Goal: Task Accomplishment & Management: Manage account settings

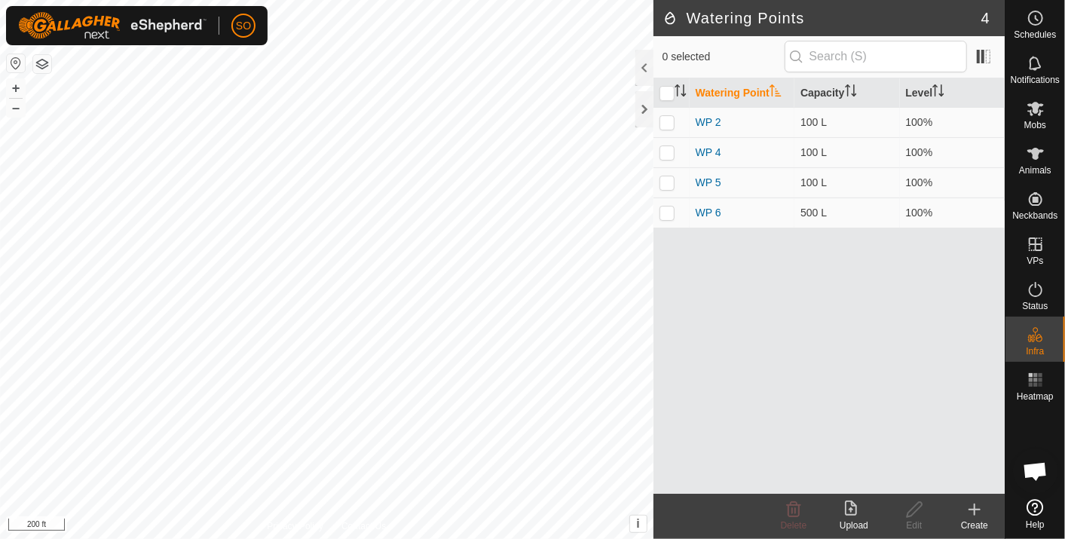
scroll to position [4025, 0]
click at [0, 0] on html "SO Schedules Notifications Mobs Animals Neckbands VPs Status Infra Heatmap Help…" at bounding box center [532, 269] width 1065 height 539
click at [0, 225] on html "SO Schedules Notifications Mobs Animals Neckbands VPs Status Infra Heatmap Help…" at bounding box center [532, 269] width 1065 height 539
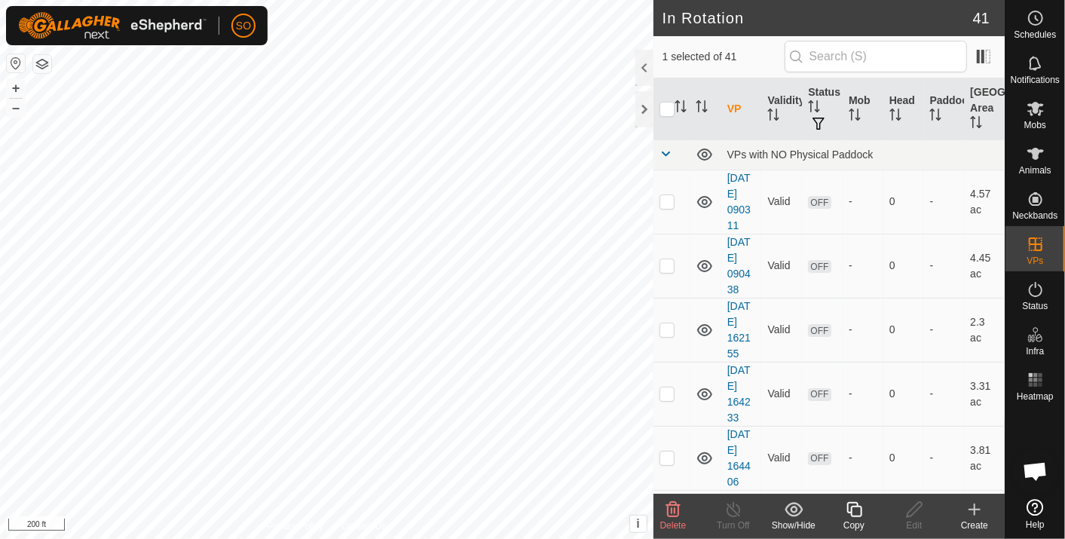
checkbox input "false"
checkbox input "true"
click at [853, 54] on input "text" at bounding box center [876, 57] width 182 height 32
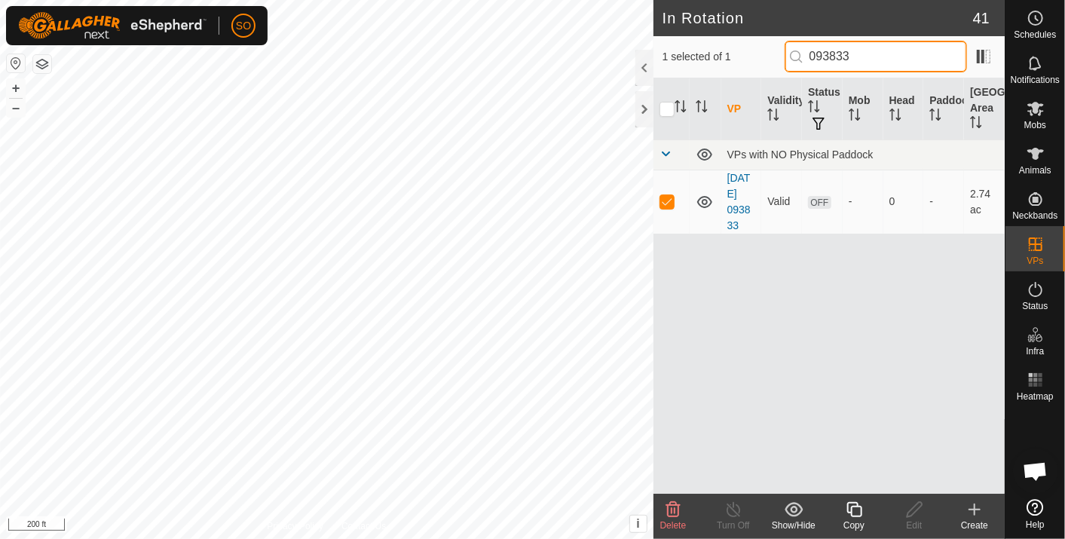
type input "093833"
click at [670, 504] on icon at bounding box center [673, 509] width 14 height 15
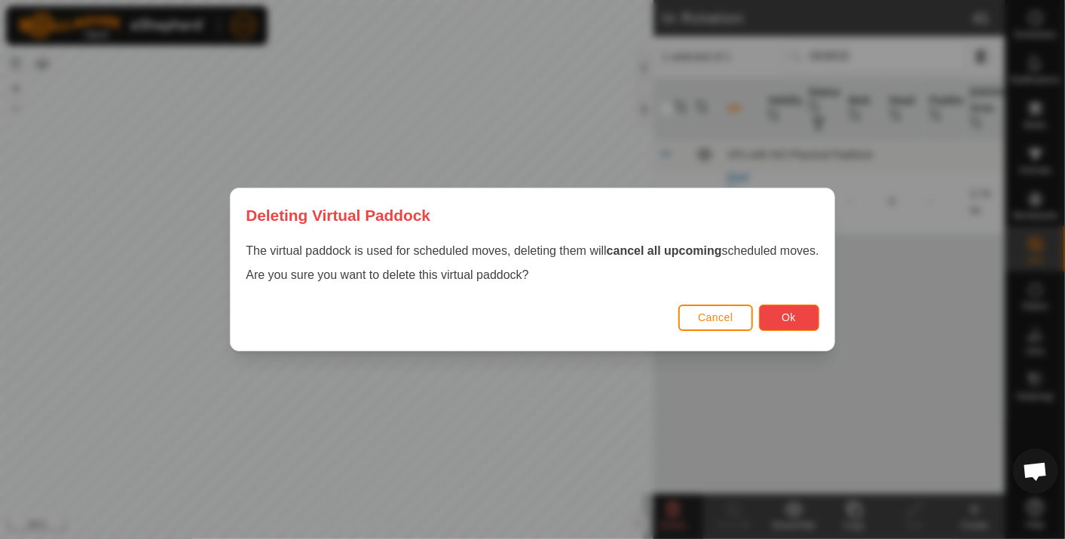
click at [785, 314] on span "Ok" at bounding box center [789, 317] width 14 height 12
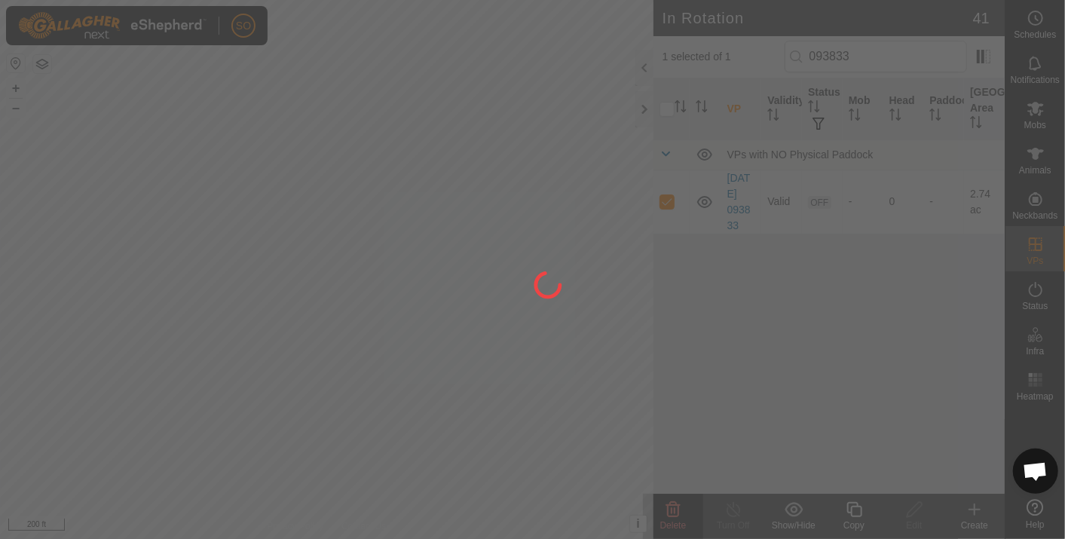
checkbox input "false"
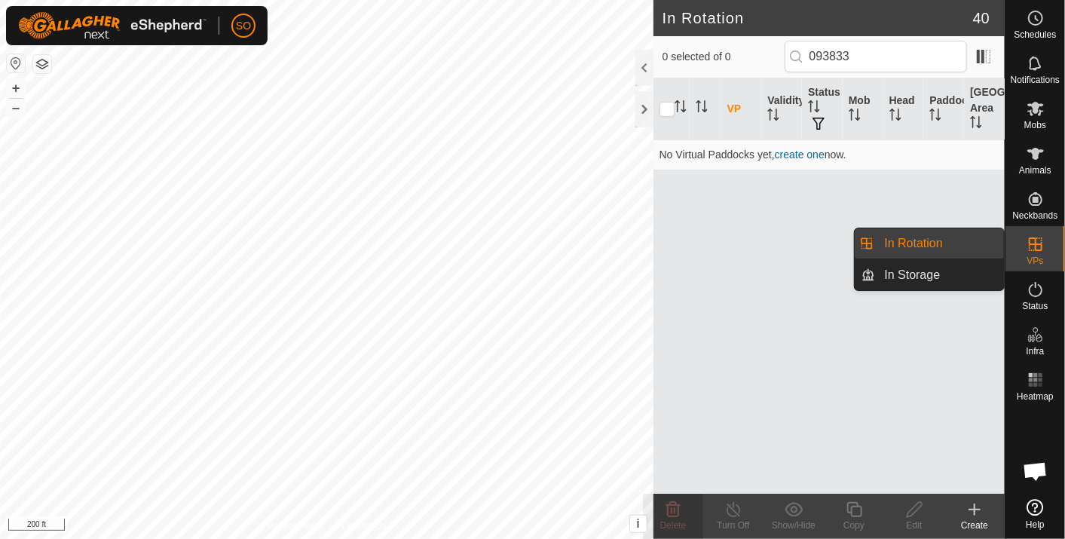
click at [923, 239] on link "In Rotation" at bounding box center [940, 243] width 129 height 30
click at [1033, 238] on icon at bounding box center [1036, 244] width 14 height 14
click at [915, 235] on link "In Rotation" at bounding box center [940, 243] width 129 height 30
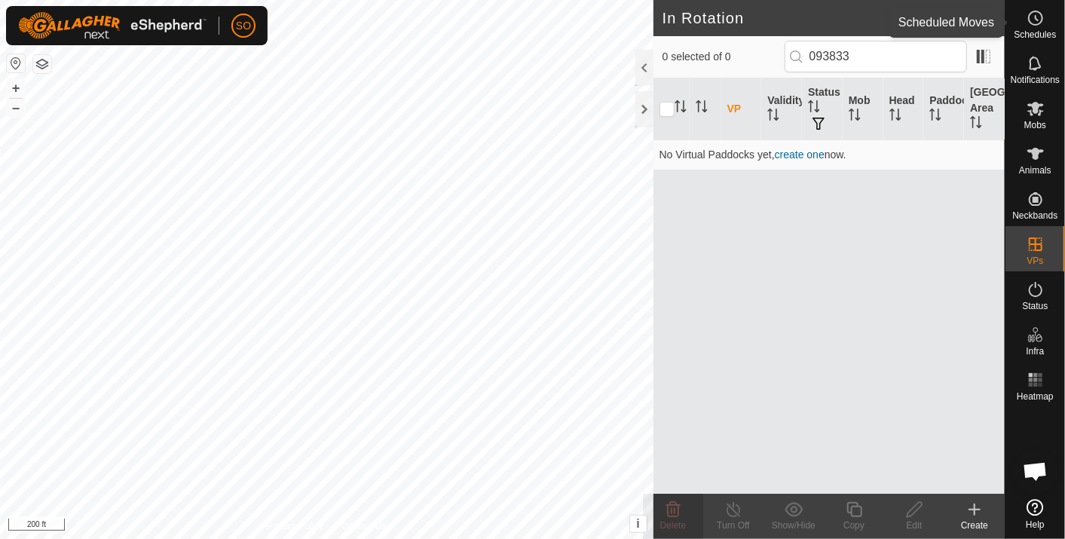
click at [1038, 15] on icon at bounding box center [1036, 18] width 18 height 18
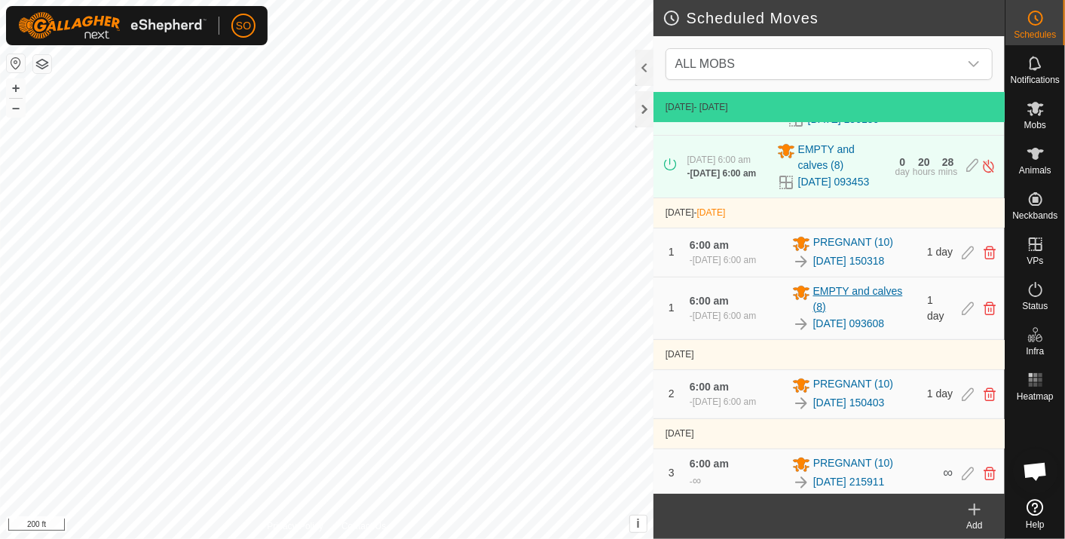
scroll to position [78, 0]
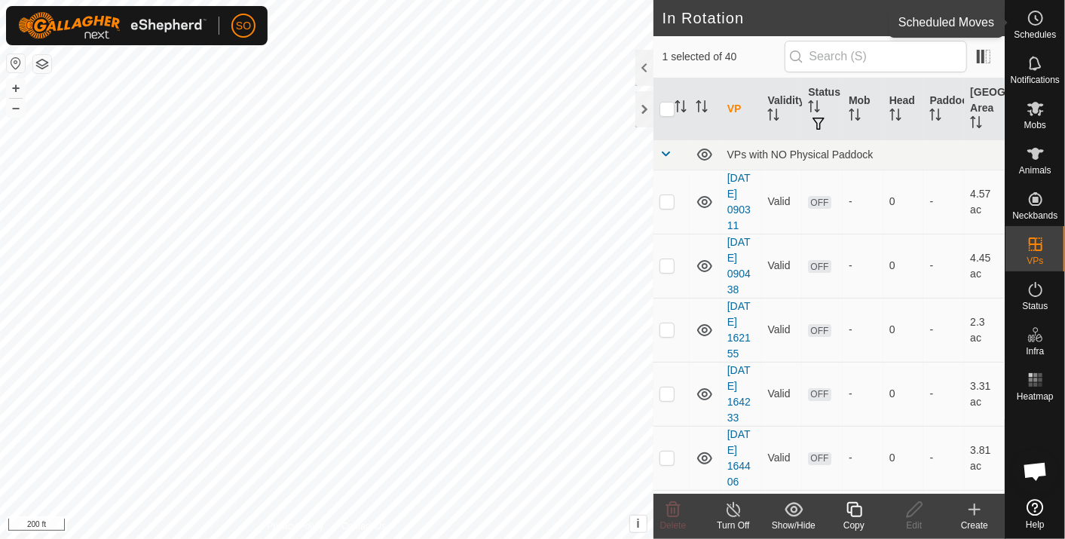
click at [1036, 16] on icon at bounding box center [1037, 18] width 2 height 5
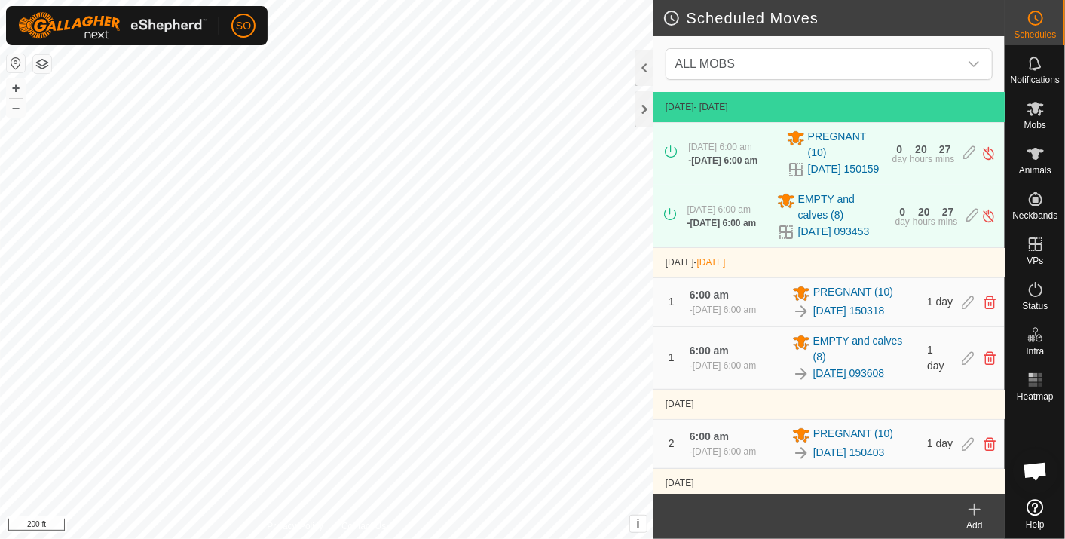
click at [876, 381] on link "[DATE] 093608" at bounding box center [849, 374] width 72 height 16
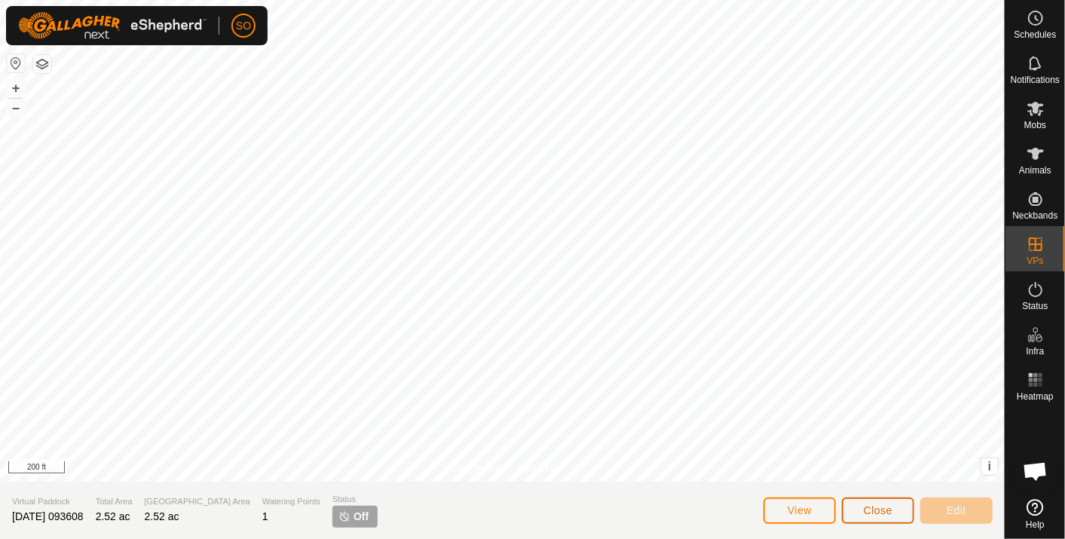
click at [874, 513] on span "Close" at bounding box center [878, 510] width 29 height 12
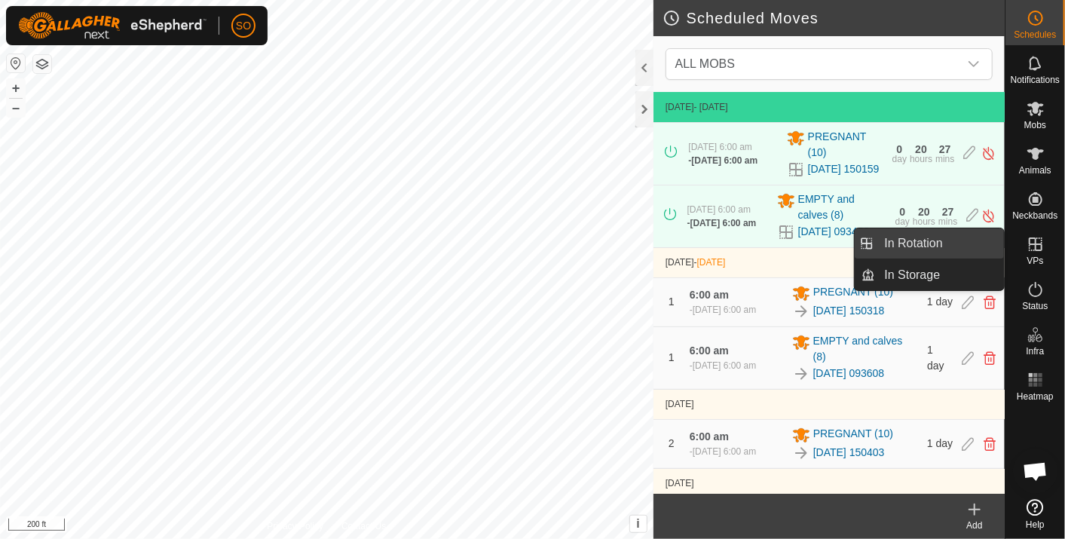
click at [938, 240] on link "In Rotation" at bounding box center [940, 243] width 129 height 30
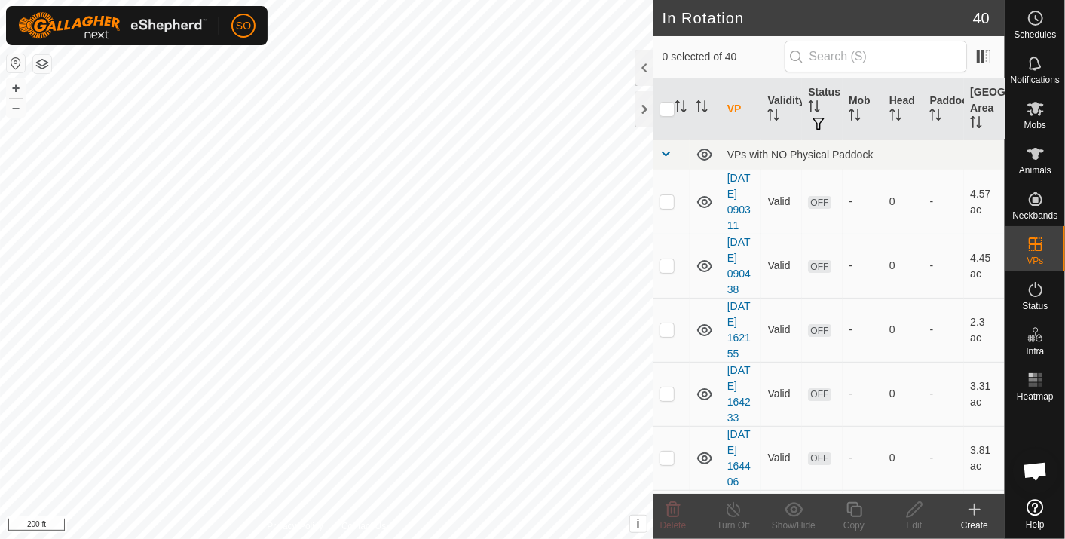
click at [975, 506] on icon at bounding box center [975, 509] width 0 height 11
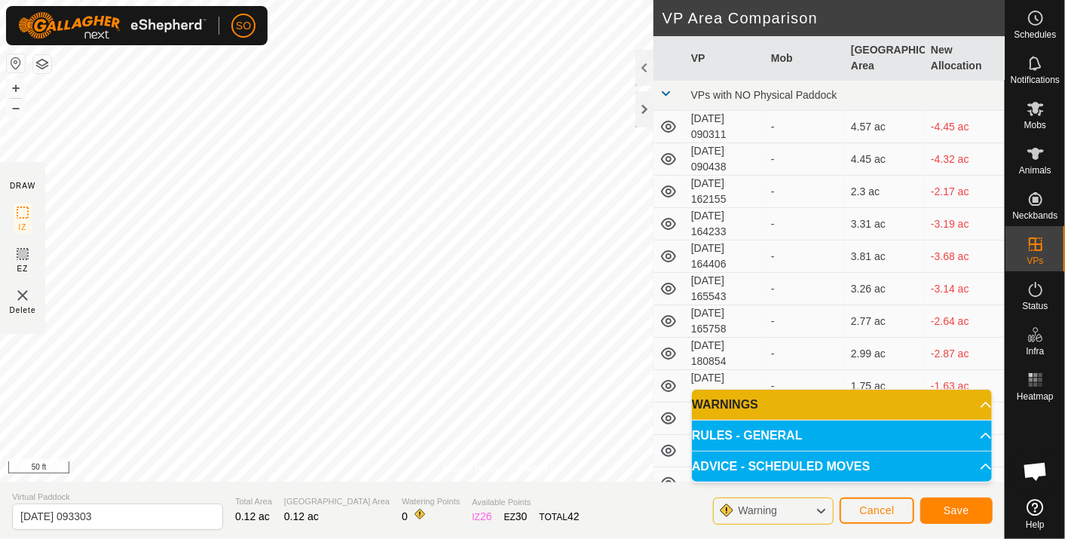
click at [571, 538] on html "SO Schedules Notifications Mobs Animals Neckbands VPs Status Infra Heatmap Help…" at bounding box center [532, 269] width 1065 height 539
click at [878, 509] on span "Cancel" at bounding box center [876, 510] width 35 height 12
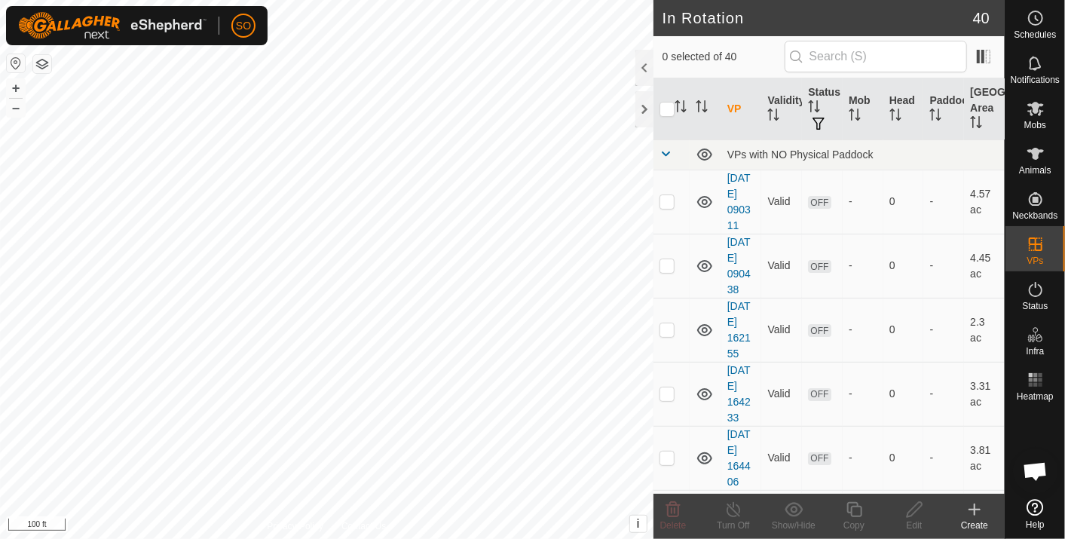
click at [975, 507] on icon at bounding box center [975, 509] width 0 height 11
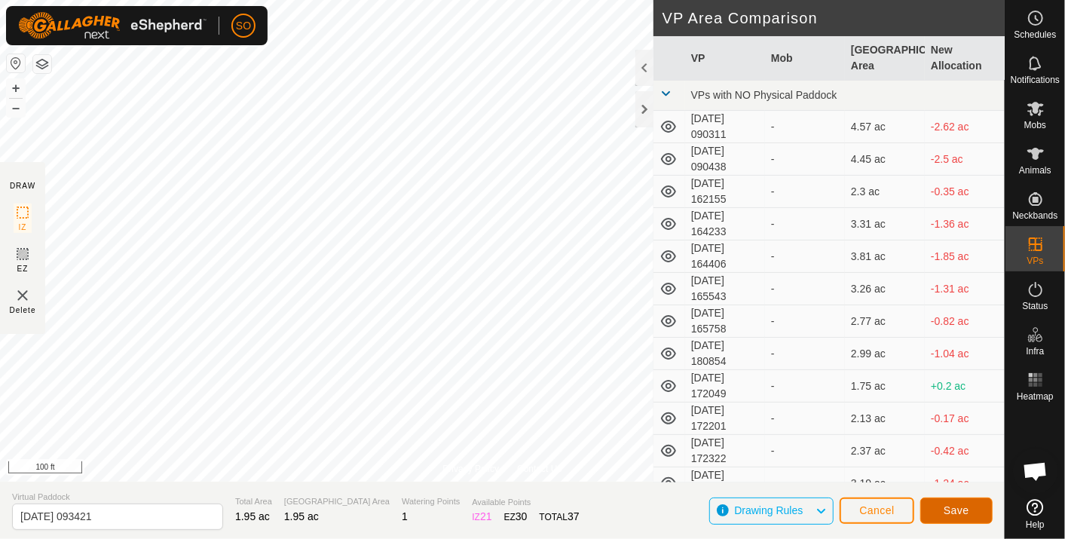
click at [951, 508] on span "Save" at bounding box center [957, 510] width 26 height 12
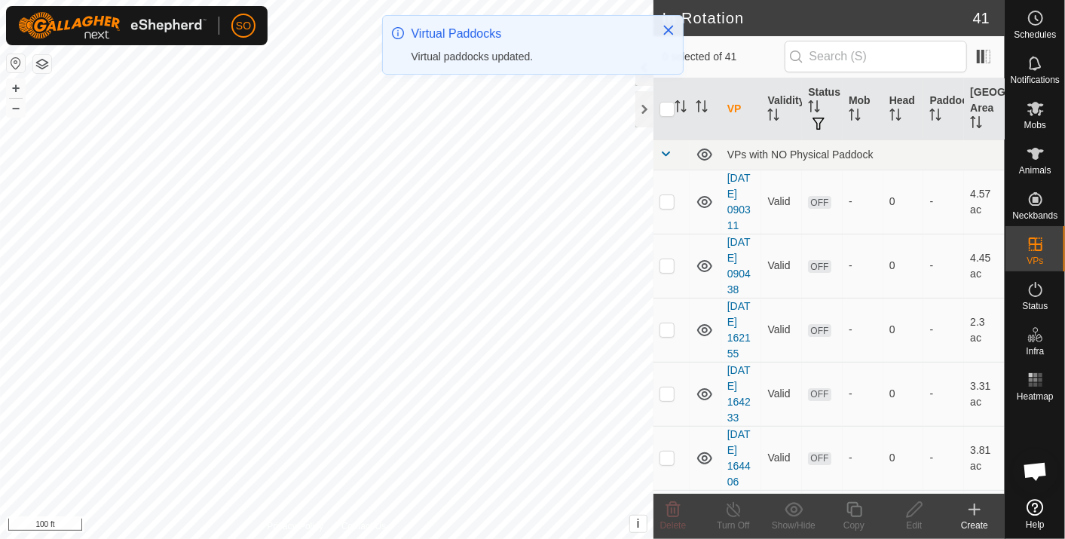
click at [975, 506] on icon at bounding box center [975, 509] width 0 height 11
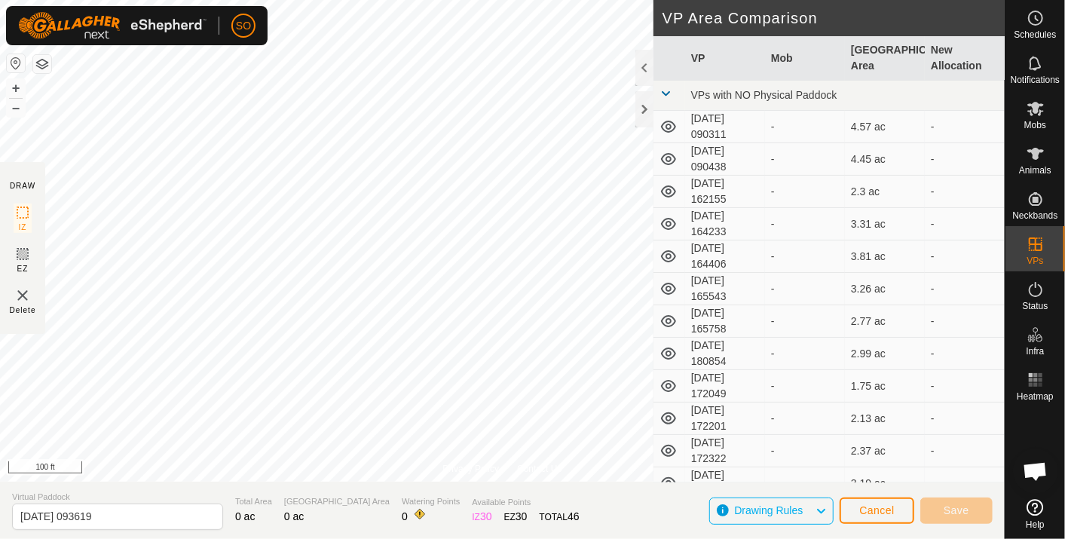
click at [706, 412] on div "Privacy Policy Contact Us + – ⇧ i This application includes HERE Maps. © 2024 H…" at bounding box center [502, 269] width 1005 height 539
click at [646, 130] on div "Privacy Policy Contact Us + – ⇧ i This application includes HERE Maps. © 2024 H…" at bounding box center [502, 269] width 1005 height 539
click at [251, 509] on div "Privacy Policy Contact Us + – ⇧ i This application includes HERE Maps. © 2024 H…" at bounding box center [502, 269] width 1005 height 539
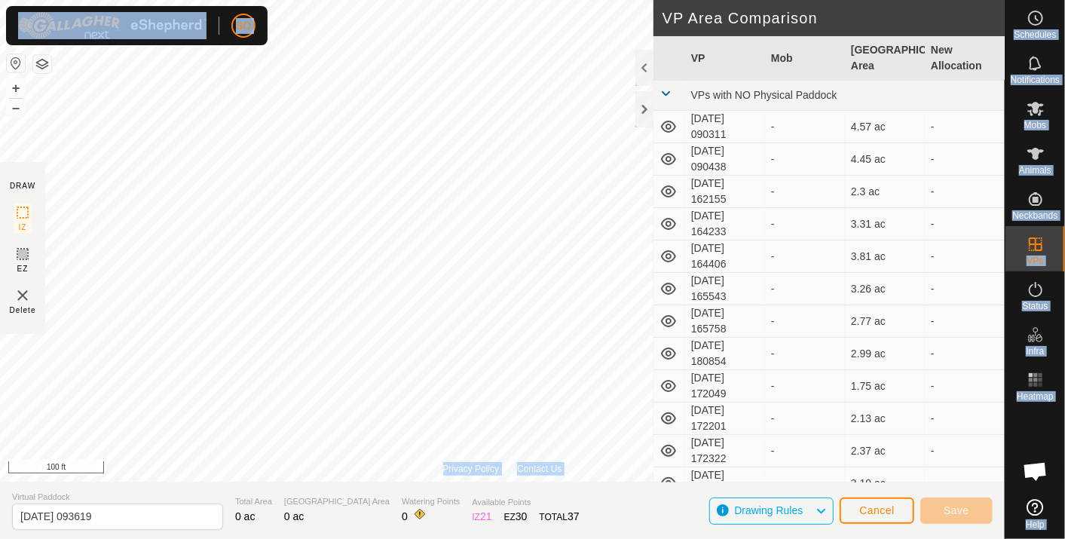
click at [546, 266] on div "SO Schedules Notifications Mobs Animals Neckbands VPs Status Infra Heatmap Help…" at bounding box center [532, 269] width 1065 height 539
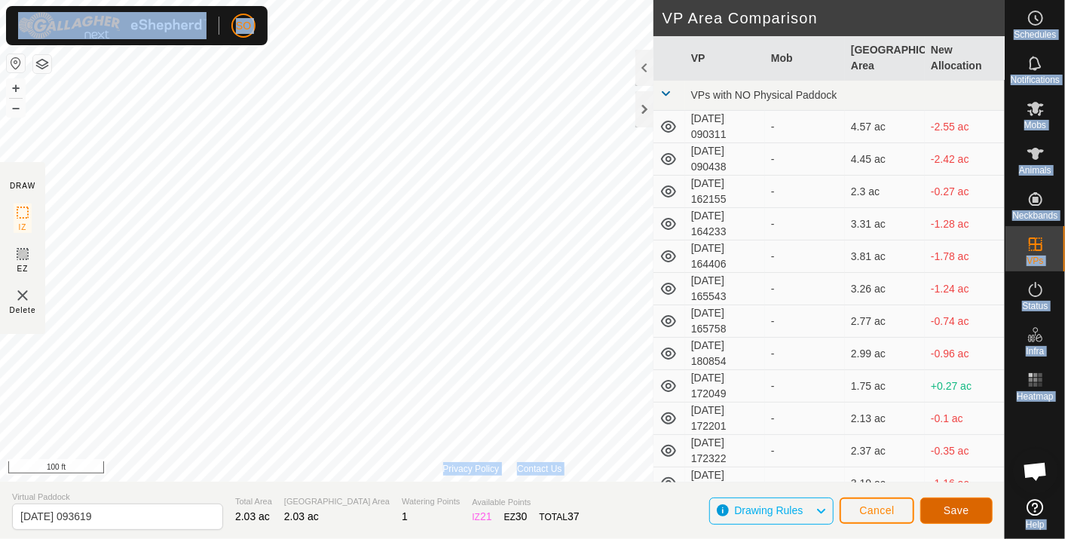
click at [967, 507] on span "Save" at bounding box center [957, 510] width 26 height 12
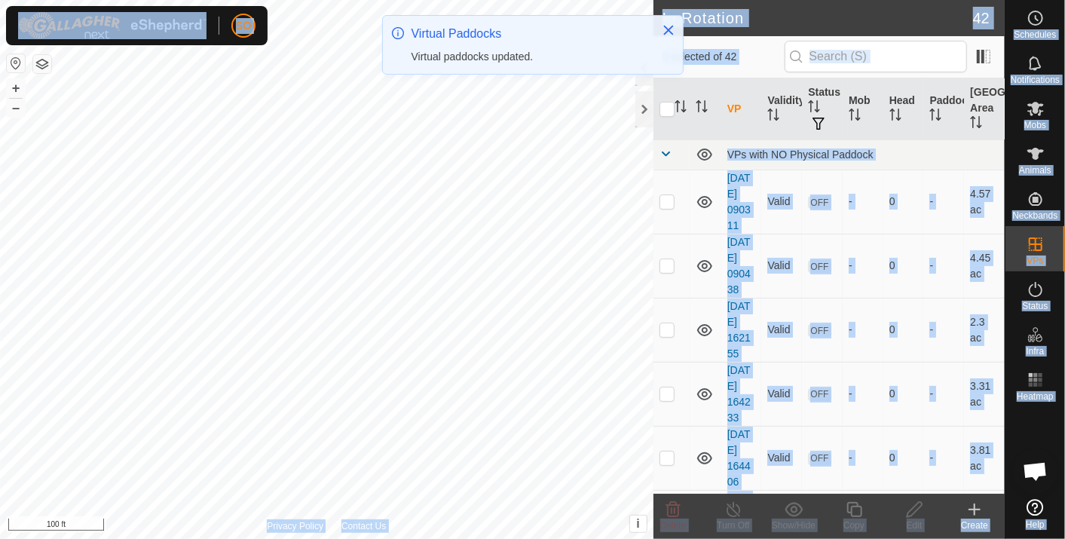
click at [895, 6] on header "In Rotation 42" at bounding box center [829, 18] width 351 height 36
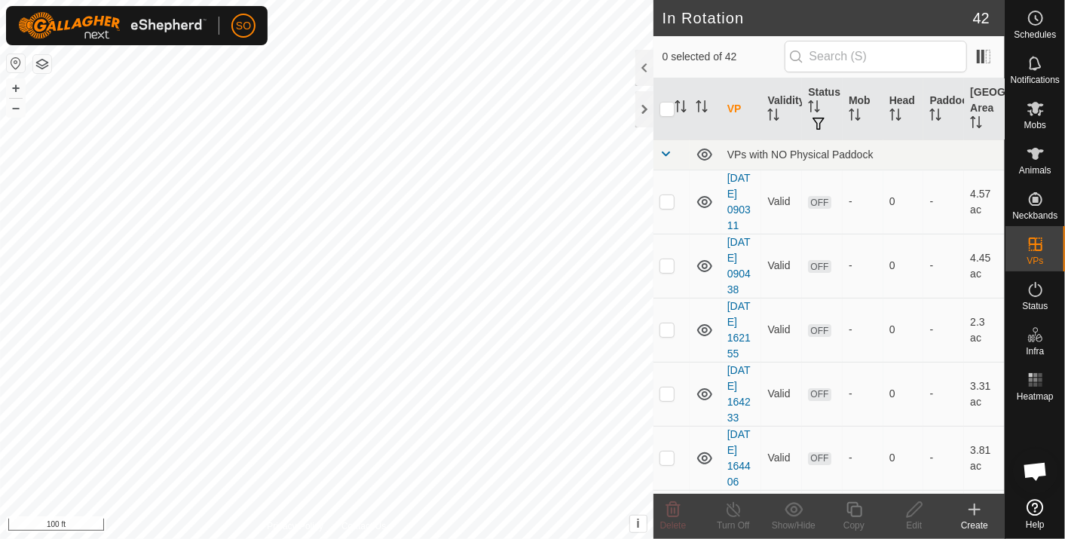
click at [977, 506] on icon at bounding box center [975, 510] width 18 height 18
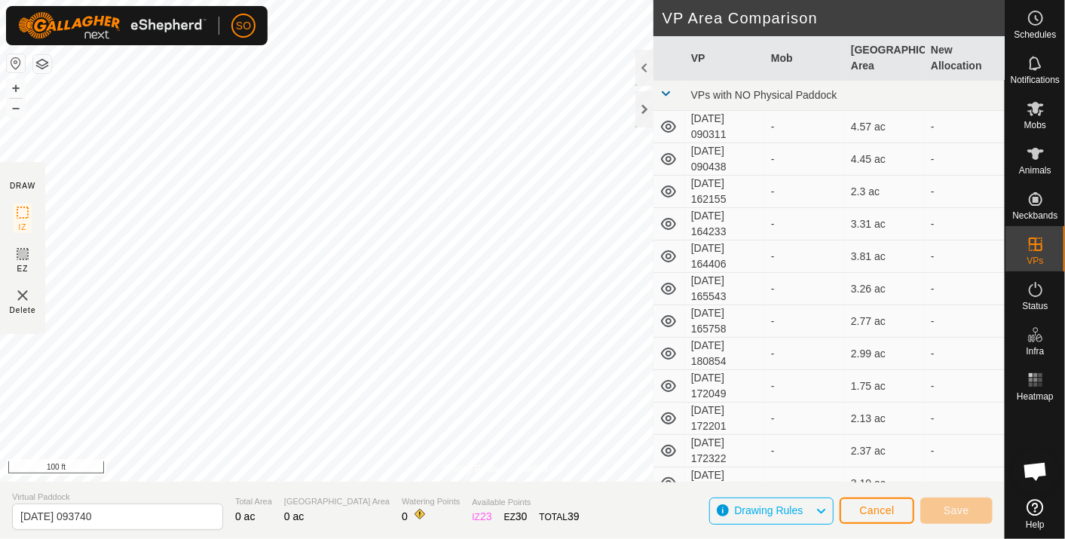
click at [279, 538] on html "SO Schedules Notifications Mobs Animals Neckbands VPs Status Infra Heatmap Help…" at bounding box center [532, 269] width 1065 height 539
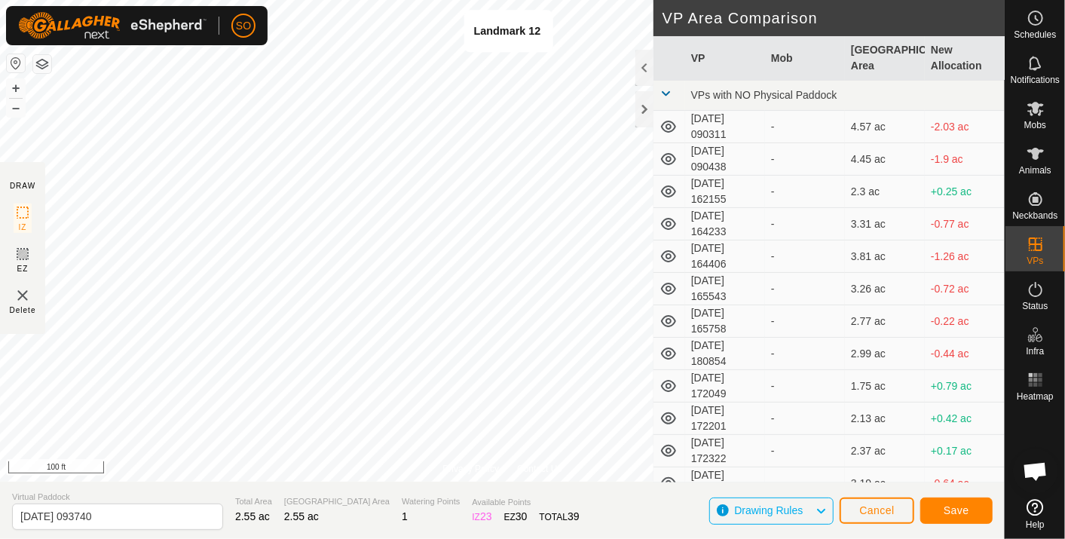
click at [509, 0] on html "SO Schedules Notifications Mobs Animals Neckbands VPs Status Infra Heatmap Help…" at bounding box center [532, 269] width 1065 height 539
click at [957, 504] on span "Save" at bounding box center [957, 510] width 26 height 12
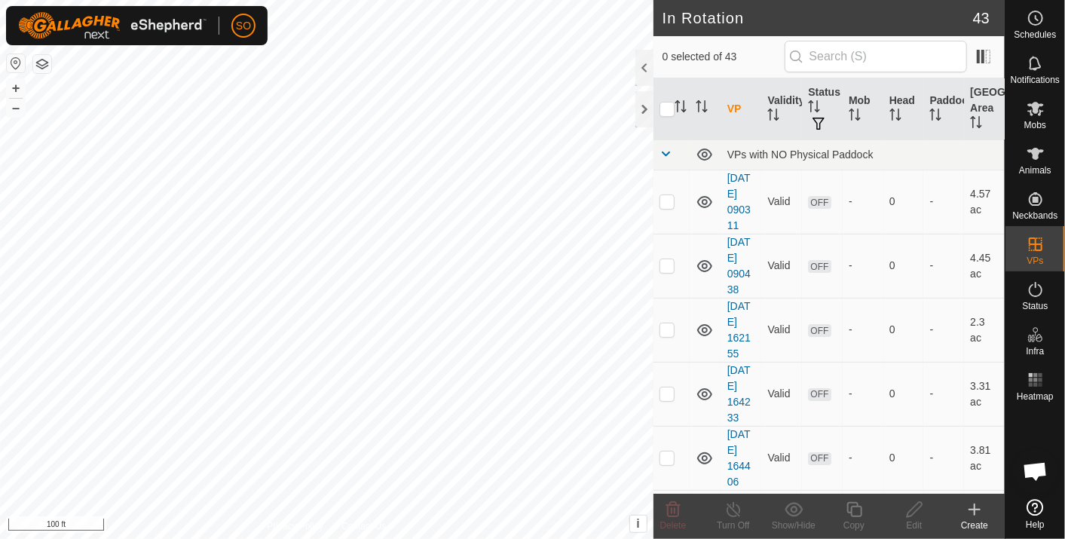
click at [975, 506] on icon at bounding box center [975, 510] width 18 height 18
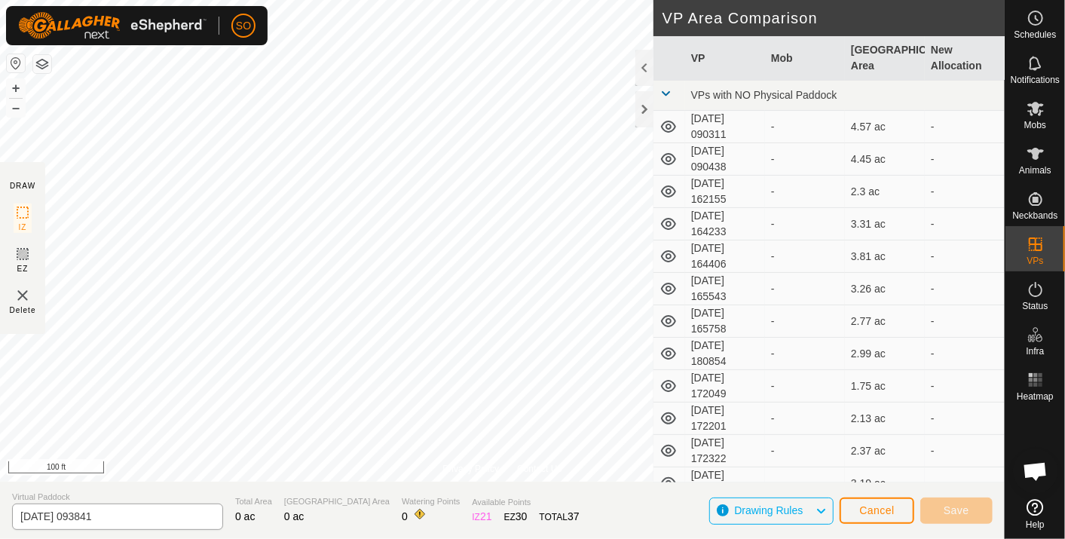
click at [179, 518] on div "Privacy Policy Contact Us + – ⇧ i This application includes HERE Maps. © 2024 H…" at bounding box center [502, 269] width 1005 height 539
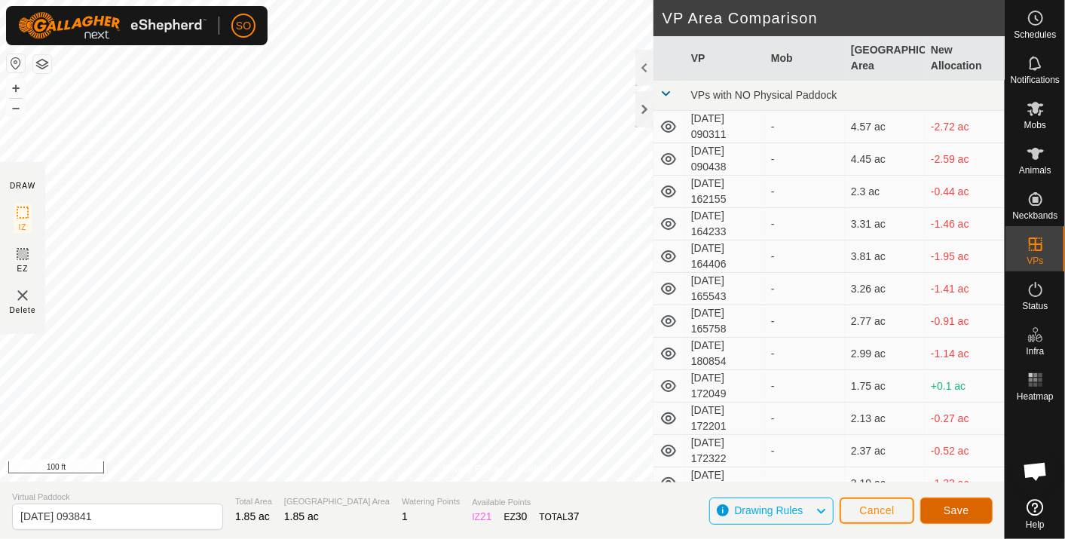
click at [963, 507] on span "Save" at bounding box center [957, 510] width 26 height 12
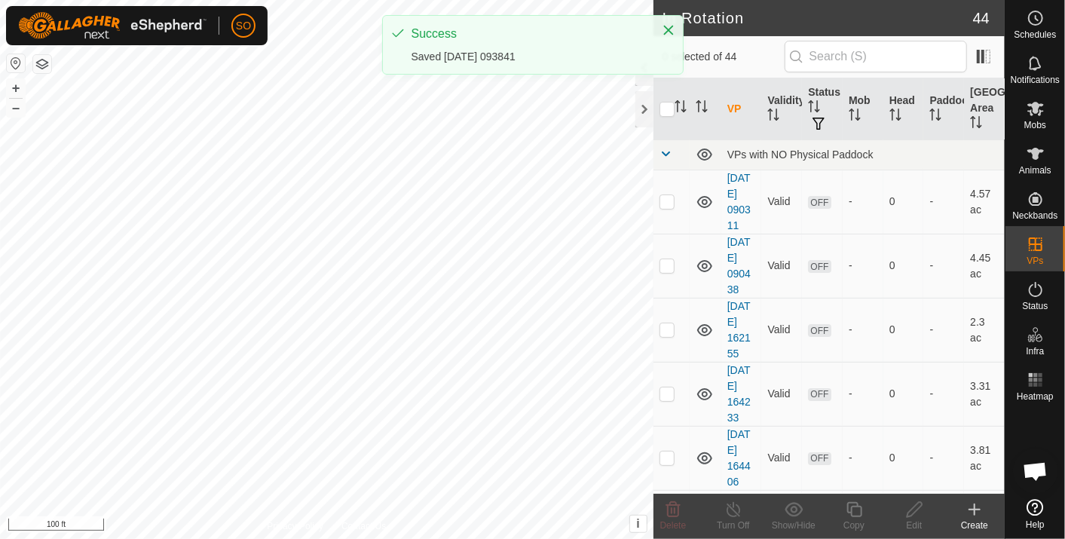
click at [977, 505] on icon at bounding box center [975, 510] width 18 height 18
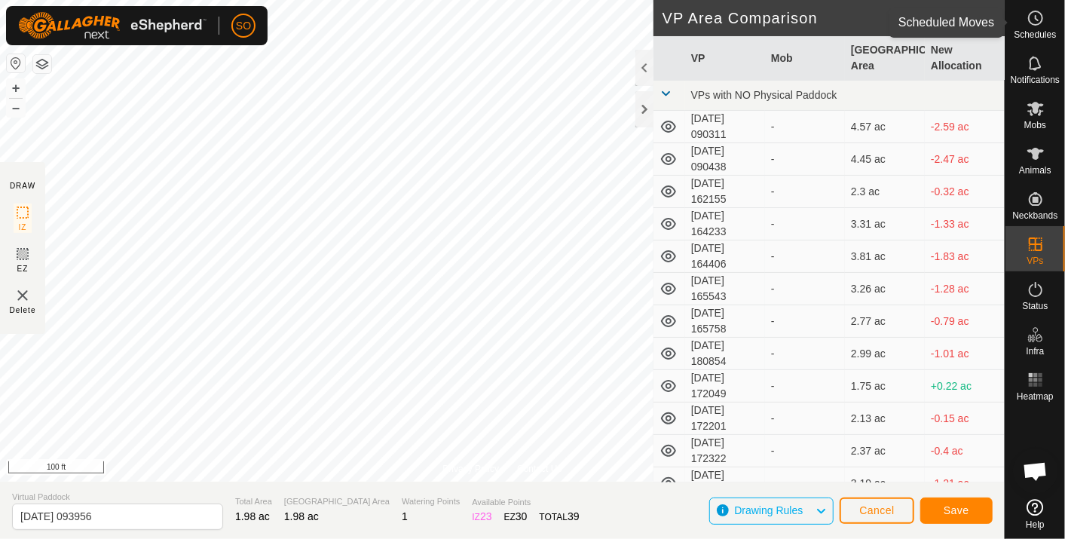
click at [1036, 17] on icon at bounding box center [1037, 18] width 2 height 5
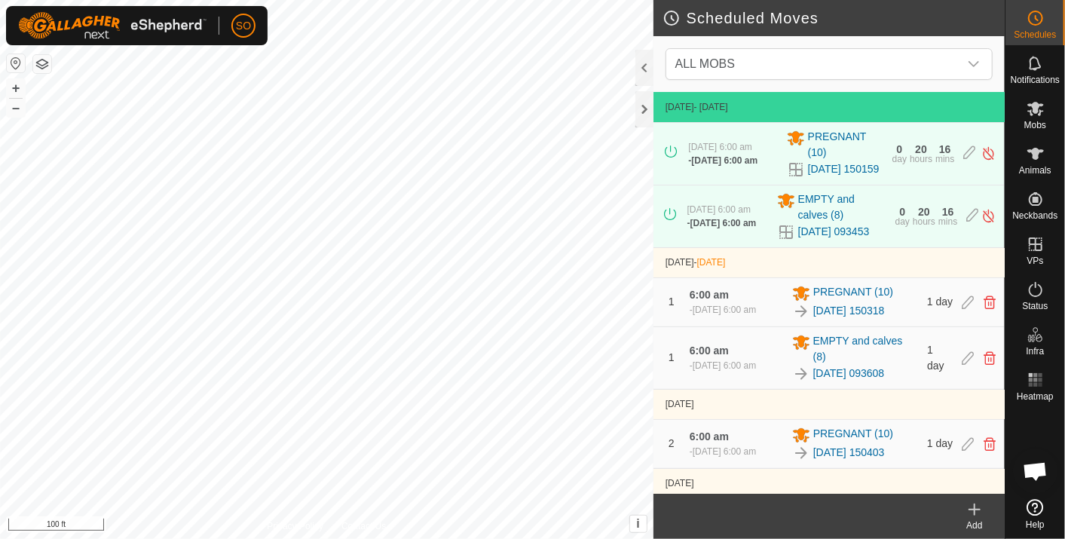
click at [975, 508] on icon at bounding box center [975, 510] width 18 height 18
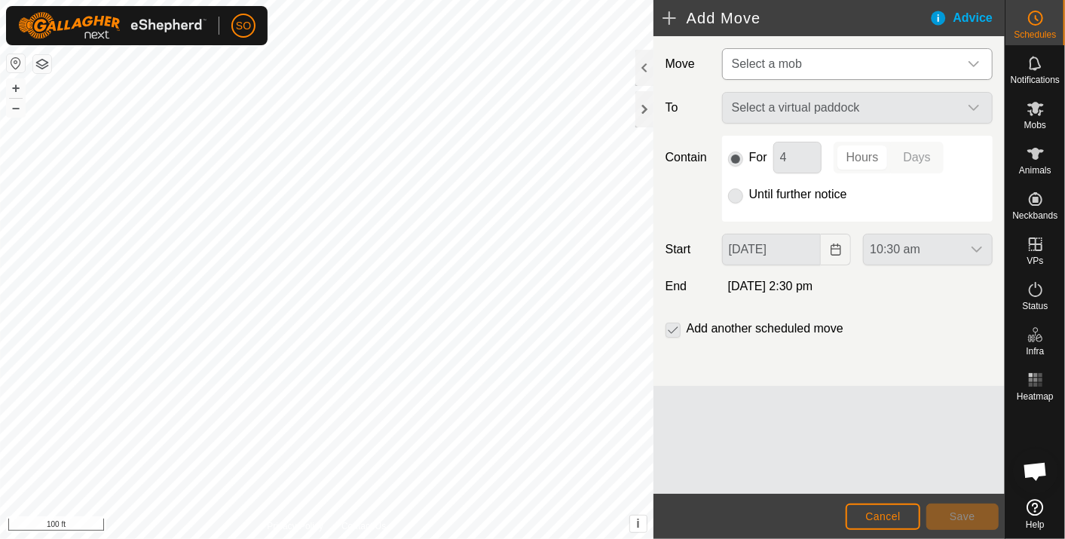
click at [978, 61] on icon "dropdown trigger" at bounding box center [974, 64] width 12 height 12
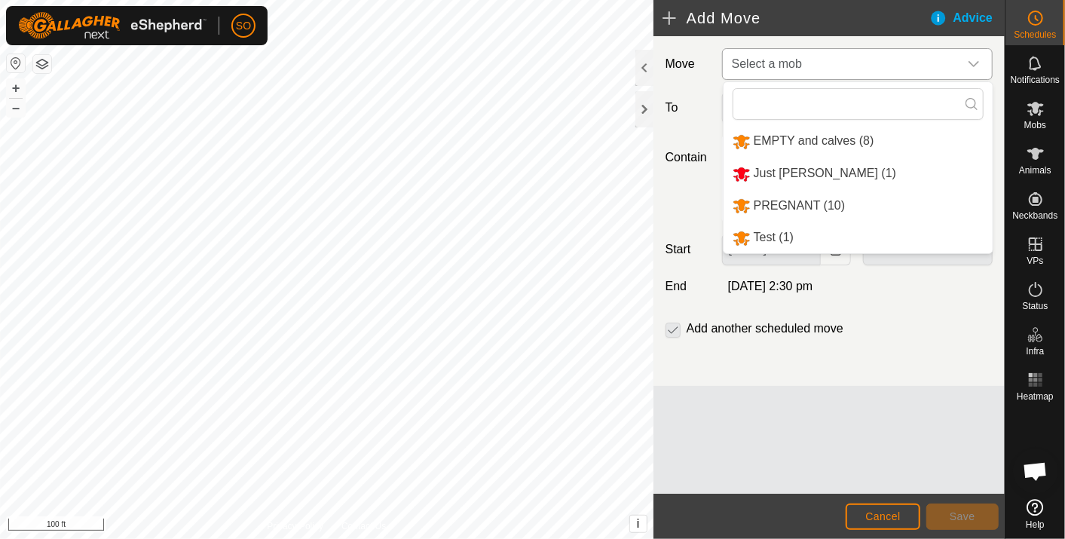
click at [820, 136] on li "EMPTY and calves (8)" at bounding box center [858, 141] width 269 height 31
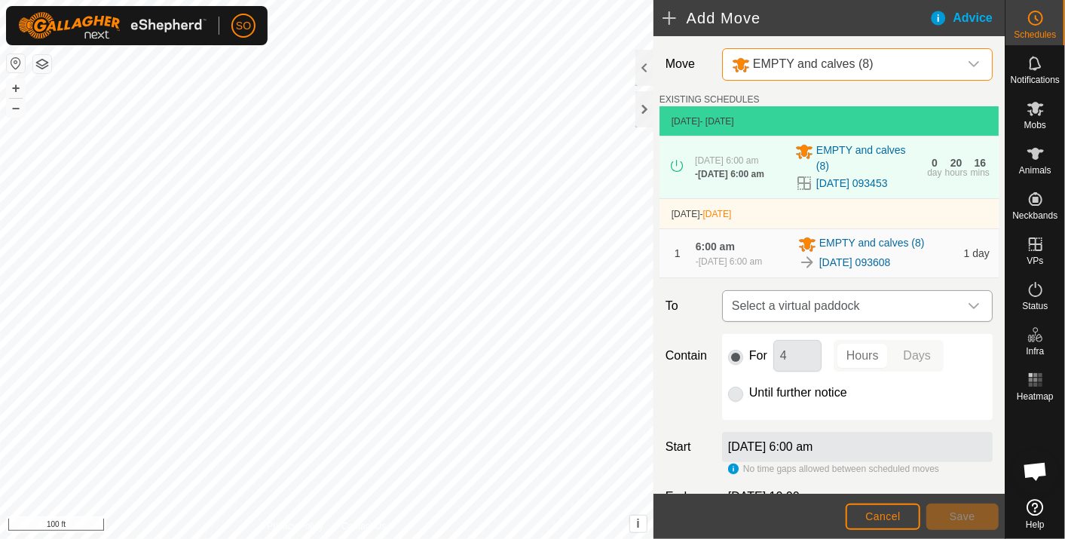
click at [969, 305] on icon "dropdown trigger" at bounding box center [974, 306] width 11 height 6
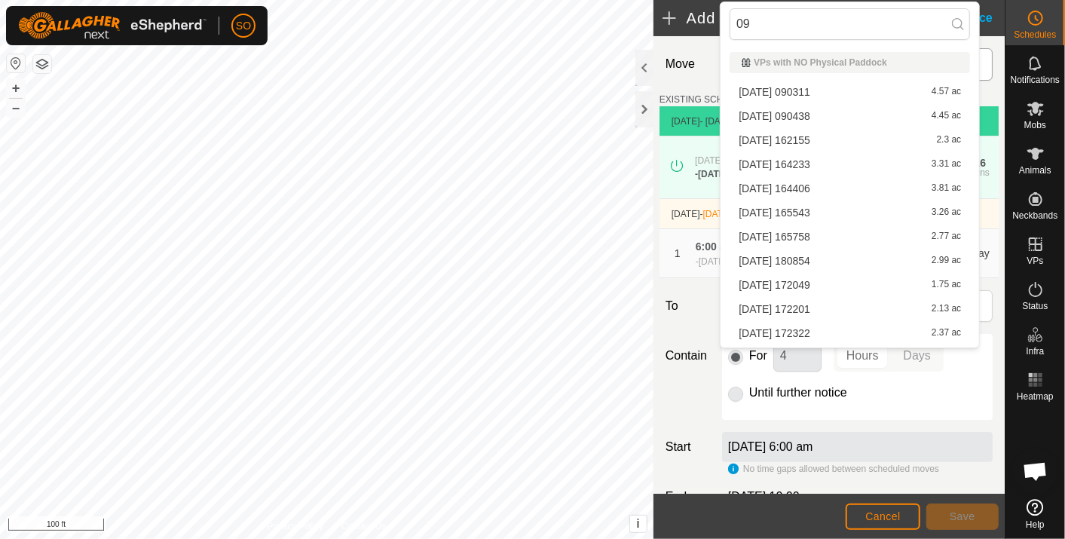
type input "0"
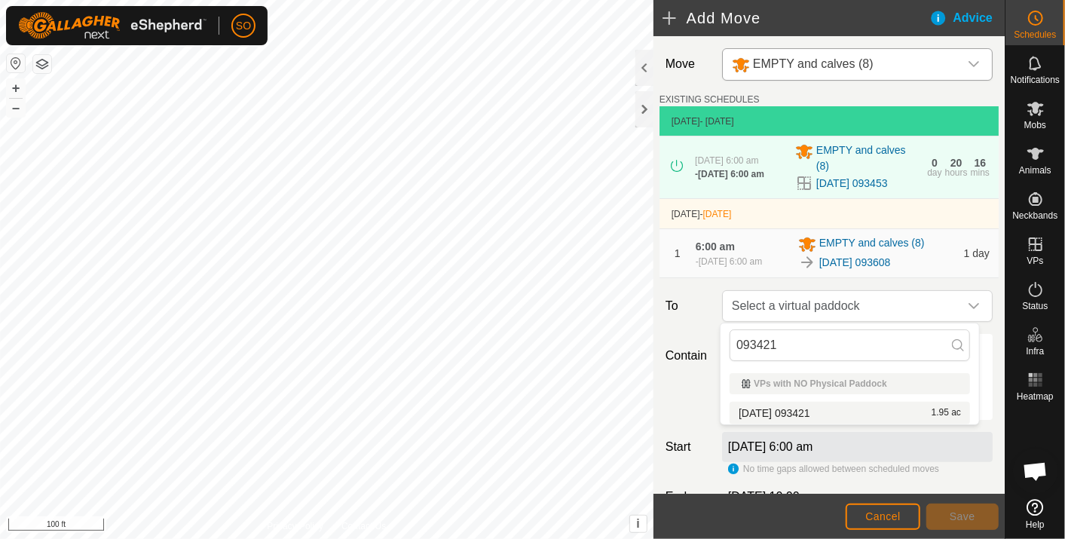
type input "093421"
click at [819, 408] on li "[DATE] 093421 1.95 ac" at bounding box center [850, 413] width 240 height 23
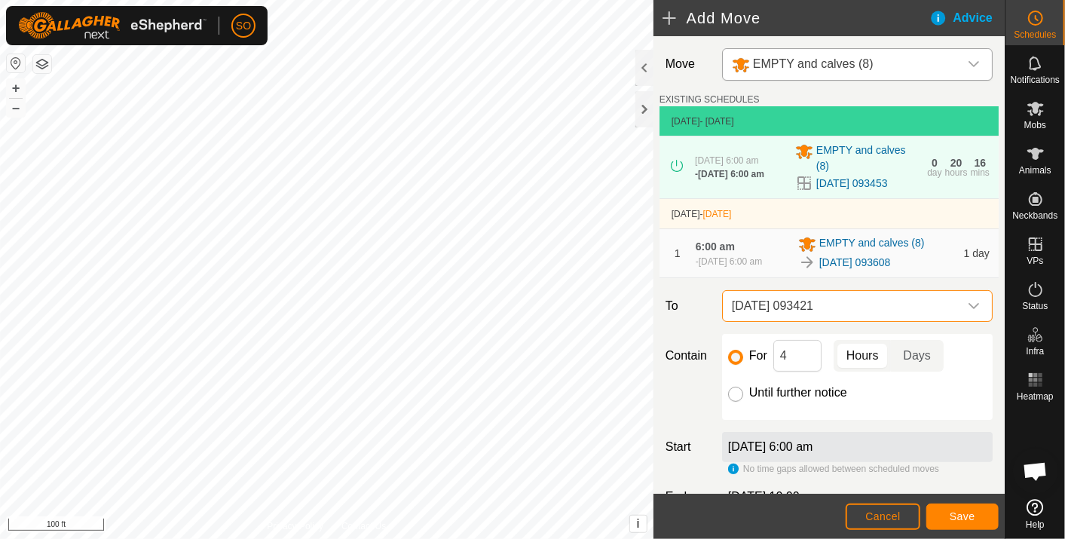
click at [731, 390] on input "Until further notice" at bounding box center [735, 394] width 15 height 15
radio input "true"
checkbox input "false"
click at [862, 259] on link "[DATE] 093608" at bounding box center [855, 263] width 72 height 16
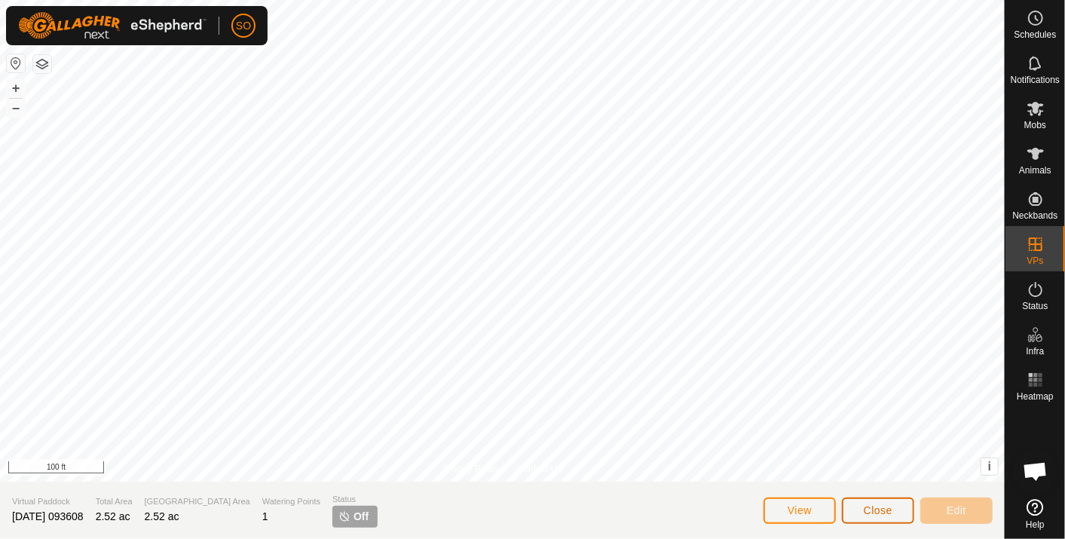
click at [872, 508] on span "Close" at bounding box center [878, 510] width 29 height 12
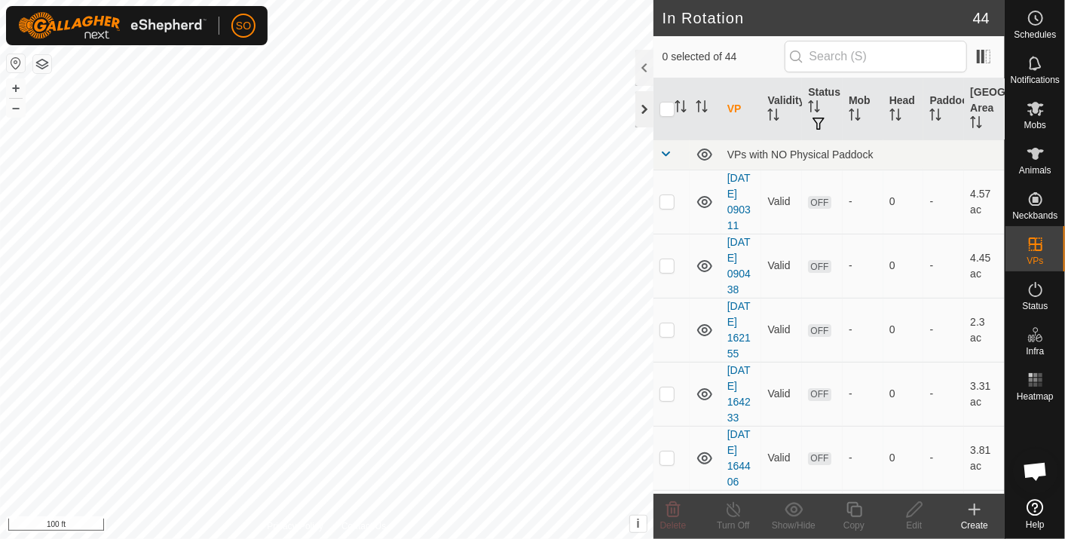
checkbox input "true"
click at [1036, 19] on icon at bounding box center [1037, 18] width 2 height 5
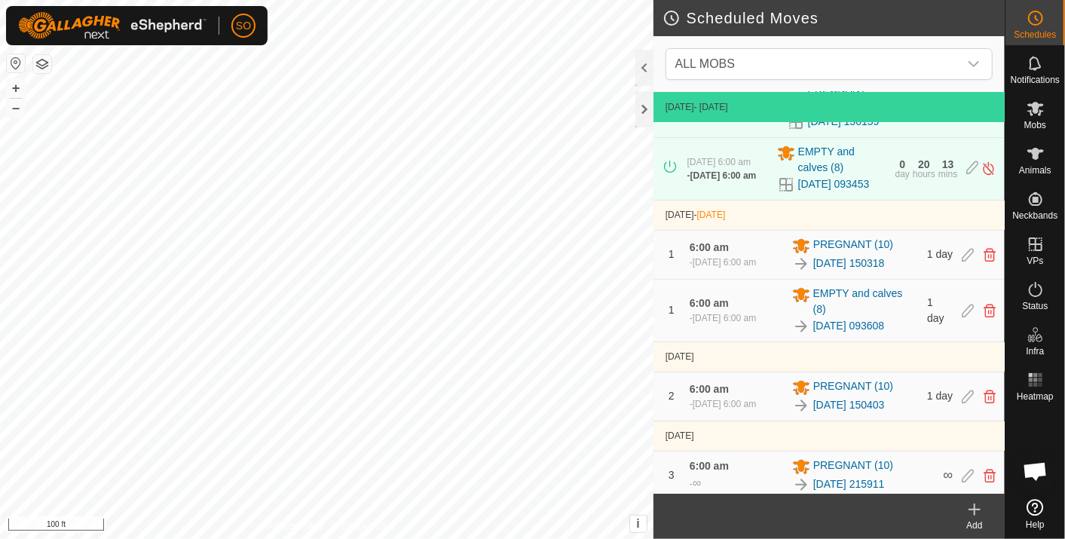
scroll to position [78, 0]
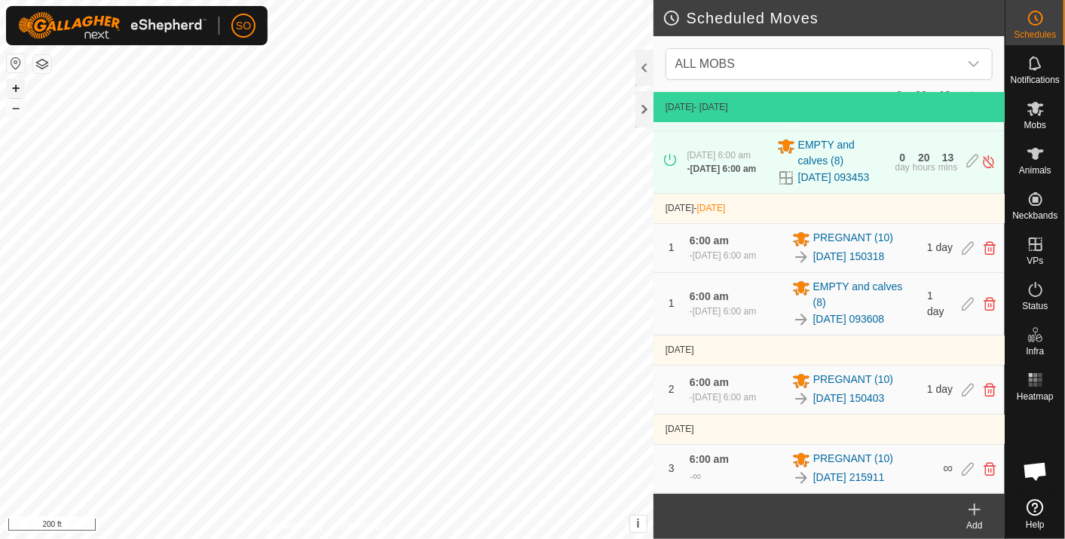
click at [17, 84] on button "+" at bounding box center [16, 88] width 18 height 18
click at [10, 106] on button "–" at bounding box center [16, 108] width 18 height 18
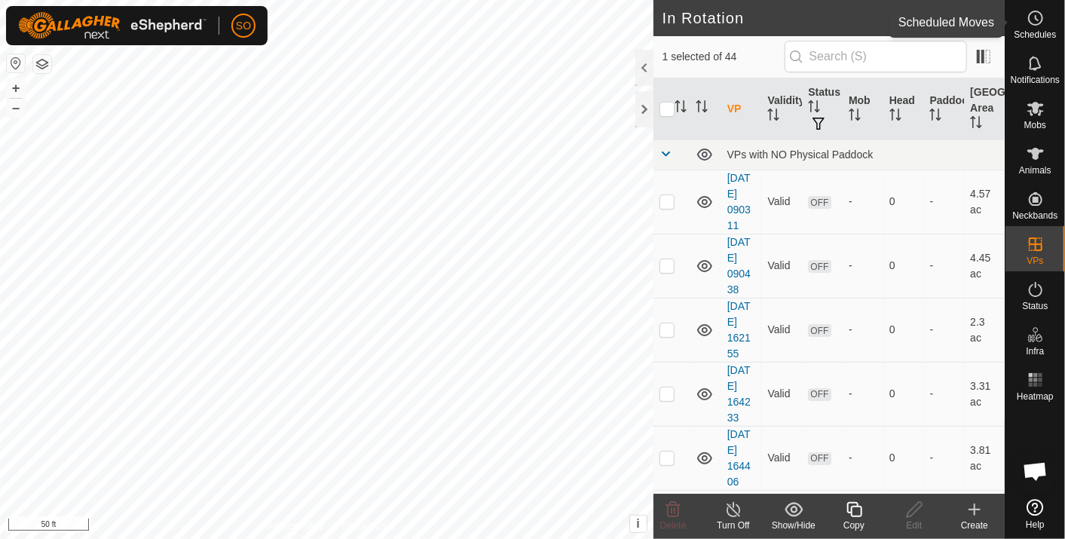
click at [1033, 16] on icon at bounding box center [1036, 18] width 18 height 18
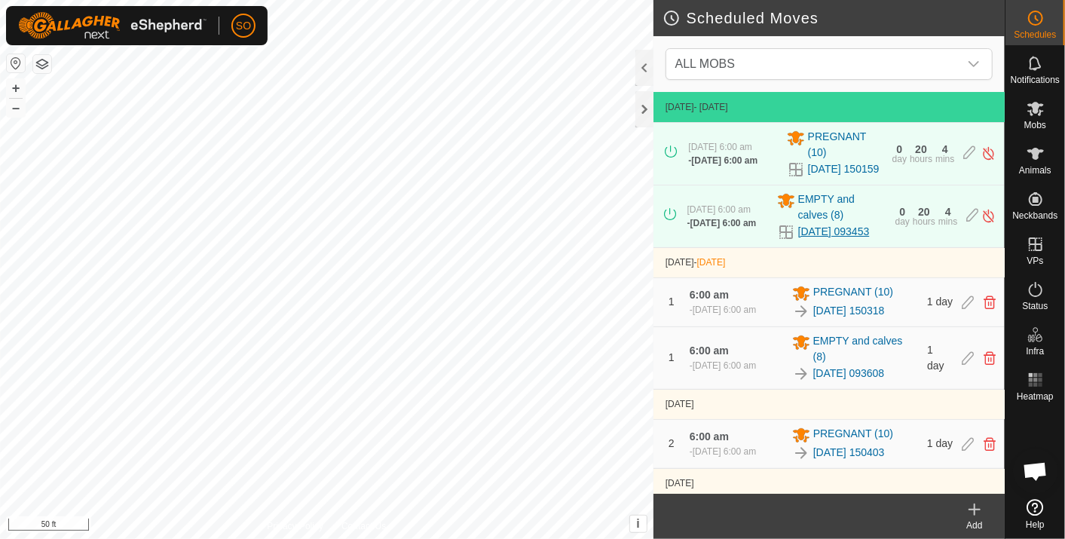
click at [812, 240] on link "[DATE] 093453" at bounding box center [834, 232] width 72 height 16
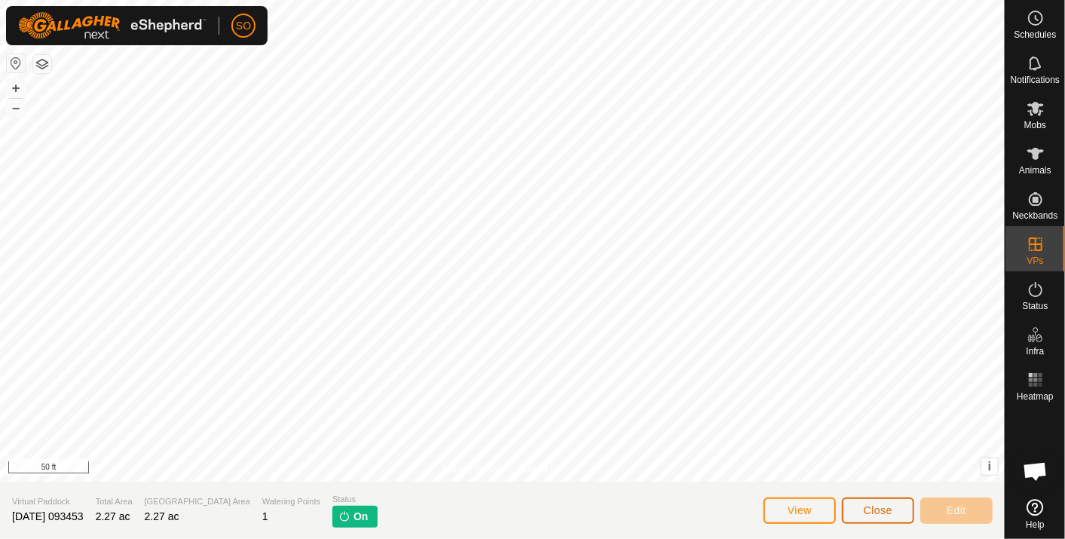
click at [880, 510] on span "Close" at bounding box center [878, 510] width 29 height 12
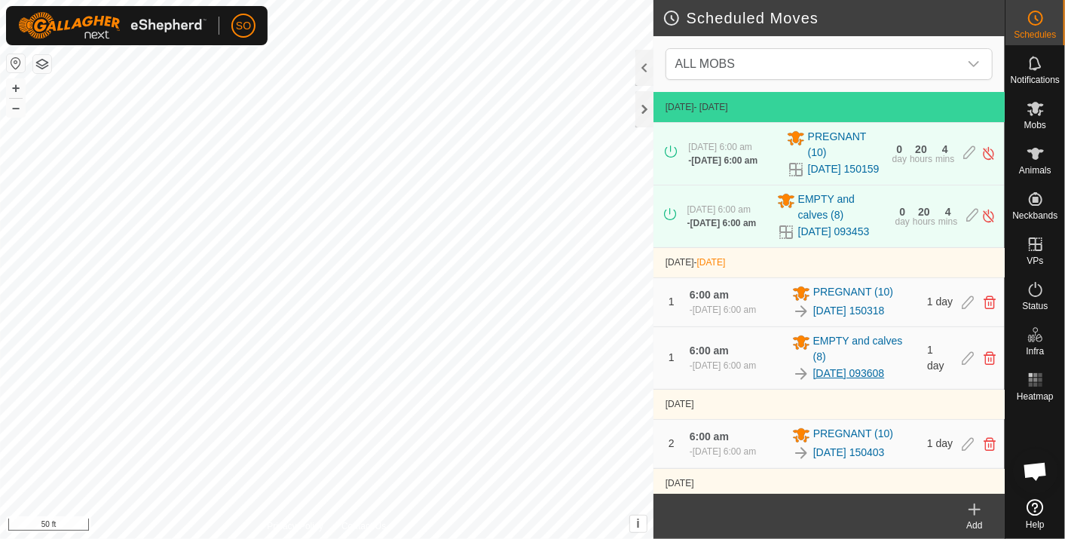
click at [851, 381] on link "[DATE] 093608" at bounding box center [849, 374] width 72 height 16
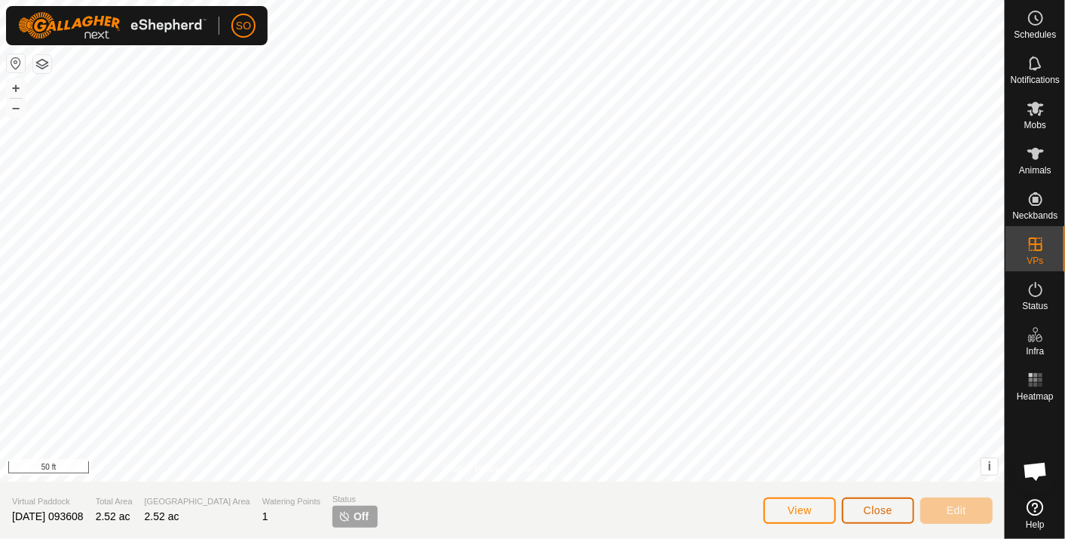
click at [874, 509] on span "Close" at bounding box center [878, 510] width 29 height 12
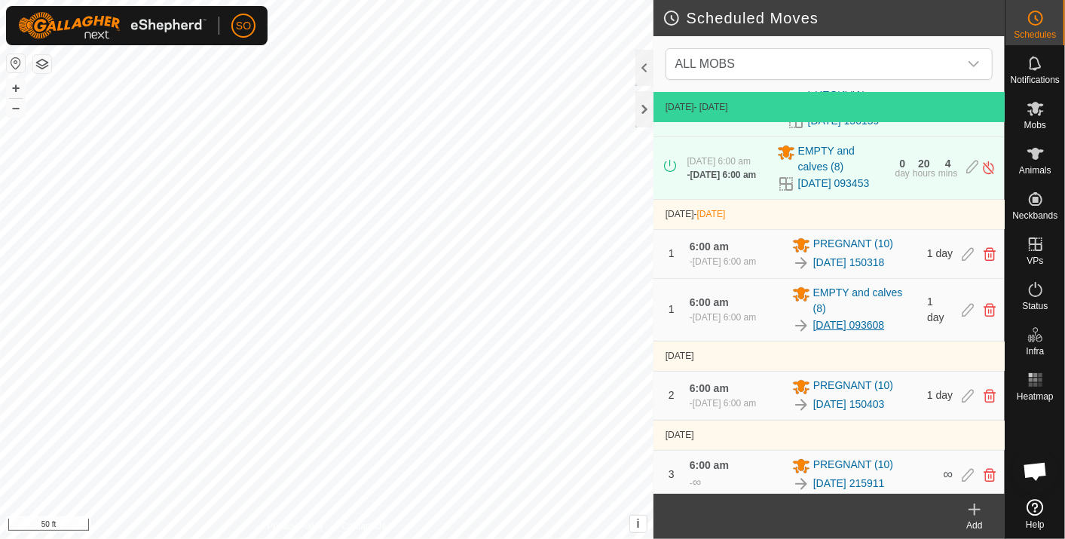
scroll to position [78, 0]
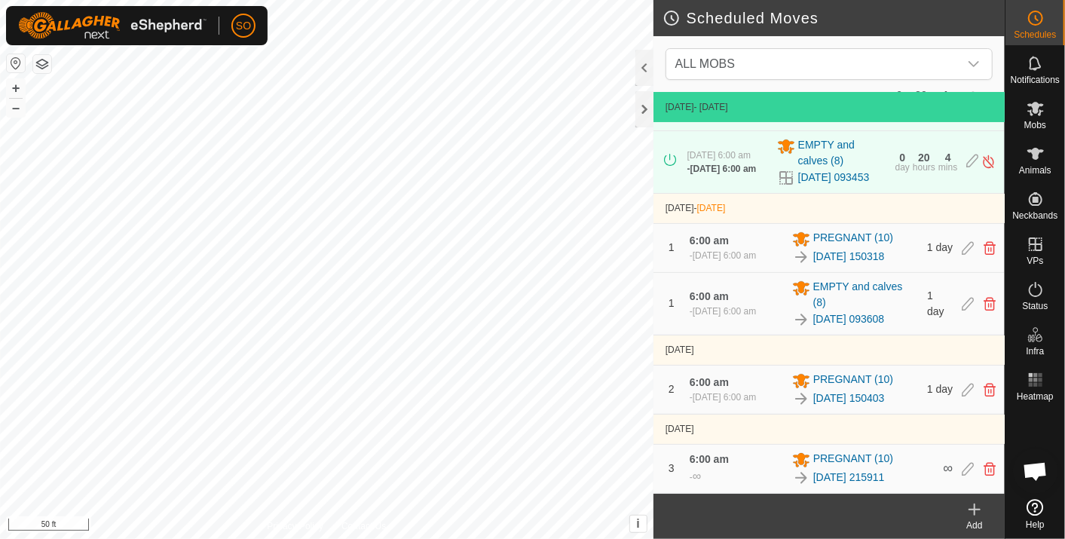
click at [973, 504] on icon at bounding box center [975, 510] width 18 height 18
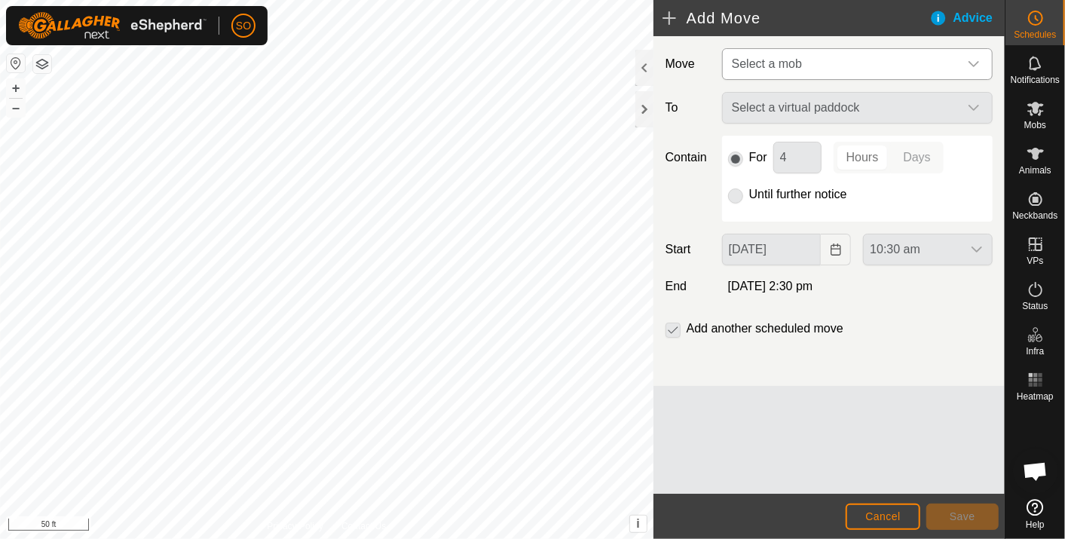
click at [975, 61] on icon "dropdown trigger" at bounding box center [974, 64] width 12 height 12
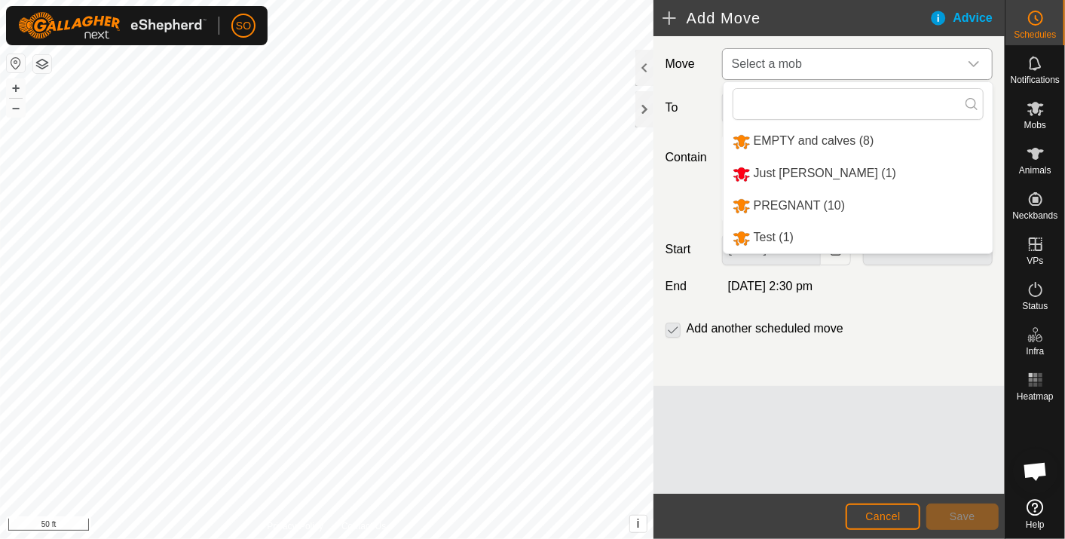
click at [791, 133] on li "EMPTY and calves (8)" at bounding box center [858, 141] width 269 height 31
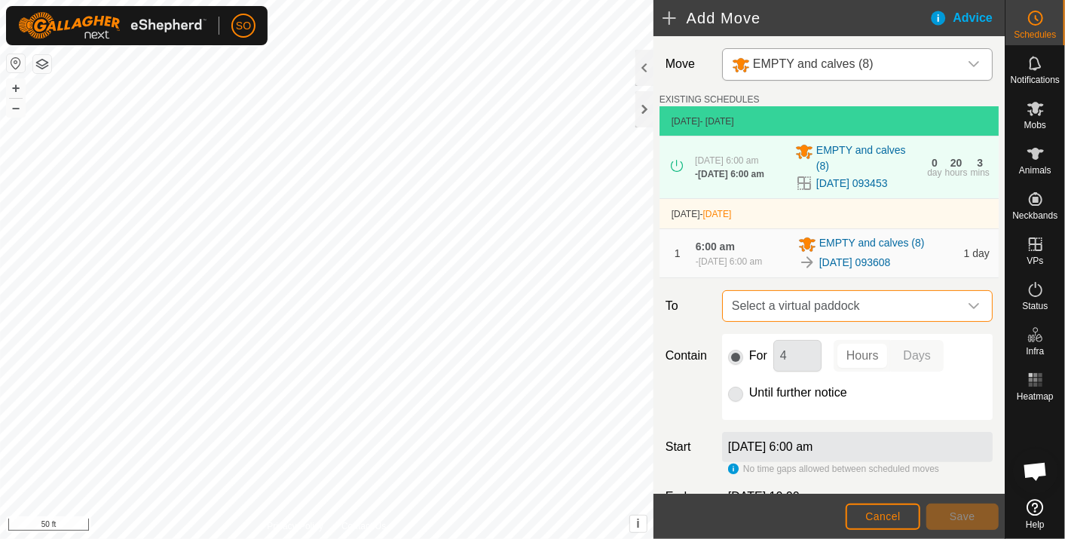
click at [862, 303] on span "Select a virtual paddock" at bounding box center [842, 306] width 233 height 30
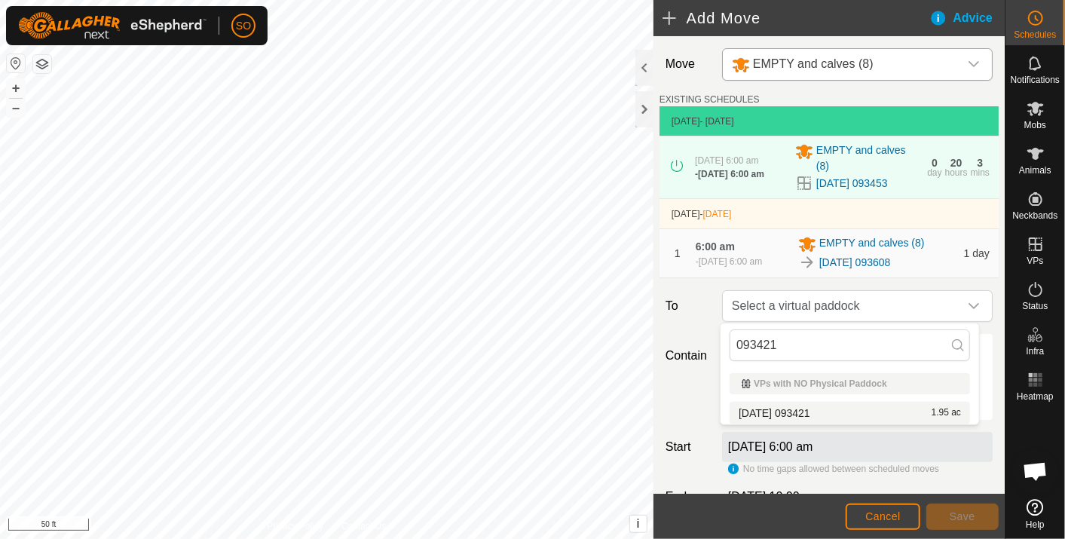
type input "093421"
click at [796, 406] on li "[DATE] 093421 1.95 ac" at bounding box center [850, 413] width 240 height 23
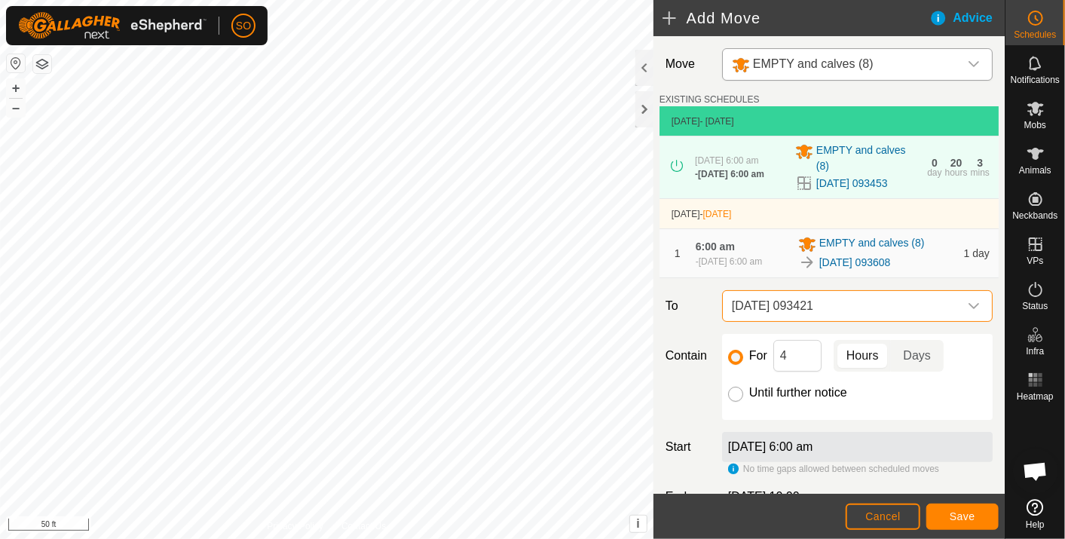
click at [733, 393] on input "Until further notice" at bounding box center [735, 394] width 15 height 15
radio input "true"
checkbox input "false"
click at [958, 515] on span "Save" at bounding box center [963, 516] width 26 height 12
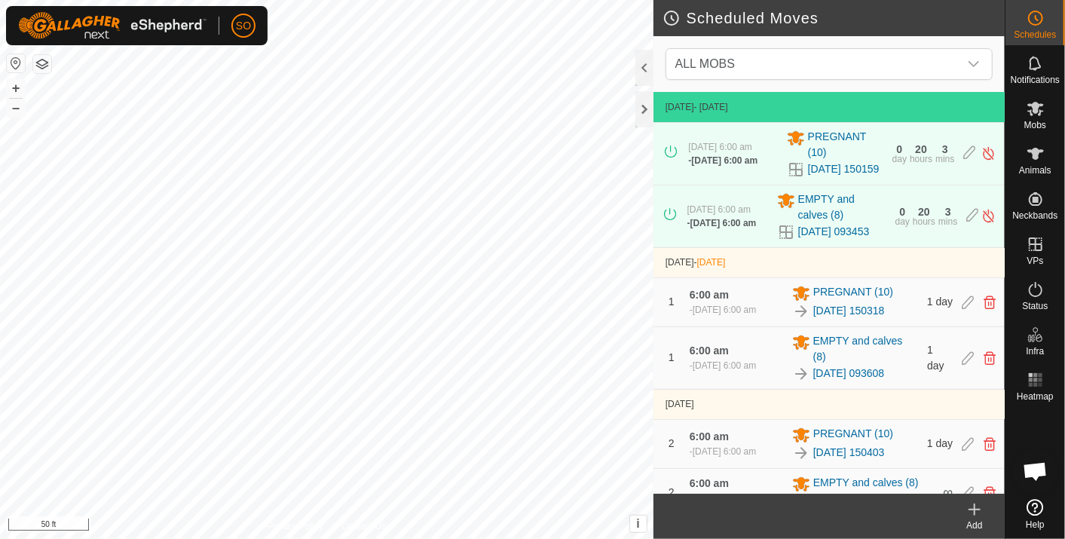
click at [975, 507] on icon at bounding box center [975, 509] width 0 height 11
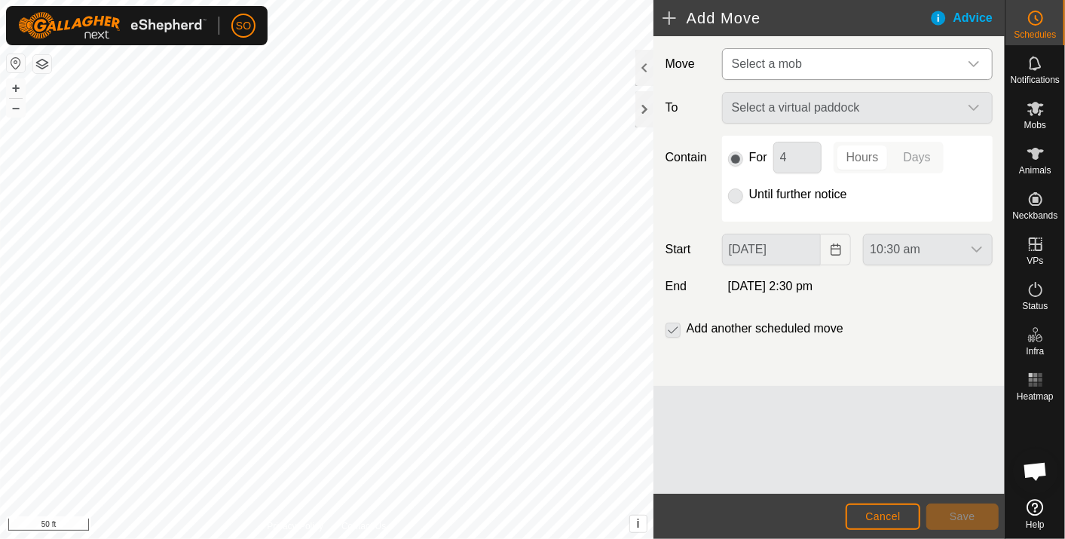
click at [978, 60] on icon "dropdown trigger" at bounding box center [974, 64] width 12 height 12
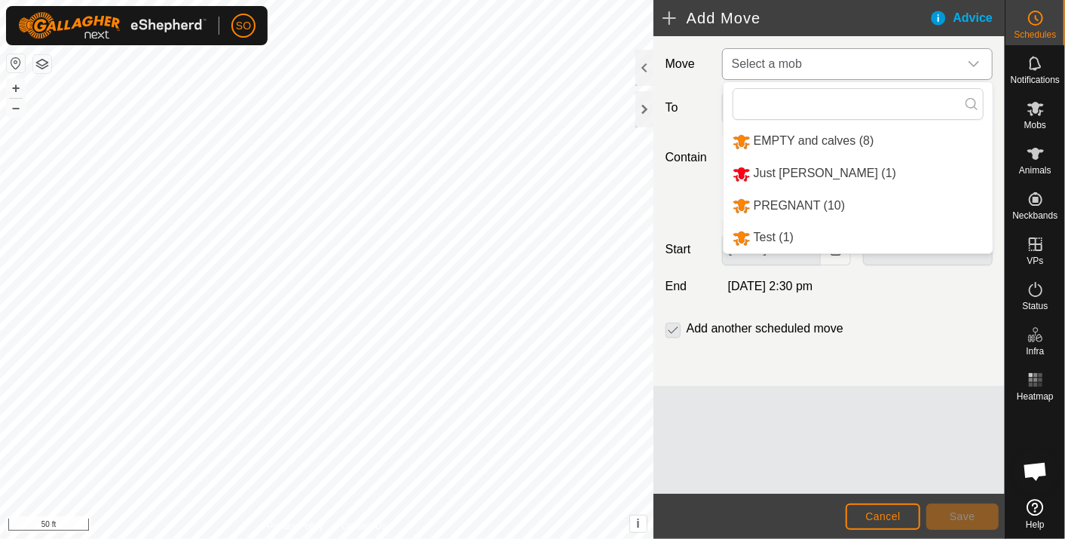
click at [829, 139] on li "EMPTY and calves (8)" at bounding box center [858, 141] width 269 height 31
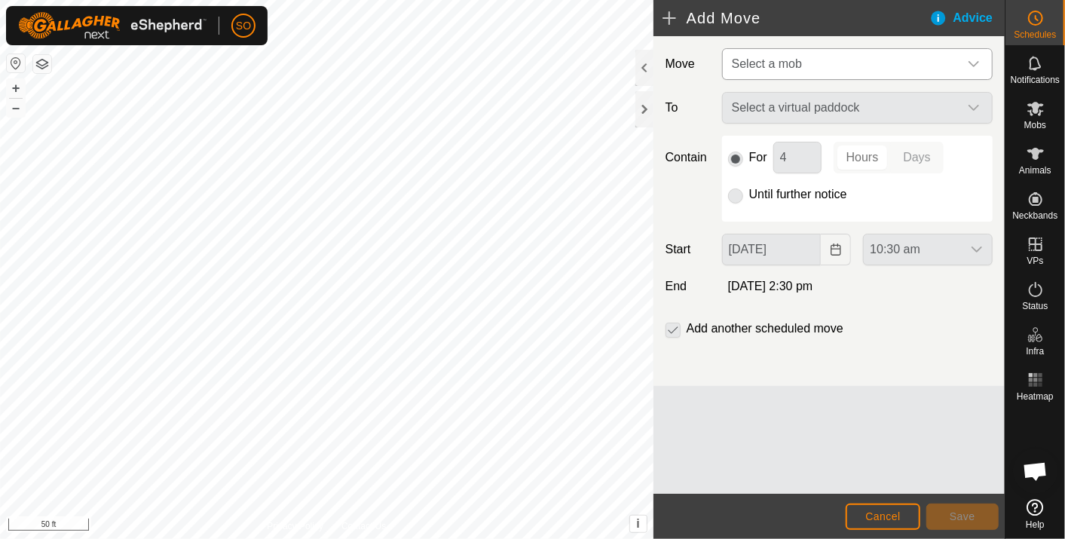
type input "[DATE]"
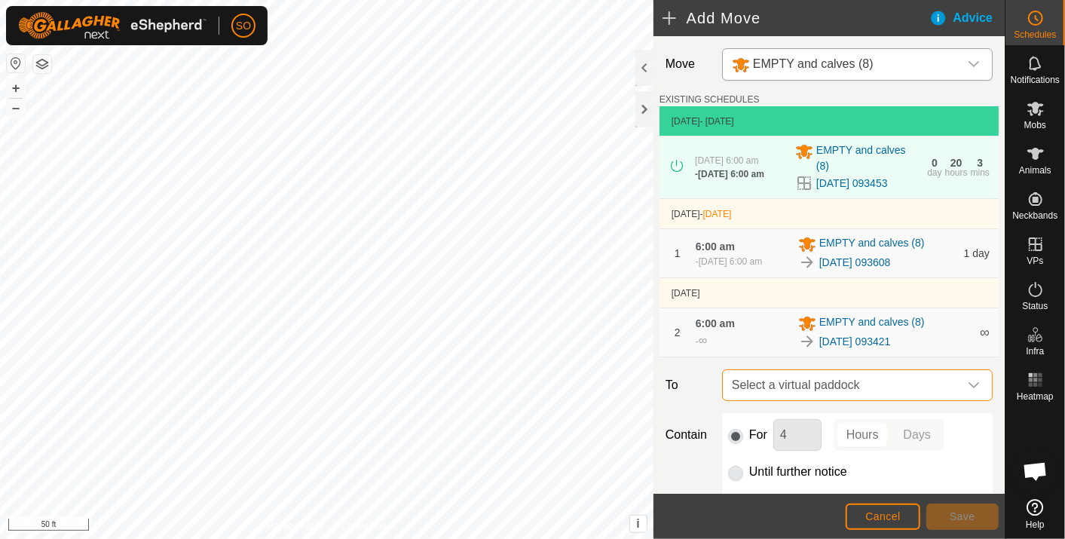
click at [825, 384] on span "Select a virtual paddock" at bounding box center [842, 385] width 233 height 30
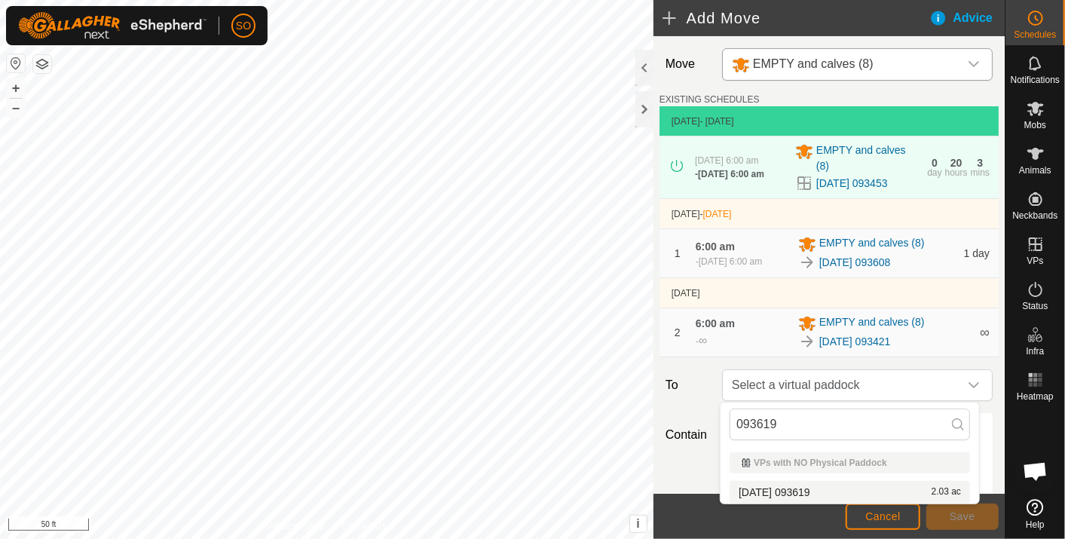
type input "093619"
click at [795, 484] on li "[DATE] 093619 2.03 ac" at bounding box center [850, 492] width 240 height 23
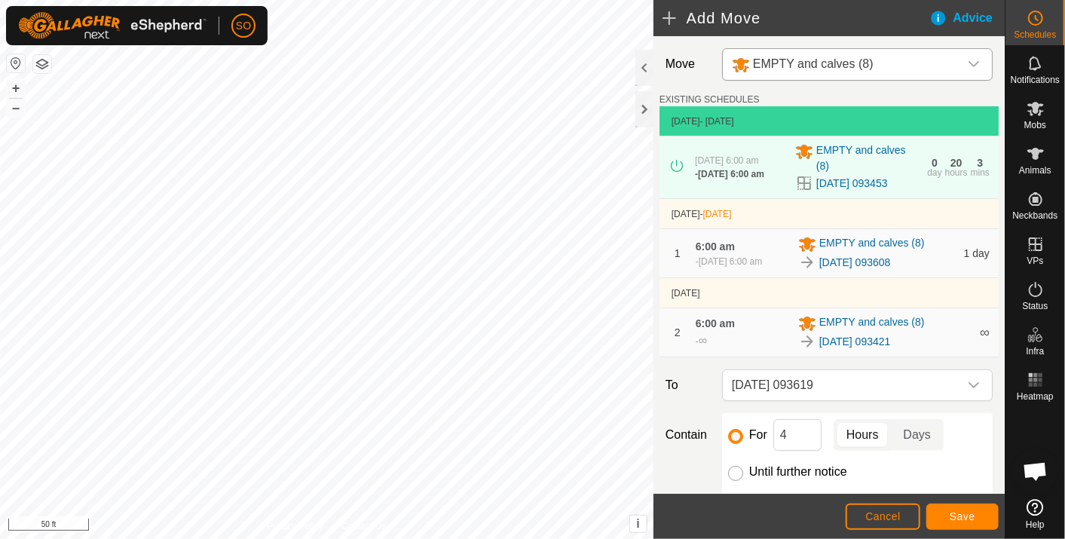
click at [733, 467] on input "Until further notice" at bounding box center [735, 473] width 15 height 15
radio input "true"
checkbox input "false"
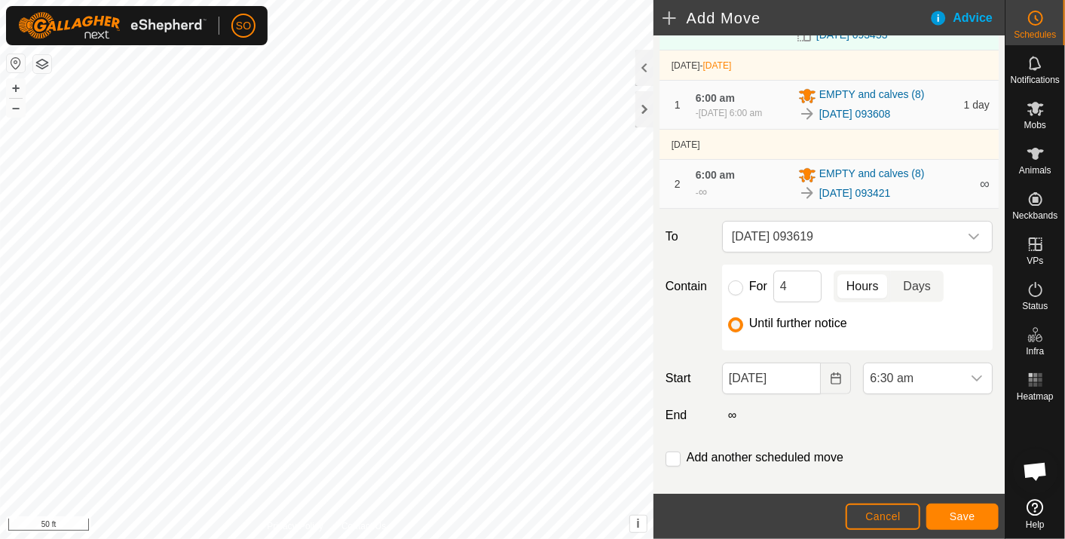
scroll to position [167, 0]
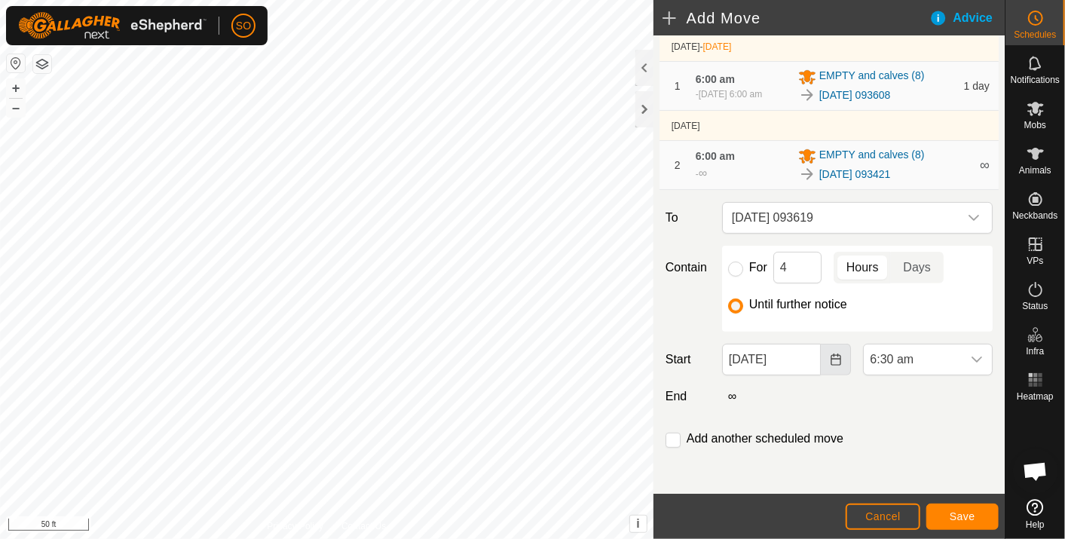
click at [830, 357] on icon "Choose Date" at bounding box center [836, 360] width 12 height 12
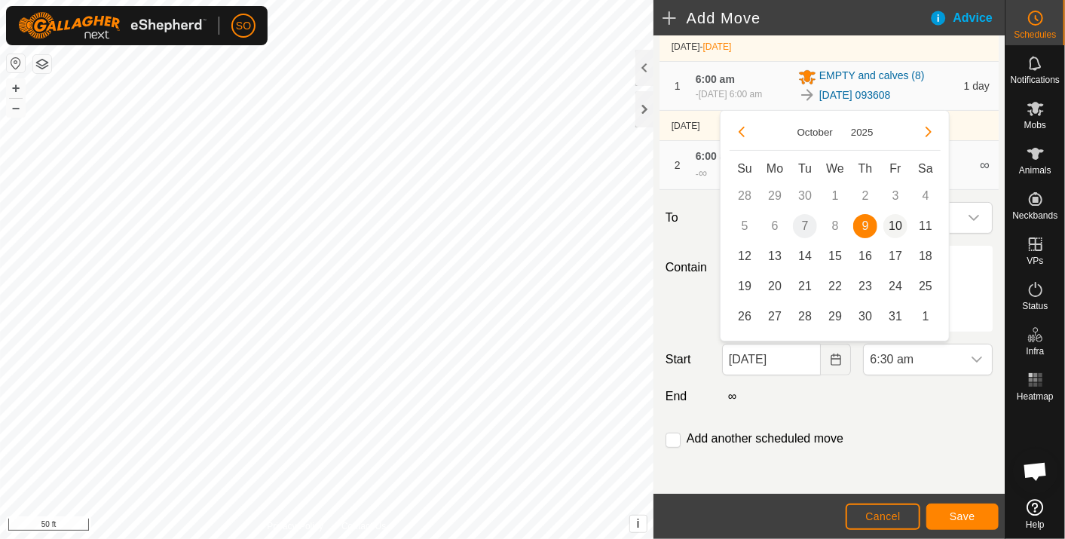
click at [900, 221] on span "10" at bounding box center [895, 226] width 24 height 24
type input "[DATE]"
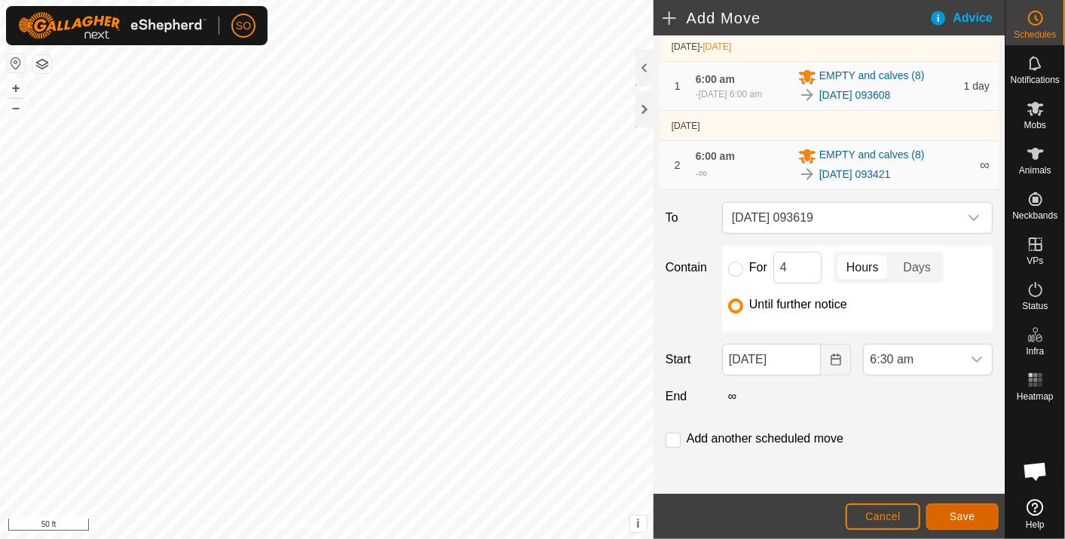
click at [965, 516] on span "Save" at bounding box center [963, 516] width 26 height 12
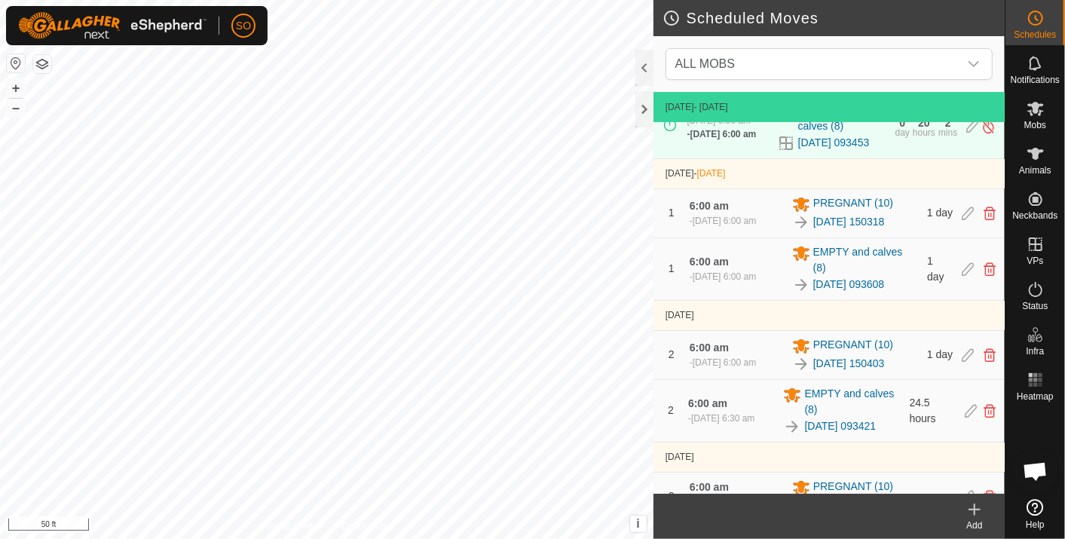
scroll to position [204, 0]
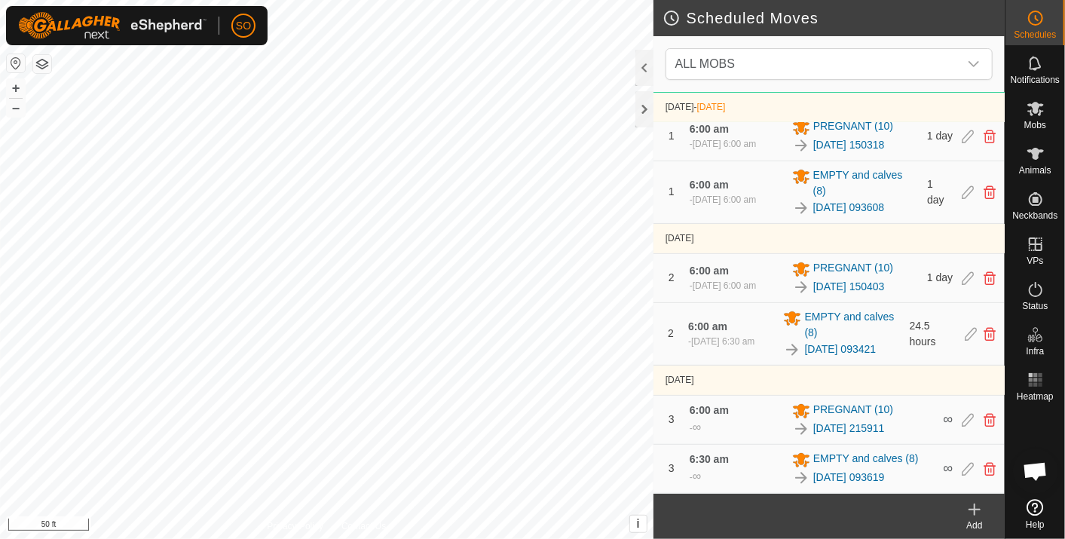
click at [975, 507] on icon at bounding box center [975, 510] width 18 height 18
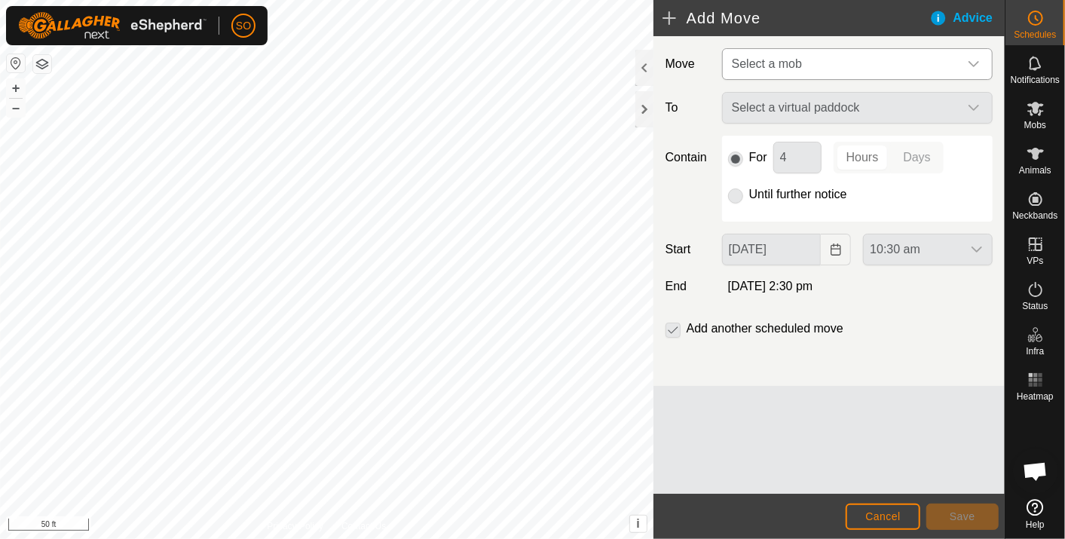
click at [972, 63] on icon "dropdown trigger" at bounding box center [974, 64] width 12 height 12
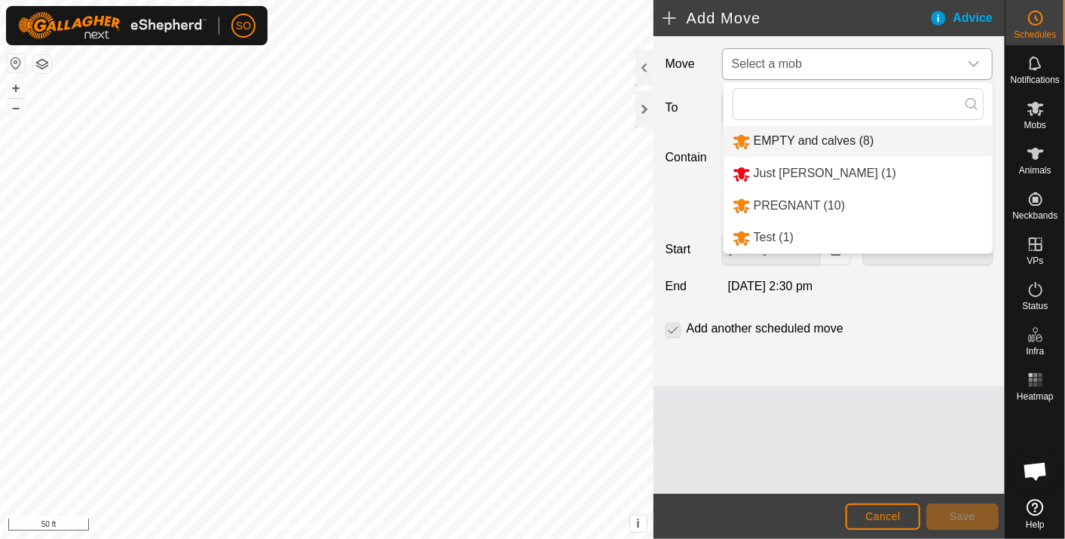
click at [816, 135] on li "EMPTY and calves (8)" at bounding box center [858, 141] width 269 height 31
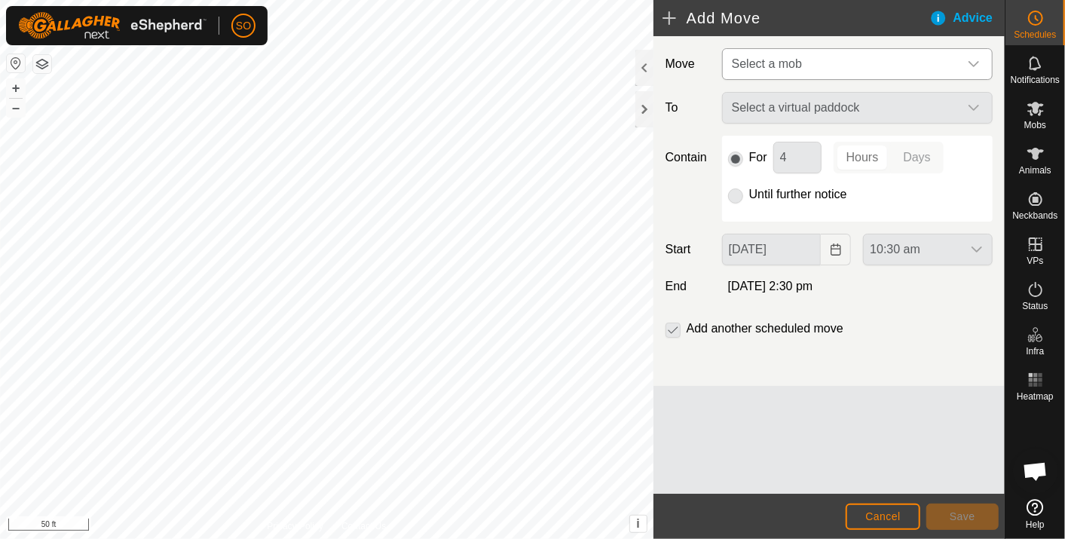
type input "[DATE]"
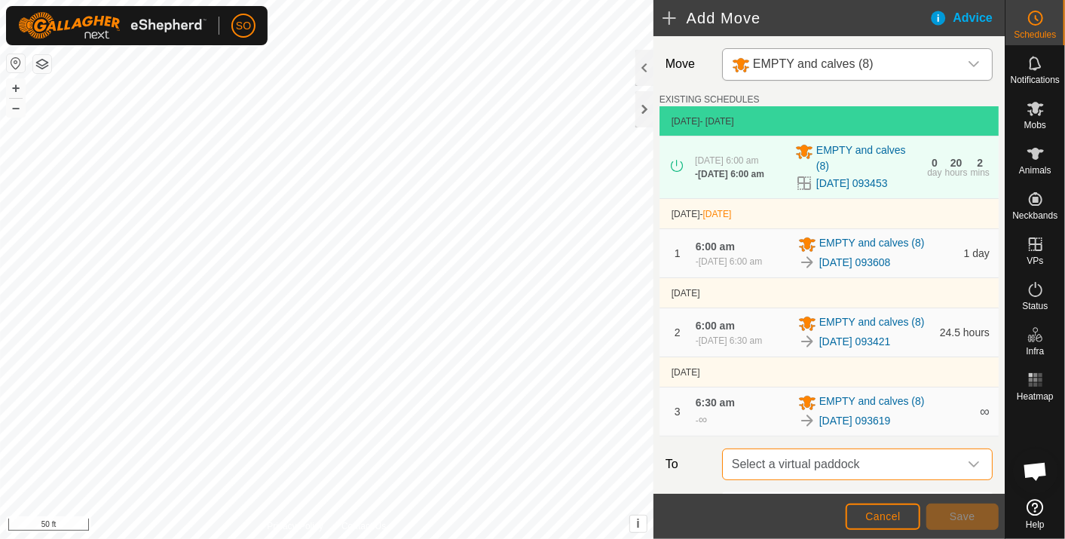
click at [862, 476] on span "Select a virtual paddock" at bounding box center [842, 464] width 233 height 30
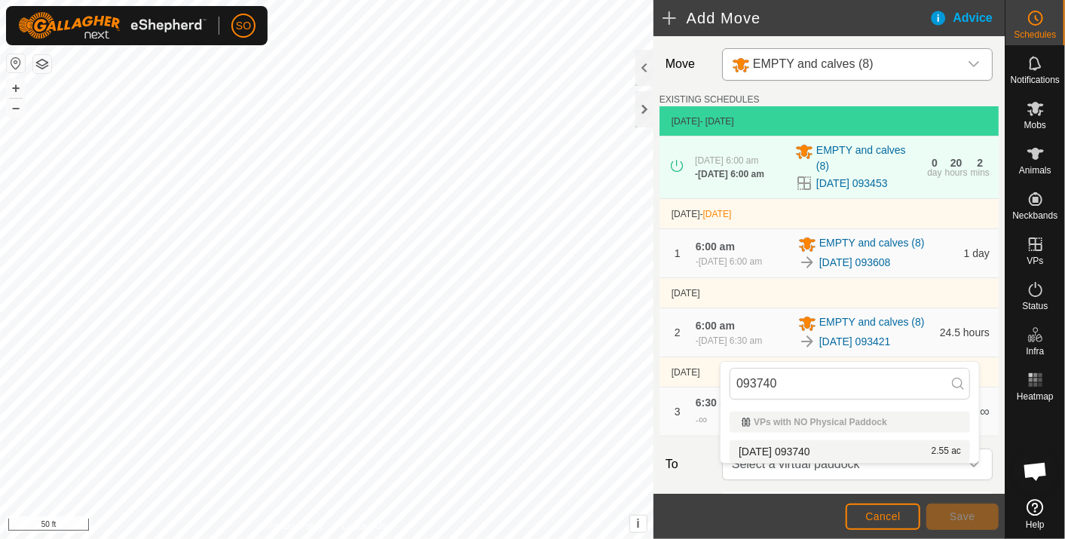
type input "093740"
click at [805, 446] on li "[DATE] 093740 2.55 ac" at bounding box center [850, 451] width 240 height 23
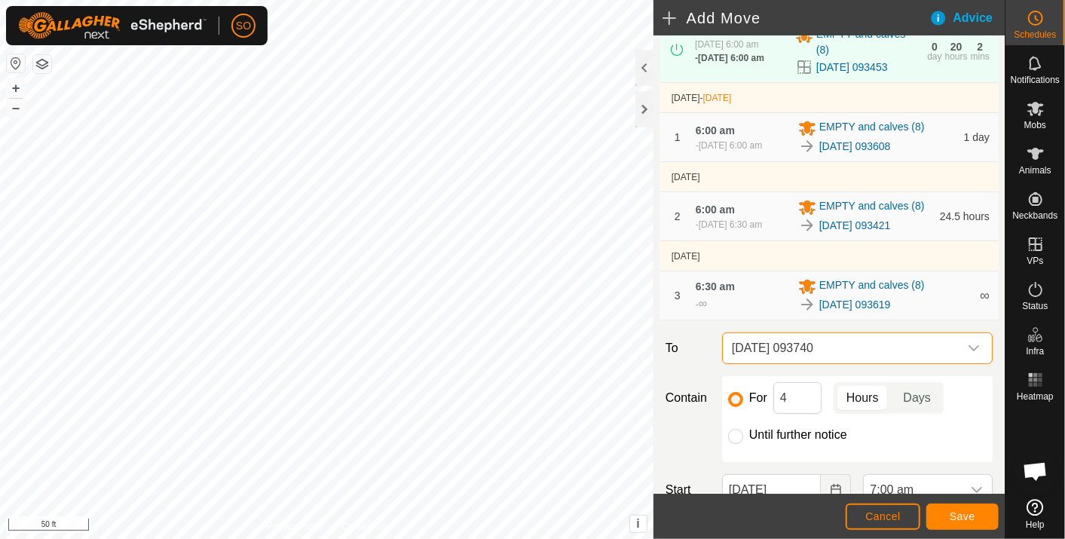
scroll to position [167, 0]
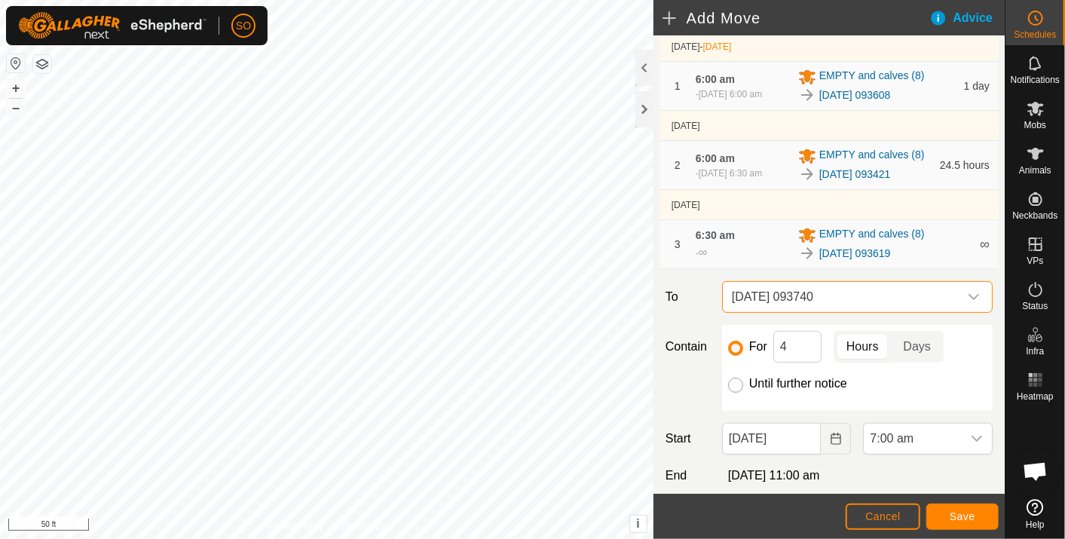
click at [732, 393] on input "Until further notice" at bounding box center [735, 385] width 15 height 15
radio input "true"
checkbox input "false"
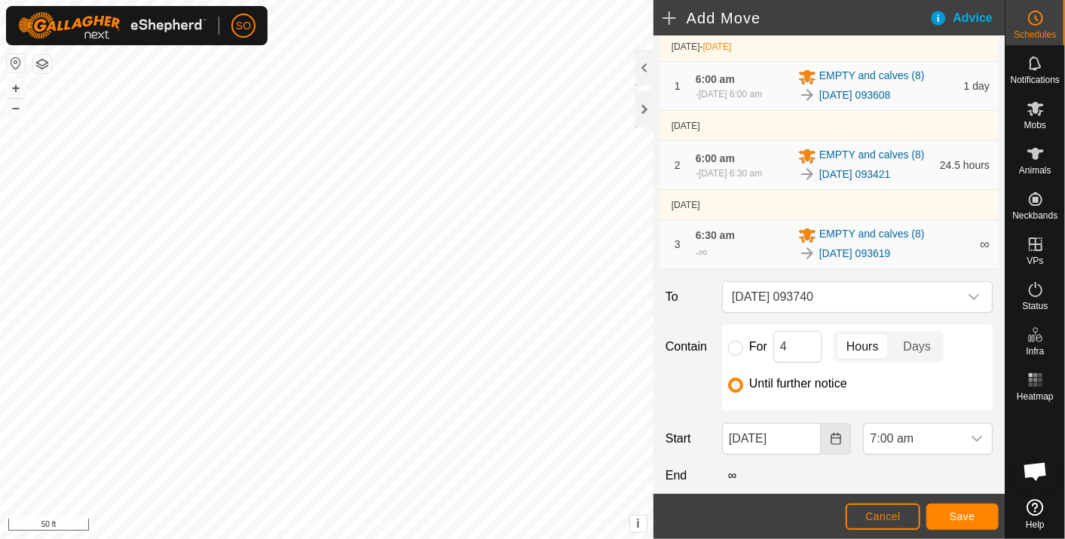
click at [830, 445] on icon "Choose Date" at bounding box center [836, 439] width 12 height 12
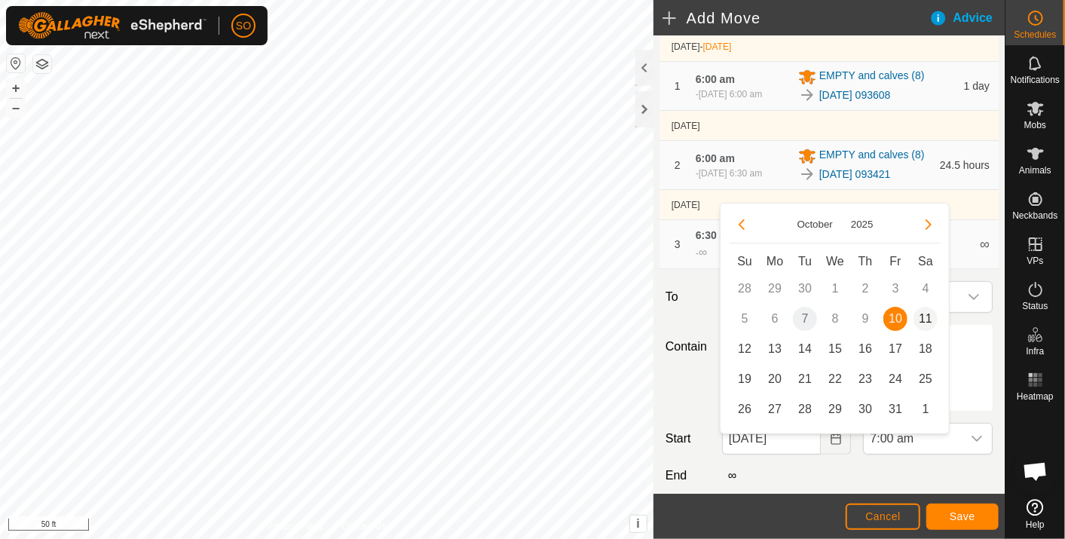
click at [926, 314] on span "11" at bounding box center [926, 319] width 24 height 24
type input "[DATE]"
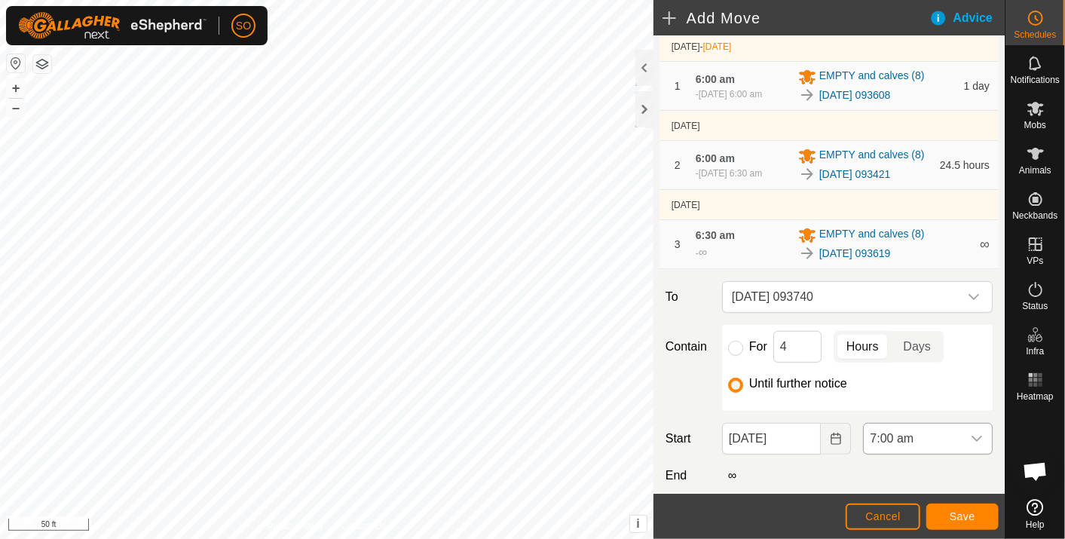
click at [970, 448] on div "dropdown trigger" at bounding box center [977, 439] width 30 height 30
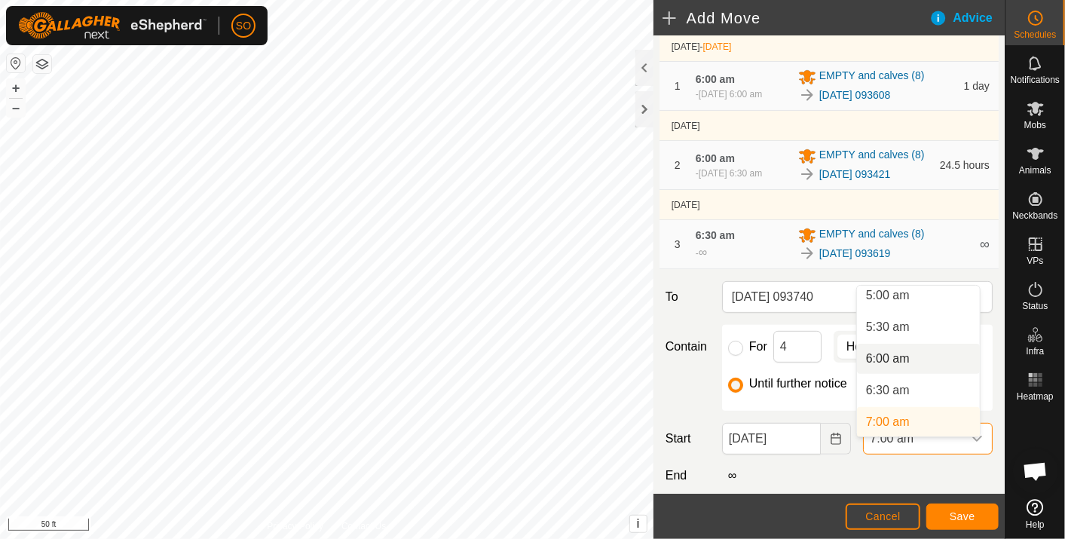
click at [900, 356] on li "6:00 am" at bounding box center [918, 359] width 123 height 30
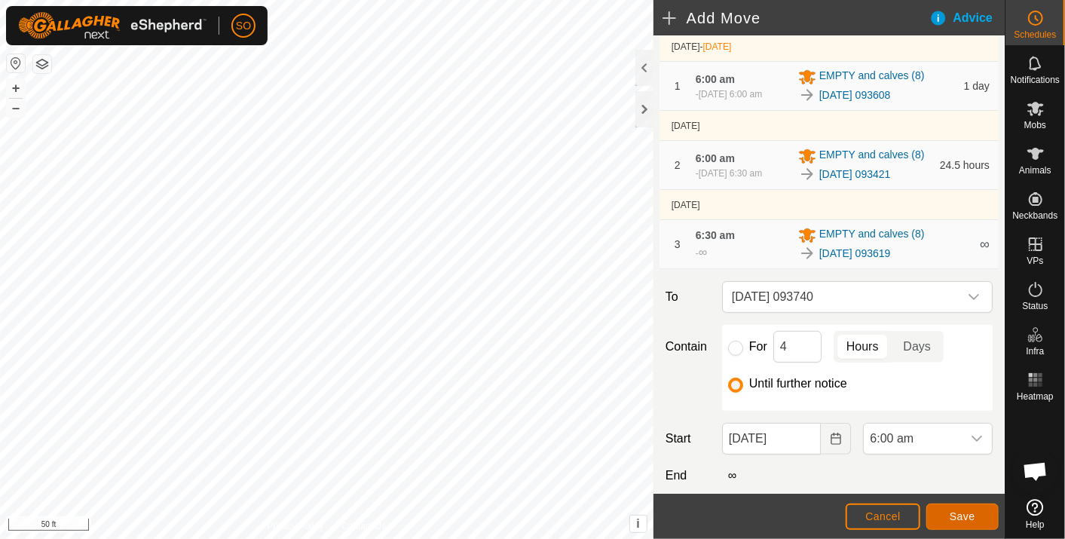
click at [960, 513] on span "Save" at bounding box center [963, 516] width 26 height 12
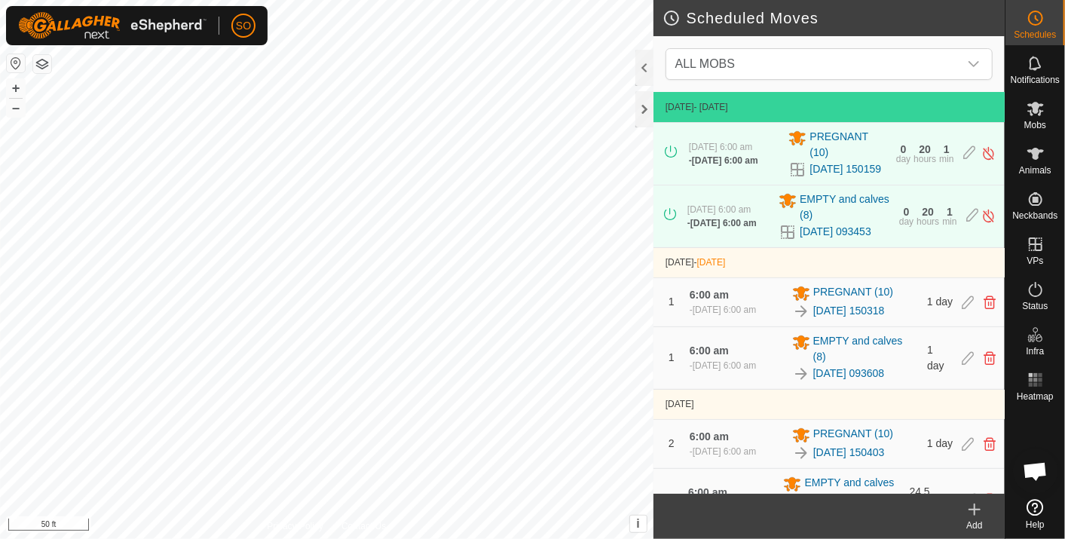
click at [978, 509] on icon at bounding box center [975, 510] width 18 height 18
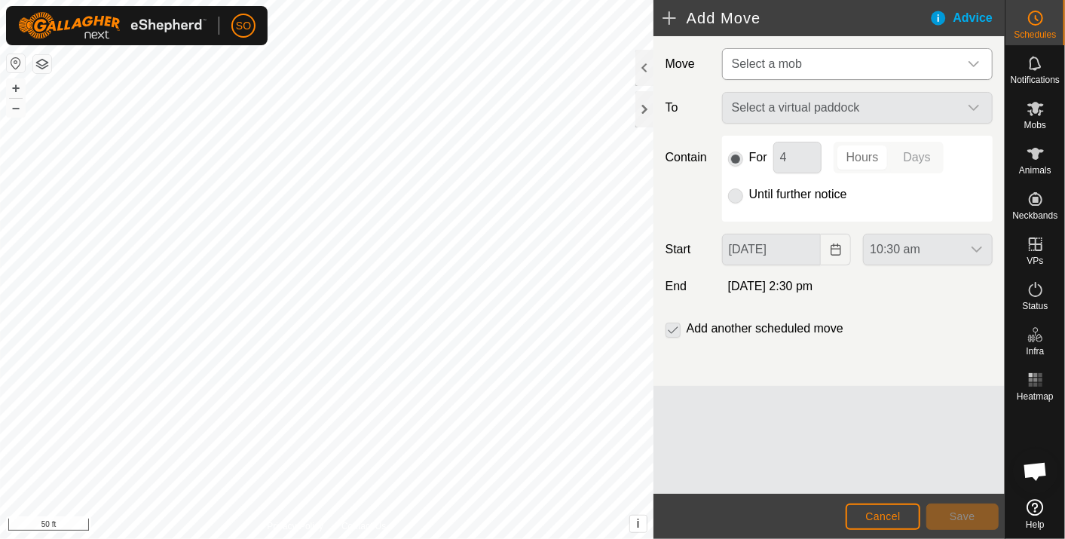
click at [975, 61] on icon "dropdown trigger" at bounding box center [974, 64] width 12 height 12
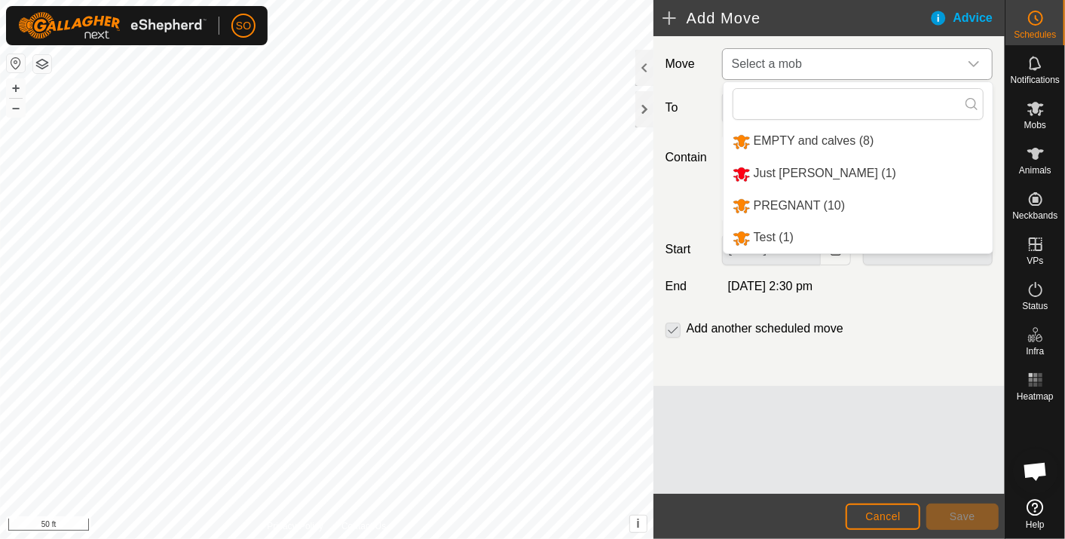
click at [829, 136] on li "EMPTY and calves (8)" at bounding box center [858, 141] width 269 height 31
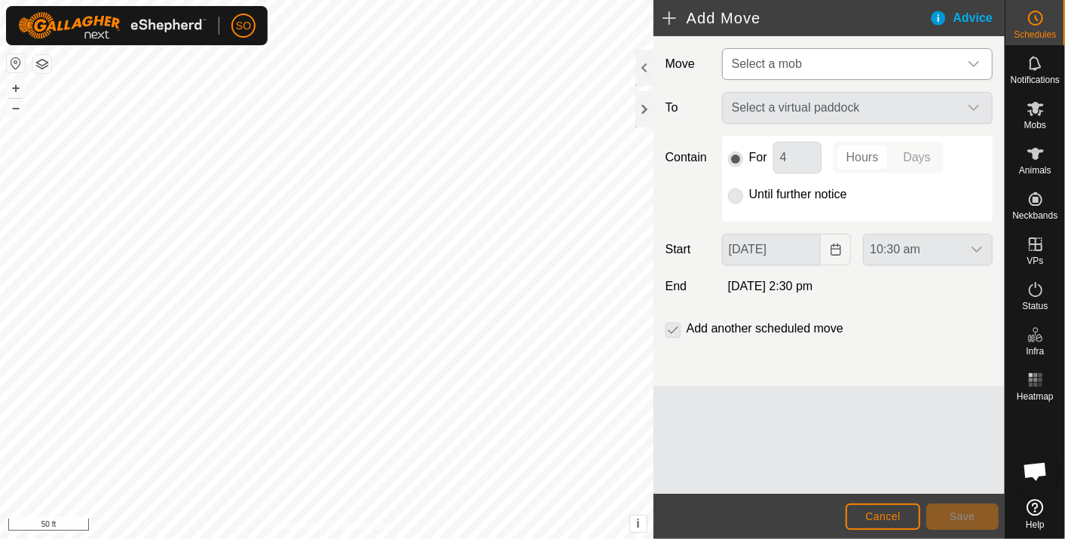
type input "[DATE]"
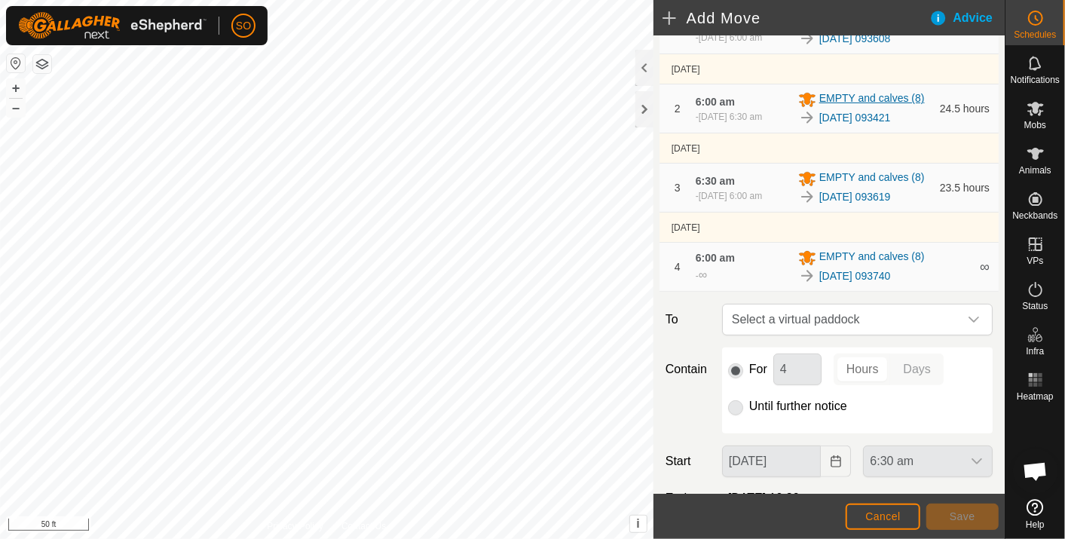
scroll to position [251, 0]
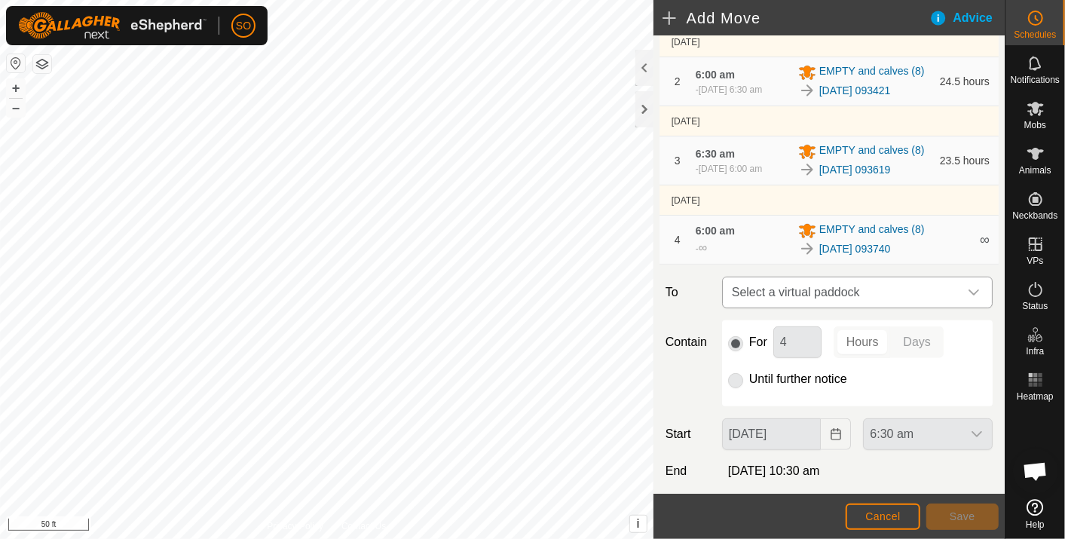
click at [896, 308] on span "Select a virtual paddock" at bounding box center [842, 292] width 233 height 30
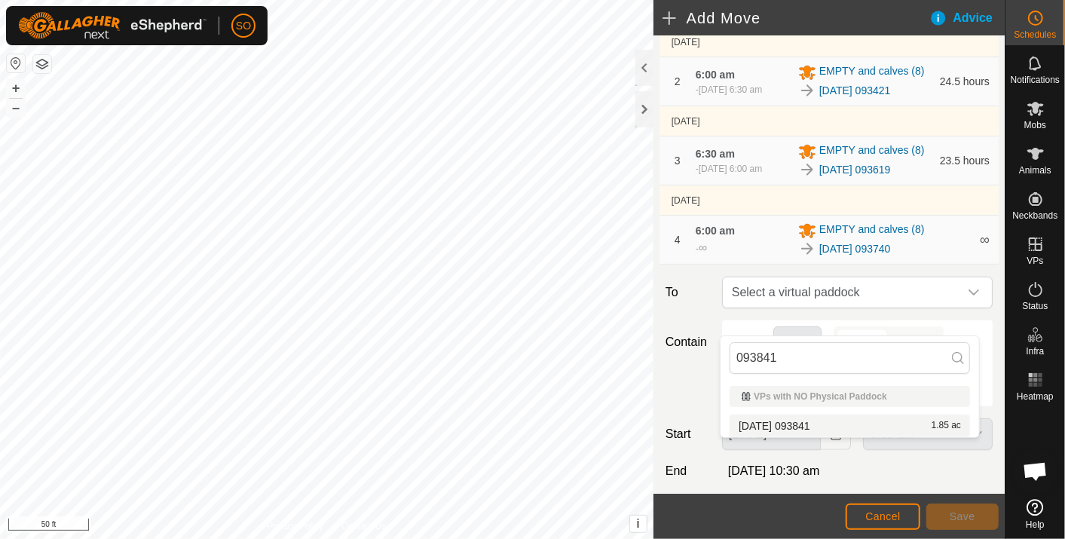
type input "093841"
click at [813, 420] on li "[DATE] 093841 1.85 ac" at bounding box center [850, 426] width 240 height 23
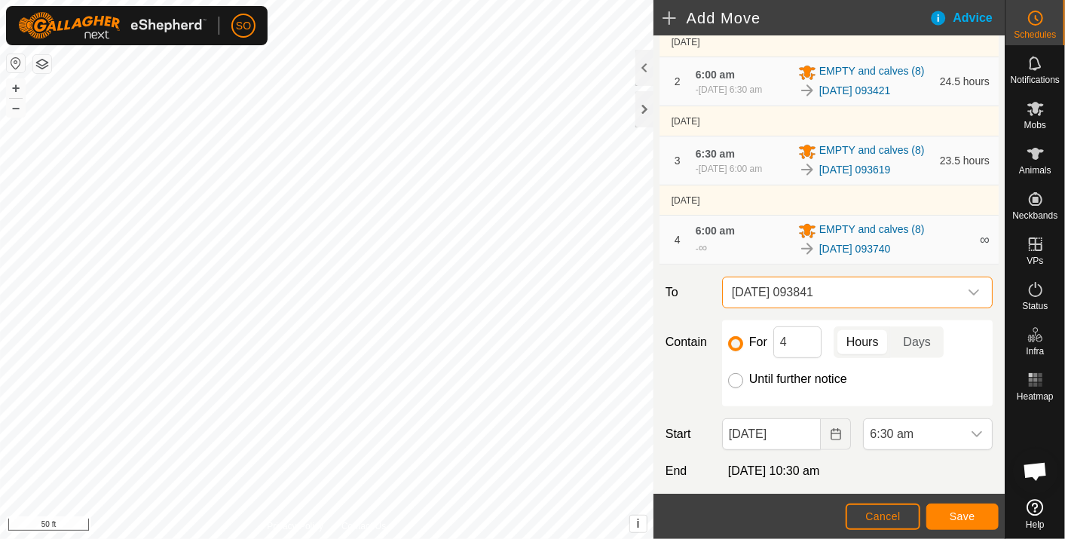
click at [735, 388] on input "Until further notice" at bounding box center [735, 380] width 15 height 15
radio input "true"
checkbox input "false"
click at [830, 440] on icon "Choose Date" at bounding box center [836, 434] width 12 height 12
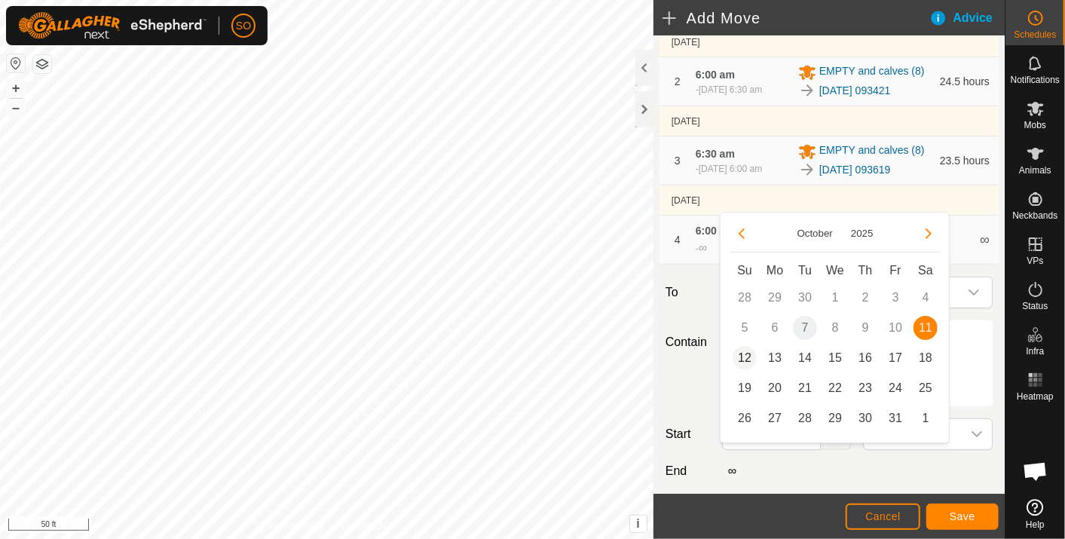
click at [745, 355] on span "12" at bounding box center [745, 358] width 24 height 24
type input "[DATE]"
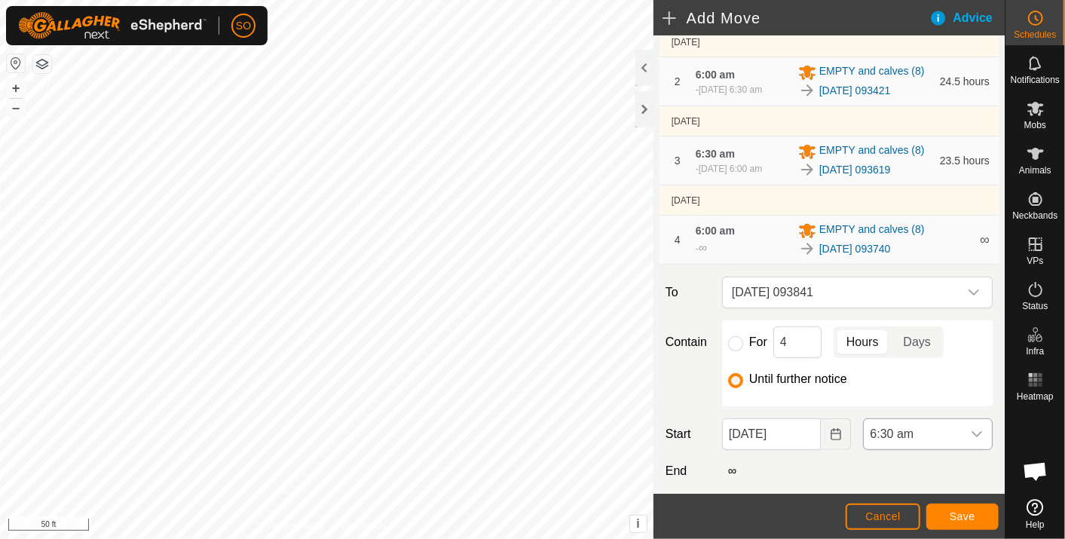
click at [971, 440] on icon "dropdown trigger" at bounding box center [977, 434] width 12 height 12
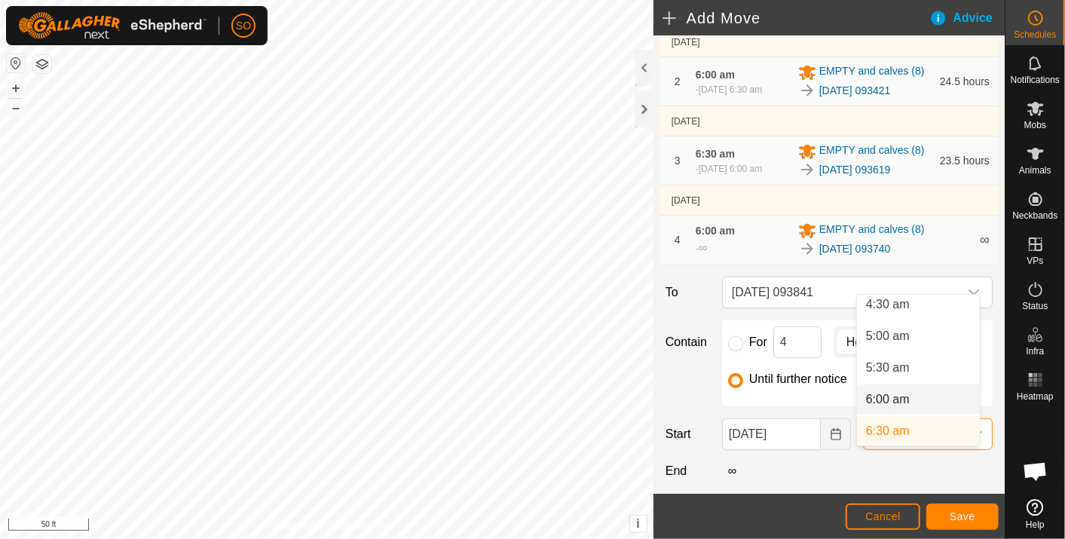
click at [884, 393] on li "6:00 am" at bounding box center [918, 399] width 123 height 30
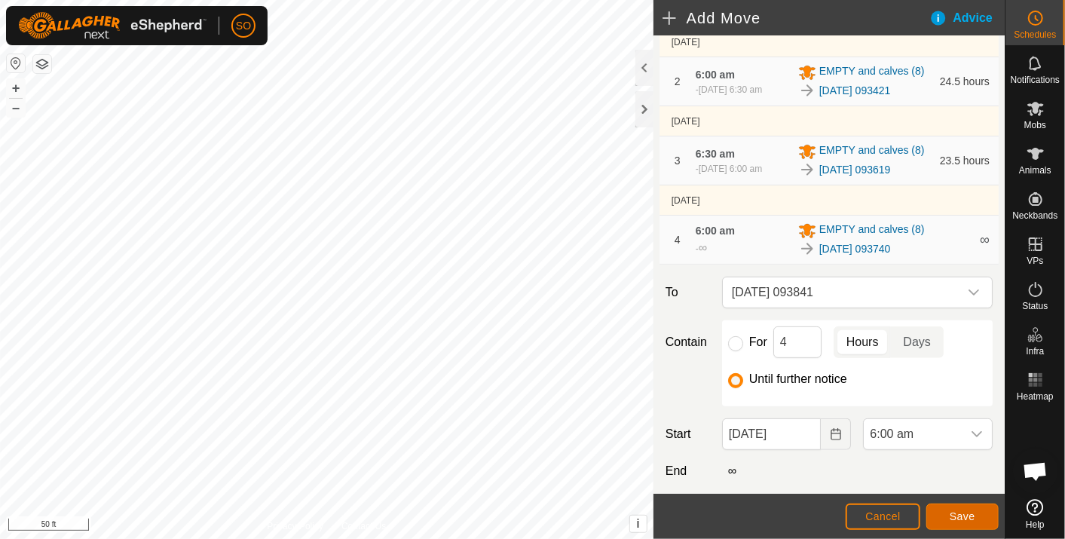
click at [960, 516] on span "Save" at bounding box center [963, 516] width 26 height 12
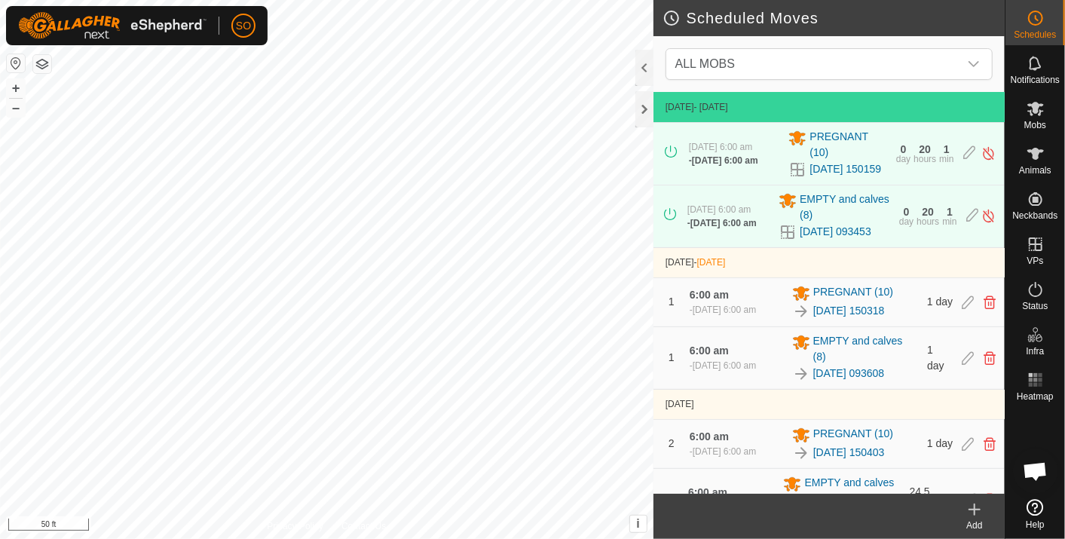
click at [976, 509] on icon at bounding box center [975, 510] width 18 height 18
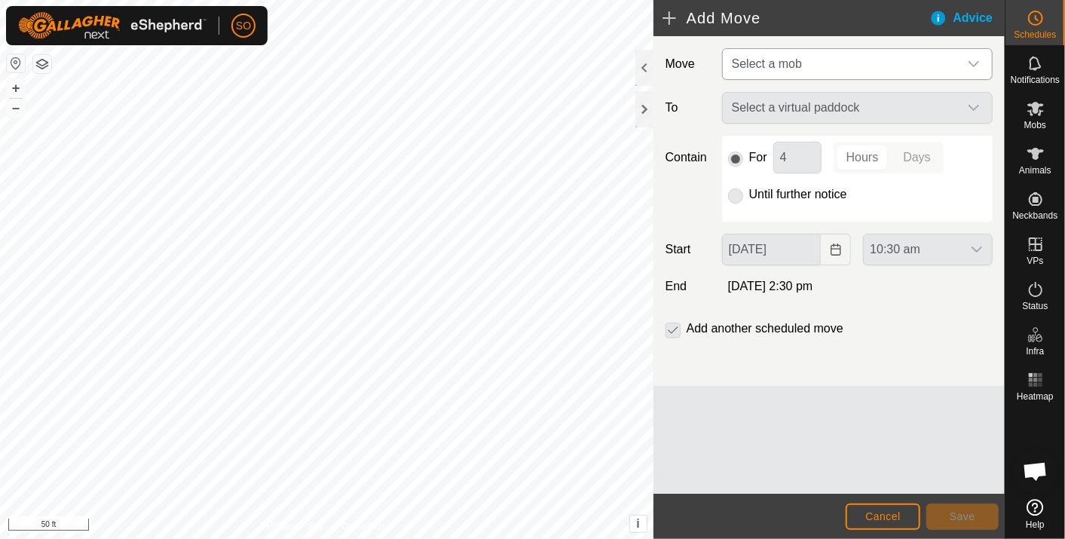
click at [978, 60] on icon "dropdown trigger" at bounding box center [974, 64] width 12 height 12
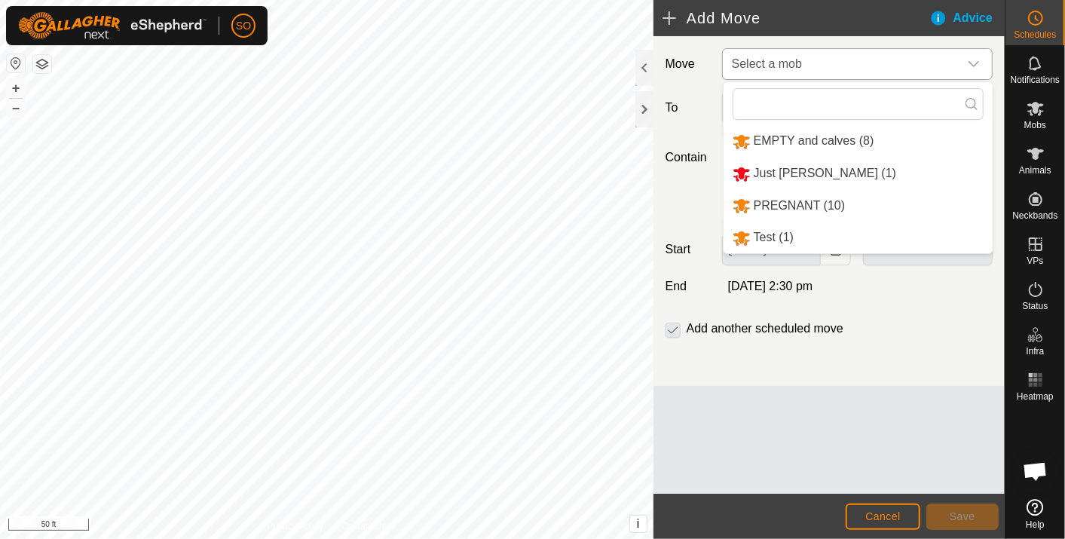
click at [823, 135] on li "EMPTY and calves (8)" at bounding box center [858, 141] width 269 height 31
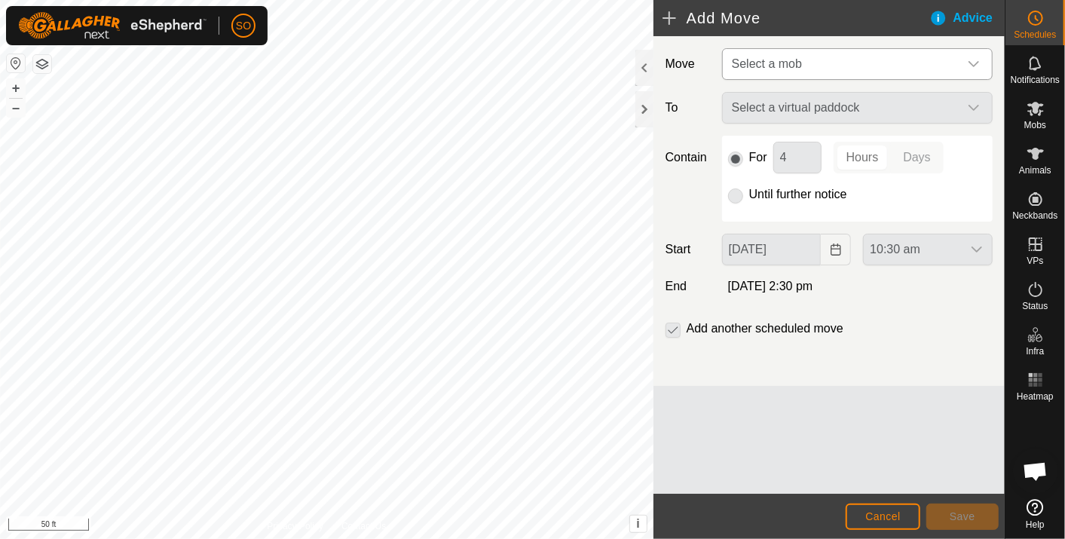
type input "[DATE]"
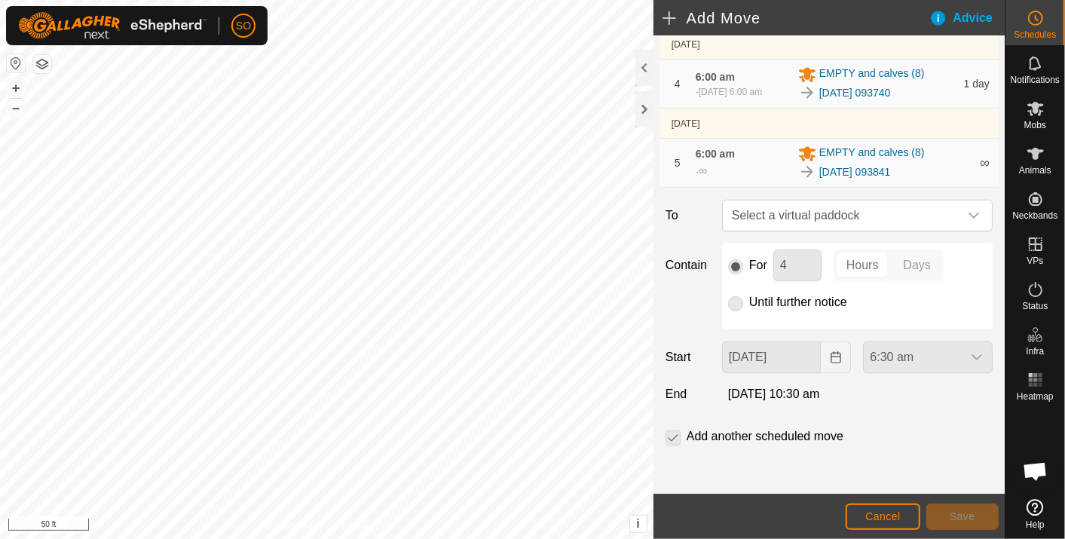
scroll to position [431, 0]
click at [865, 211] on span "Select a virtual paddock" at bounding box center [842, 216] width 233 height 30
type input "093956"
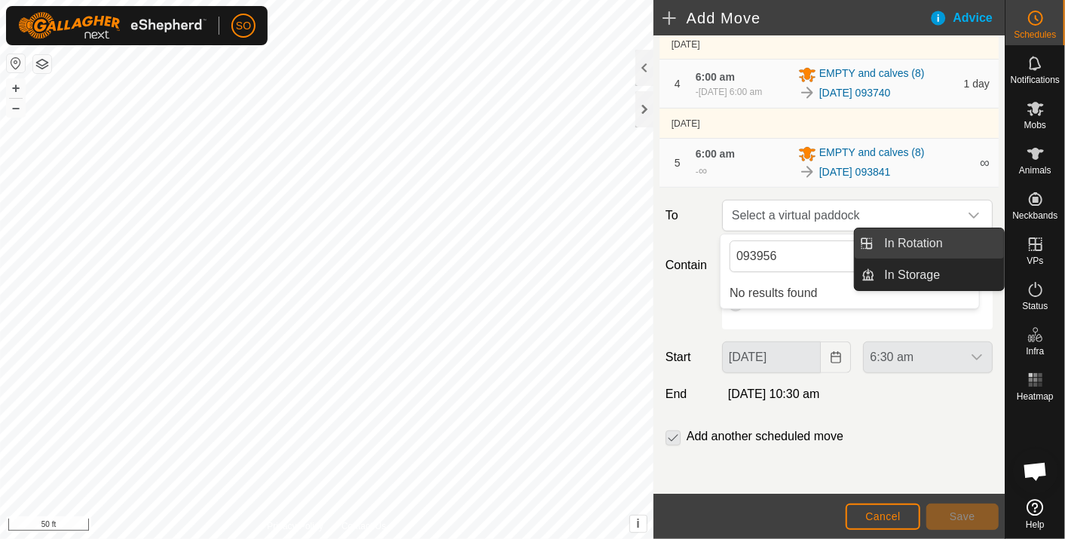
click at [934, 238] on link "In Rotation" at bounding box center [940, 243] width 129 height 30
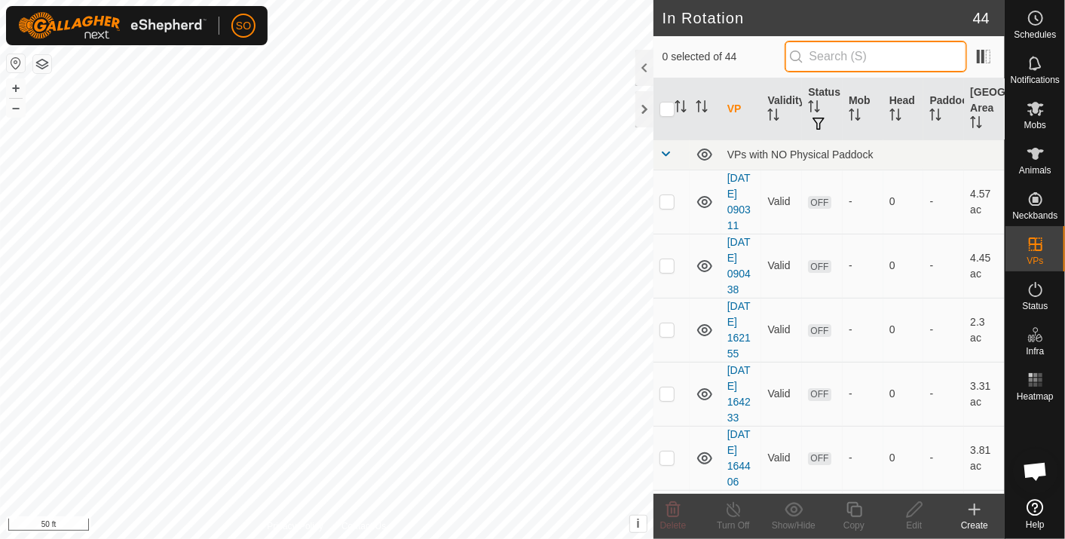
click at [846, 60] on input "text" at bounding box center [876, 57] width 182 height 32
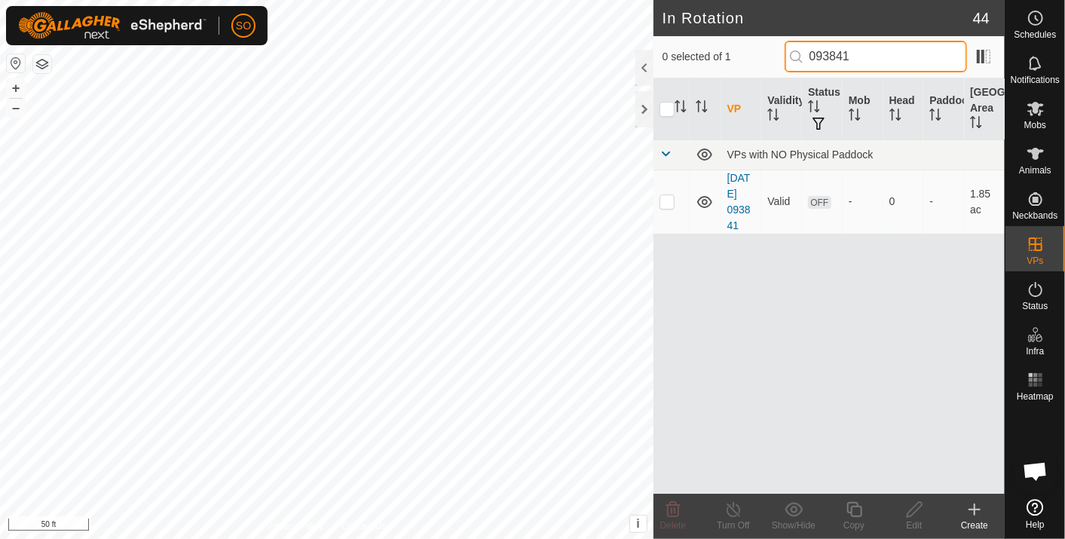
type input "093841"
click at [666, 201] on p-checkbox at bounding box center [667, 201] width 15 height 12
checkbox input "true"
click at [357, 0] on html "SO Schedules Notifications Mobs Animals Neckbands VPs Status Infra Heatmap Help…" at bounding box center [532, 269] width 1065 height 539
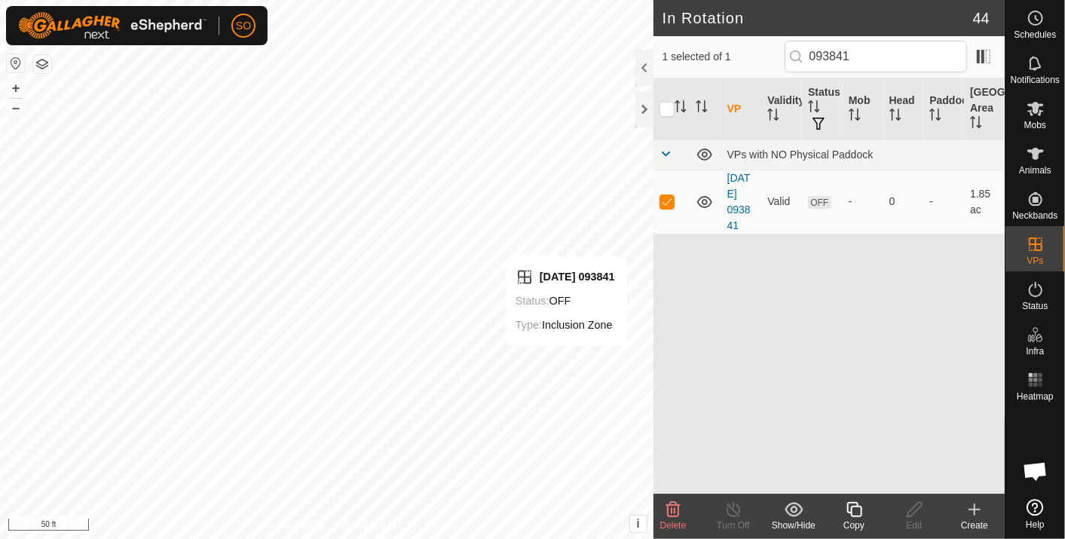
click at [975, 507] on icon at bounding box center [975, 509] width 0 height 11
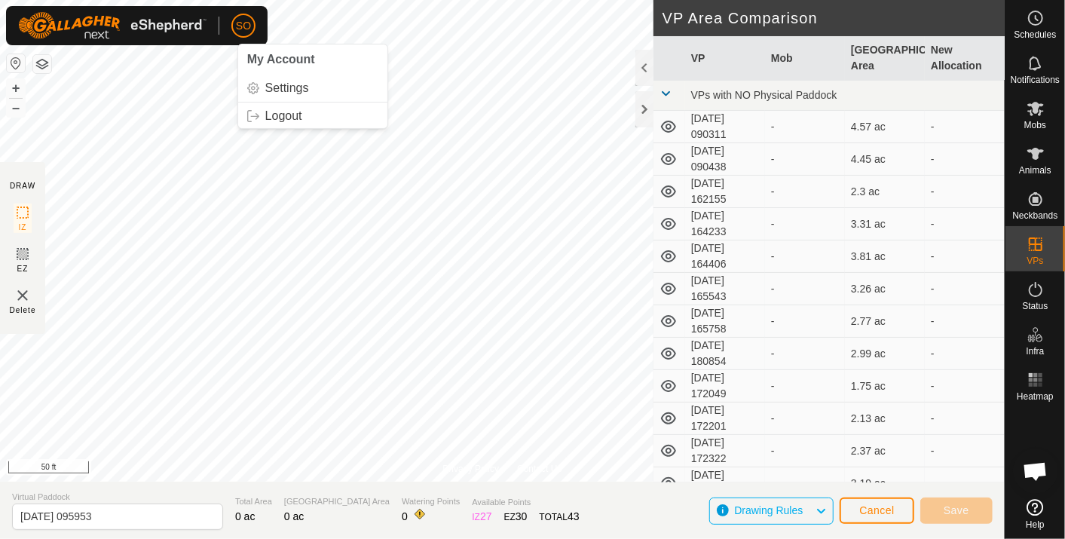
click at [164, 0] on html "SO My Account Settings Logout Schedules Notifications Mobs Animals Neckbands VP…" at bounding box center [532, 269] width 1065 height 539
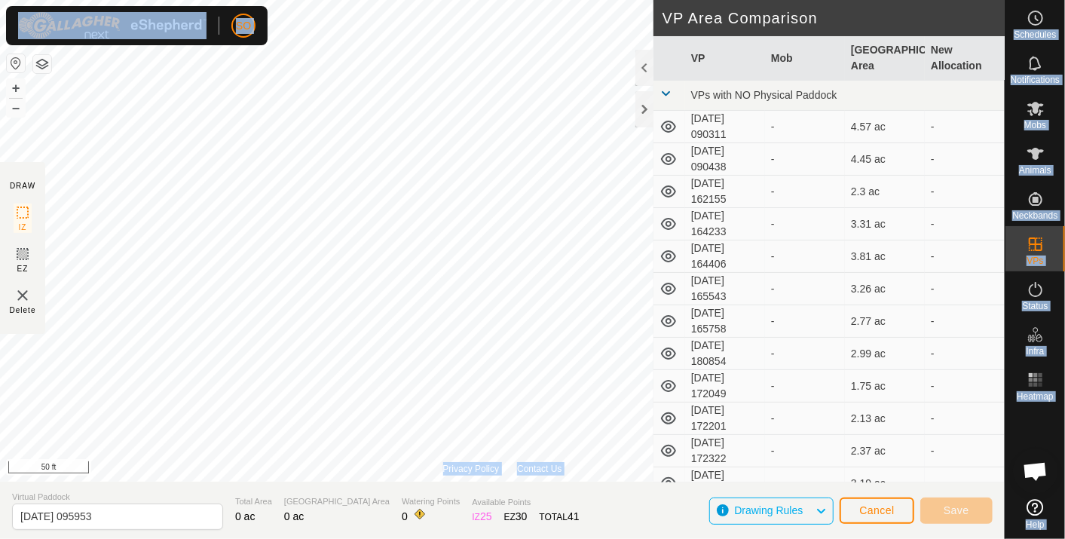
click at [194, 344] on div "SO Schedules Notifications Mobs Animals Neckbands VPs Status Infra Heatmap Help…" at bounding box center [532, 269] width 1065 height 539
click at [889, 508] on span "Cancel" at bounding box center [876, 510] width 35 height 12
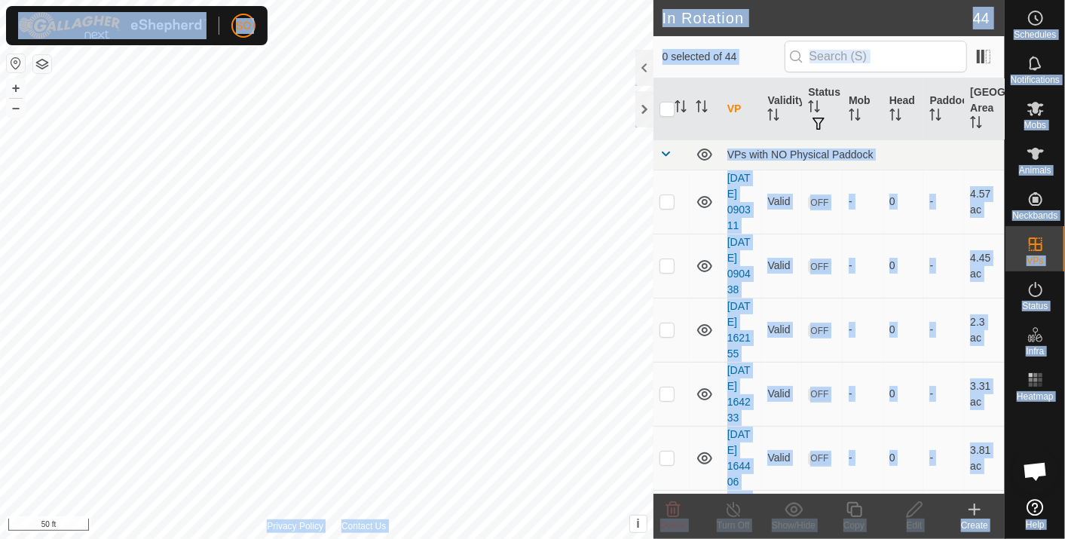
click at [769, 14] on h2 "In Rotation" at bounding box center [818, 18] width 311 height 18
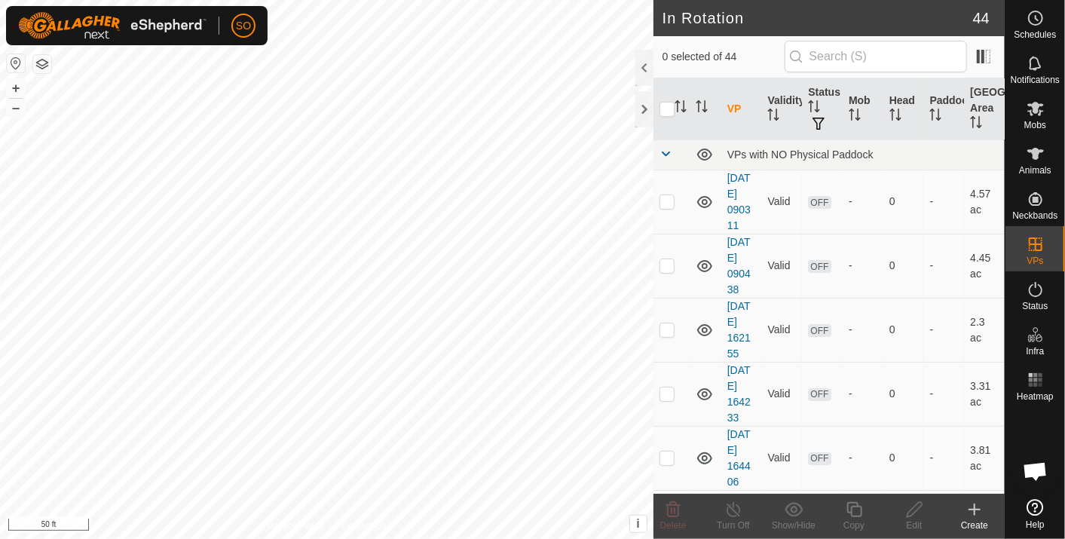
click at [975, 506] on icon at bounding box center [975, 509] width 0 height 11
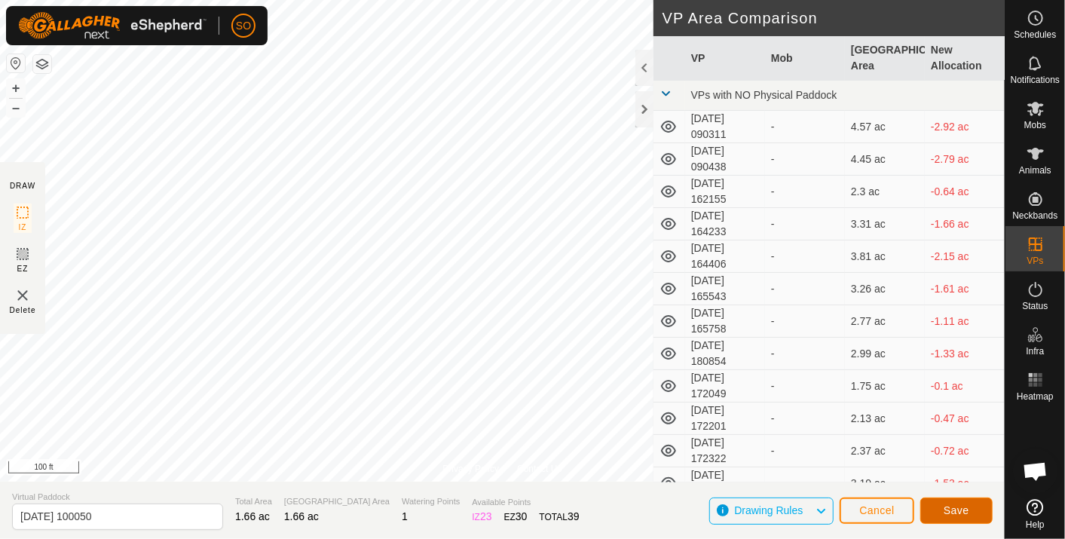
click at [957, 508] on span "Save" at bounding box center [957, 510] width 26 height 12
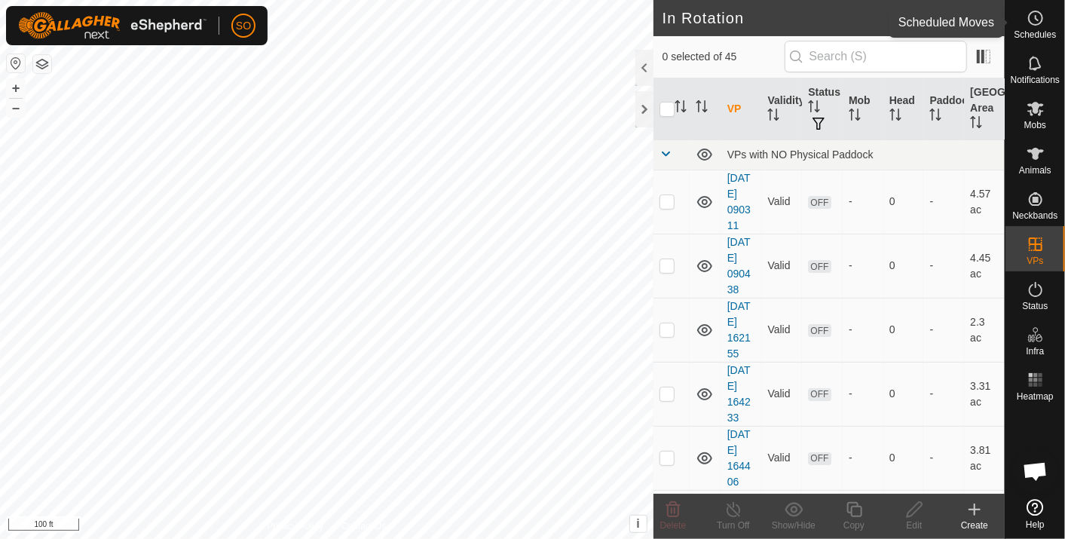
click at [1034, 11] on circle at bounding box center [1036, 18] width 14 height 14
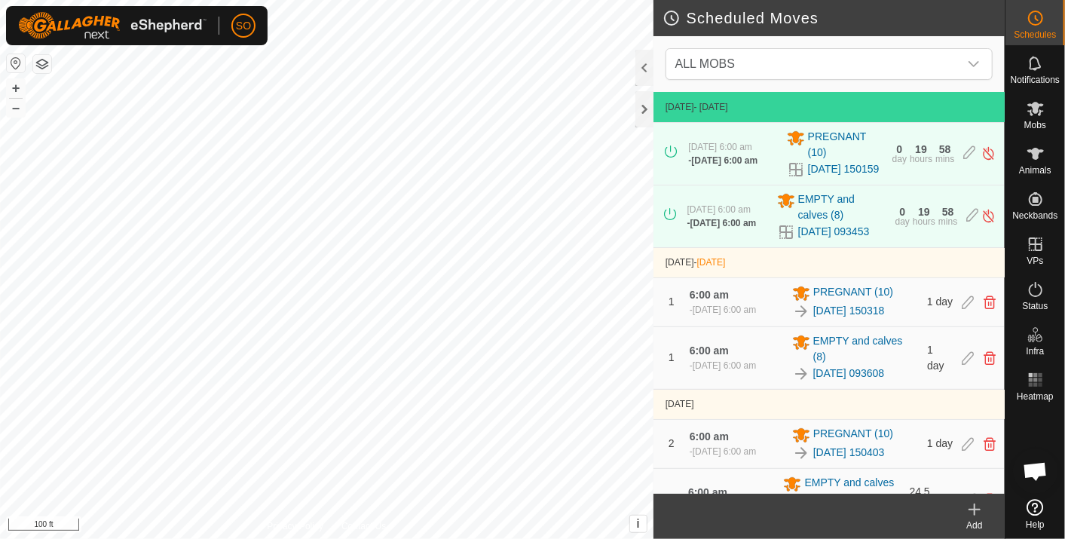
click at [975, 510] on icon at bounding box center [974, 510] width 11 height 0
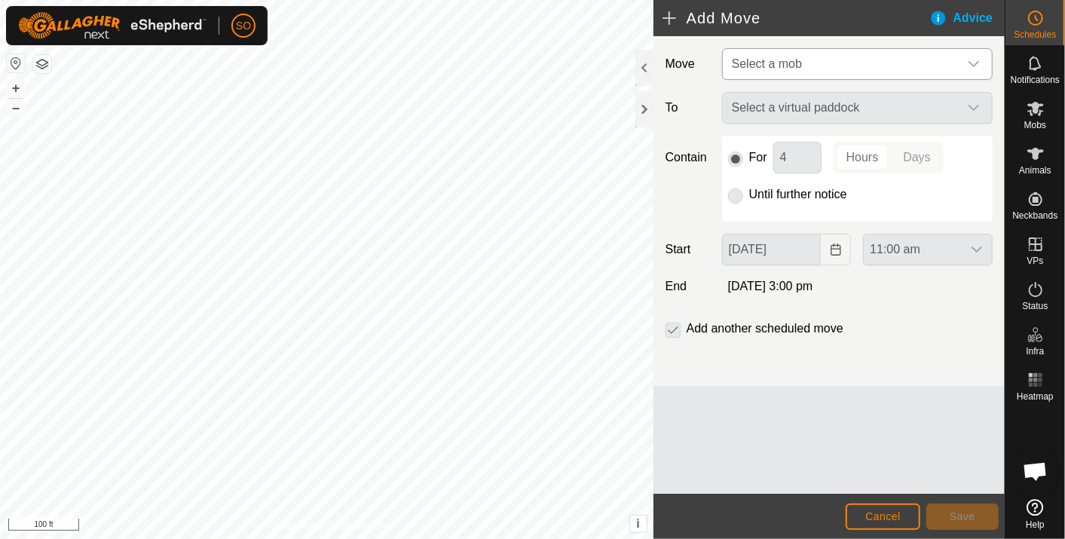
click at [971, 58] on icon "dropdown trigger" at bounding box center [974, 64] width 12 height 12
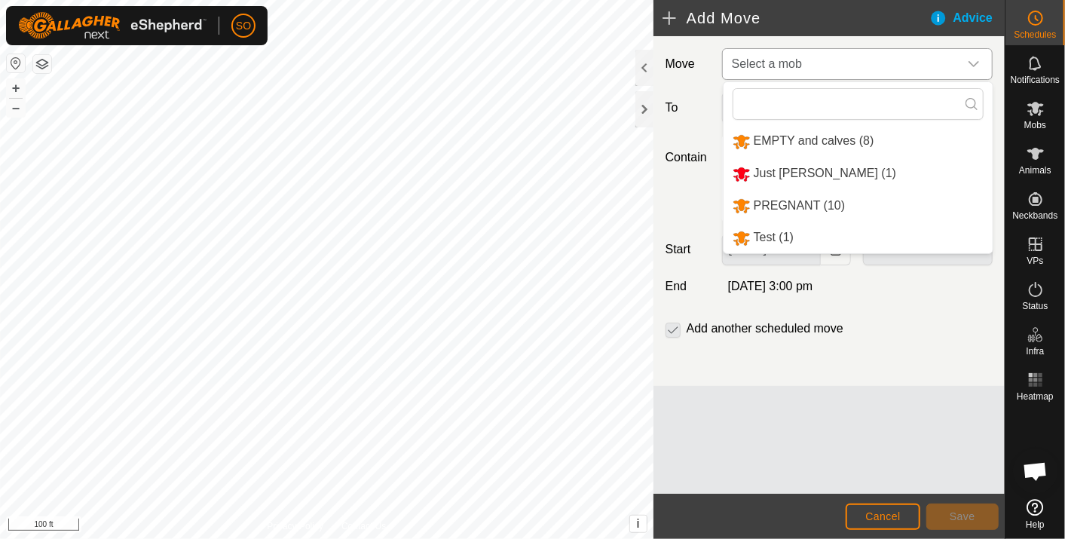
click at [763, 133] on li "EMPTY and calves (8)" at bounding box center [858, 141] width 269 height 31
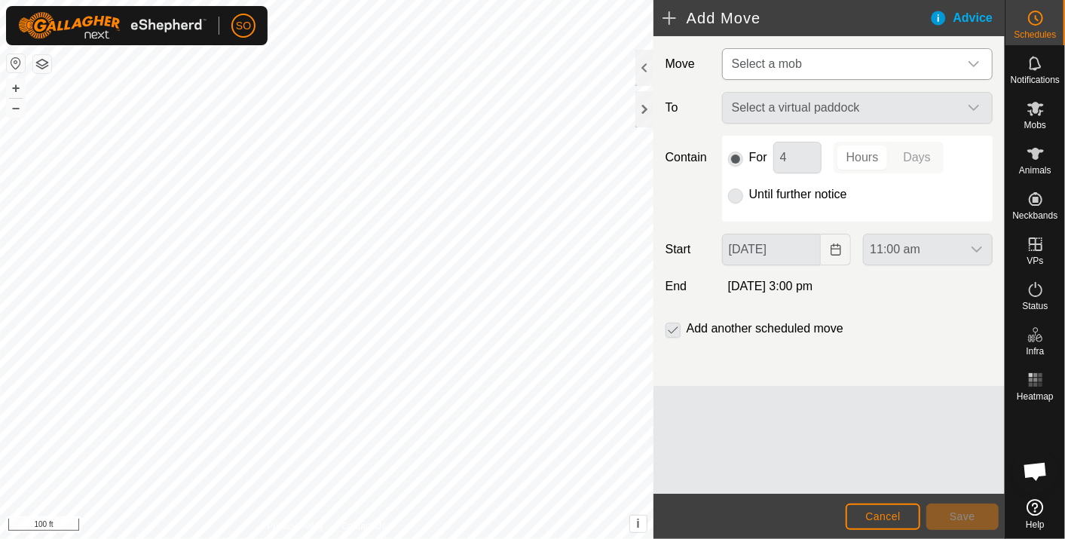
type input "[DATE]"
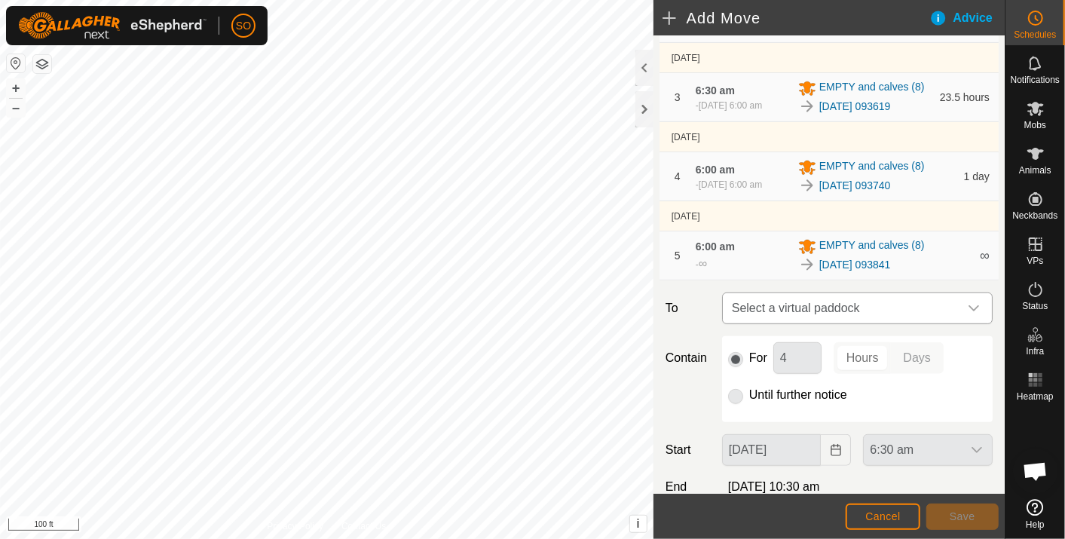
scroll to position [335, 0]
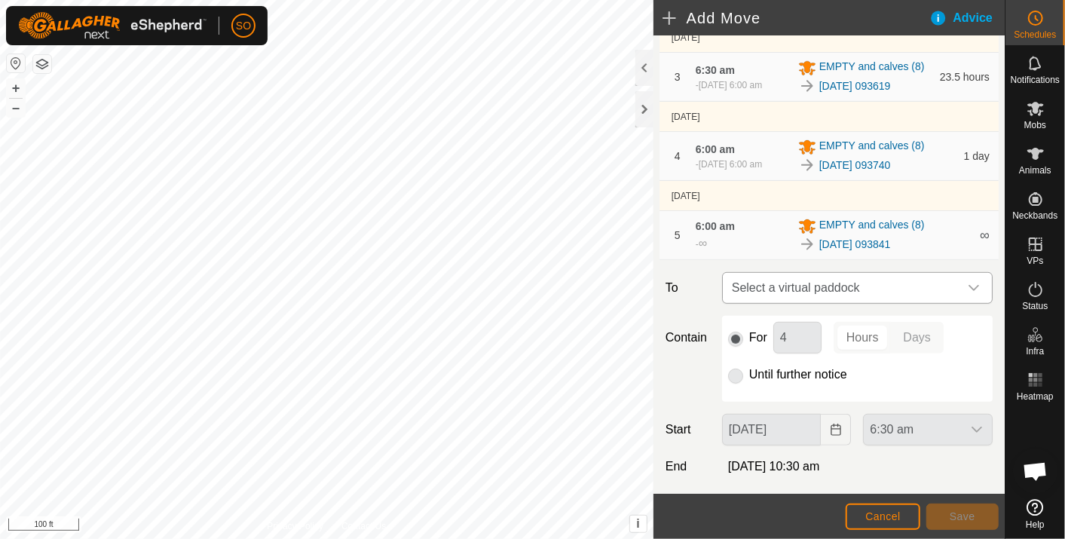
click at [871, 303] on span "Select a virtual paddock" at bounding box center [842, 288] width 233 height 30
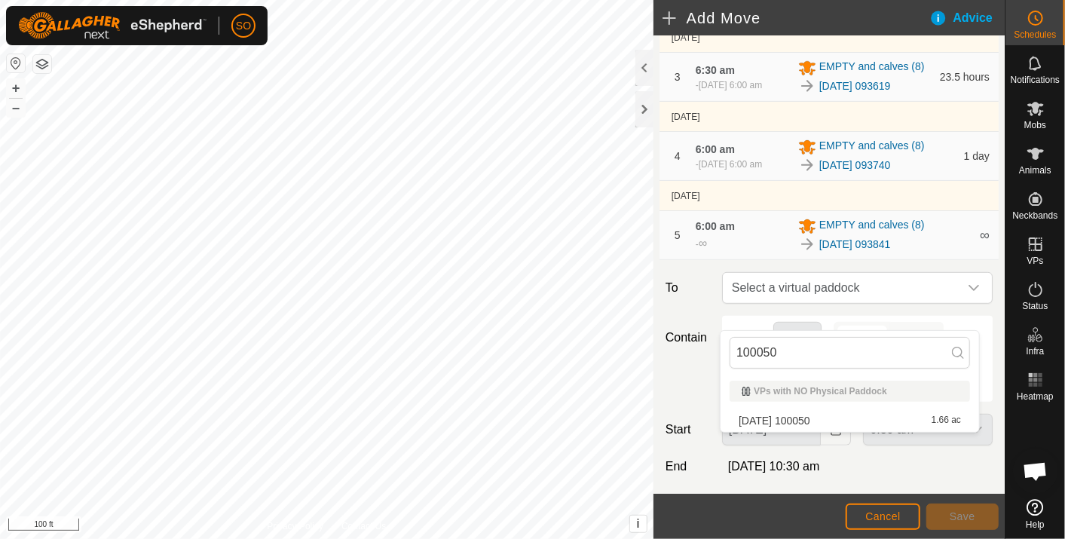
type input "100050"
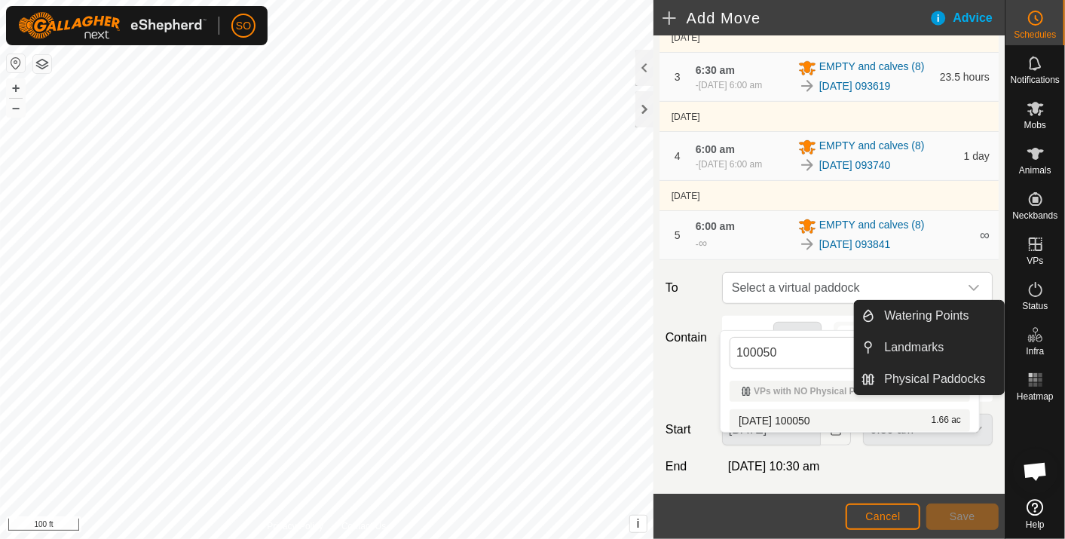
click at [822, 419] on li "[DATE] 100050 1.66 ac" at bounding box center [850, 420] width 240 height 23
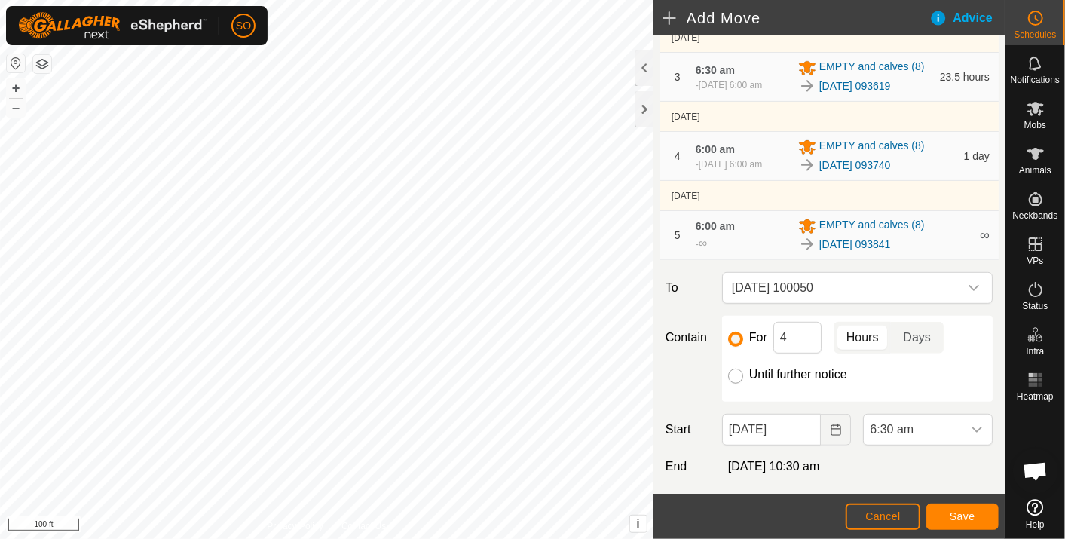
click at [732, 384] on input "Until further notice" at bounding box center [735, 376] width 15 height 15
radio input "true"
checkbox input "false"
click at [830, 436] on icon "Choose Date" at bounding box center [836, 430] width 12 height 12
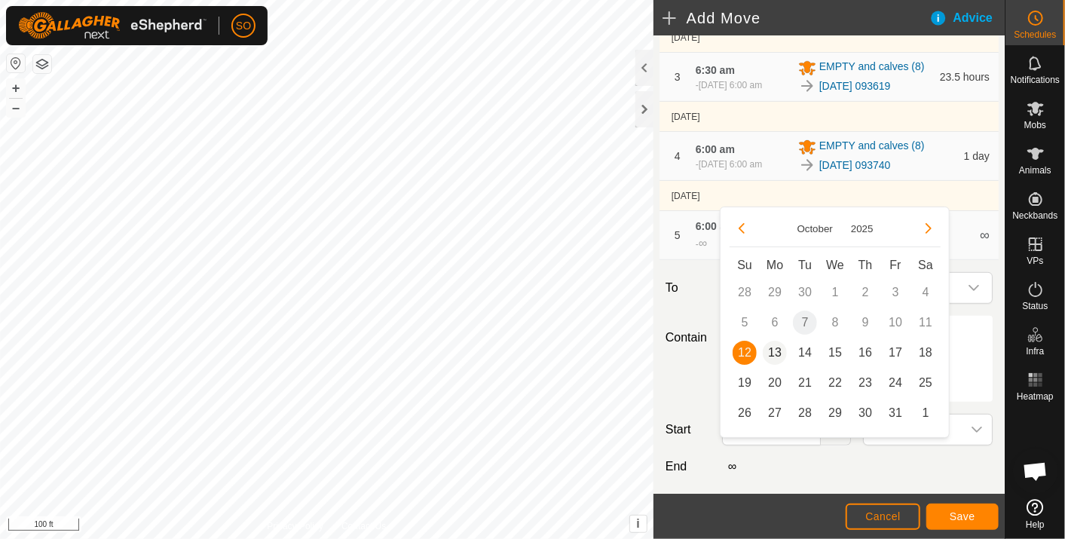
click at [773, 350] on span "13" at bounding box center [775, 353] width 24 height 24
type input "[DATE]"
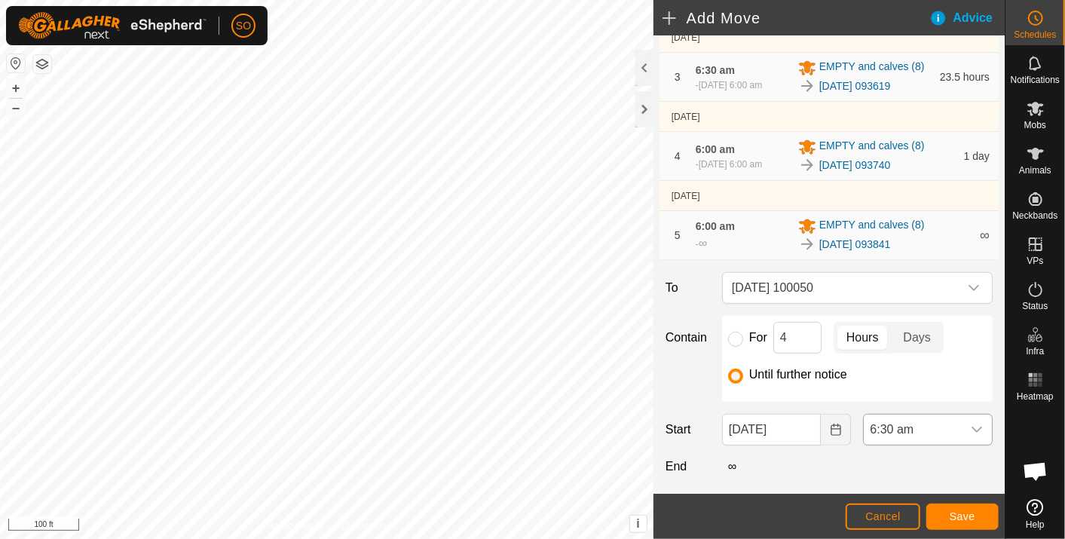
click at [971, 436] on icon "dropdown trigger" at bounding box center [977, 430] width 12 height 12
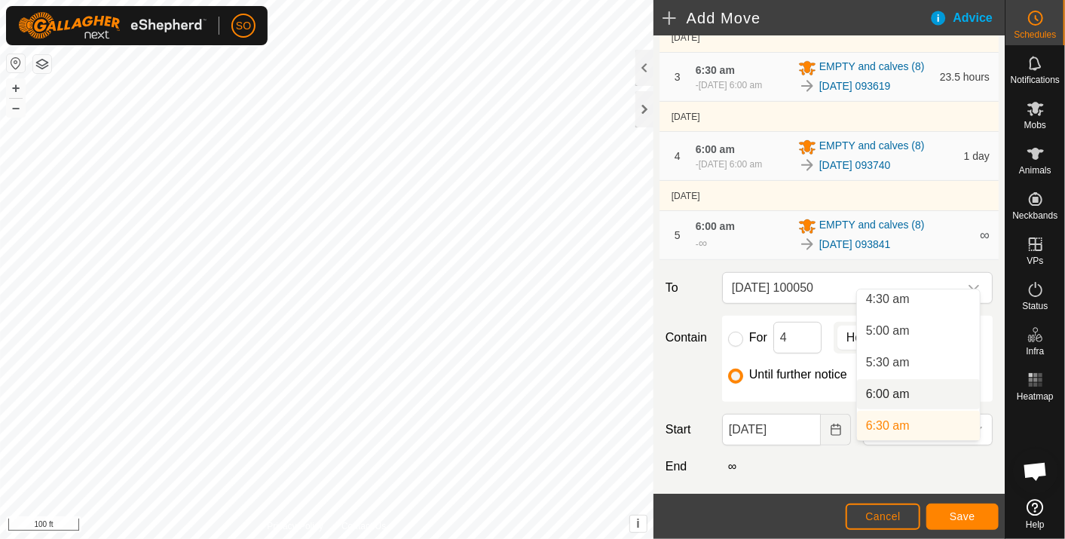
click at [895, 388] on li "6:00 am" at bounding box center [918, 394] width 123 height 30
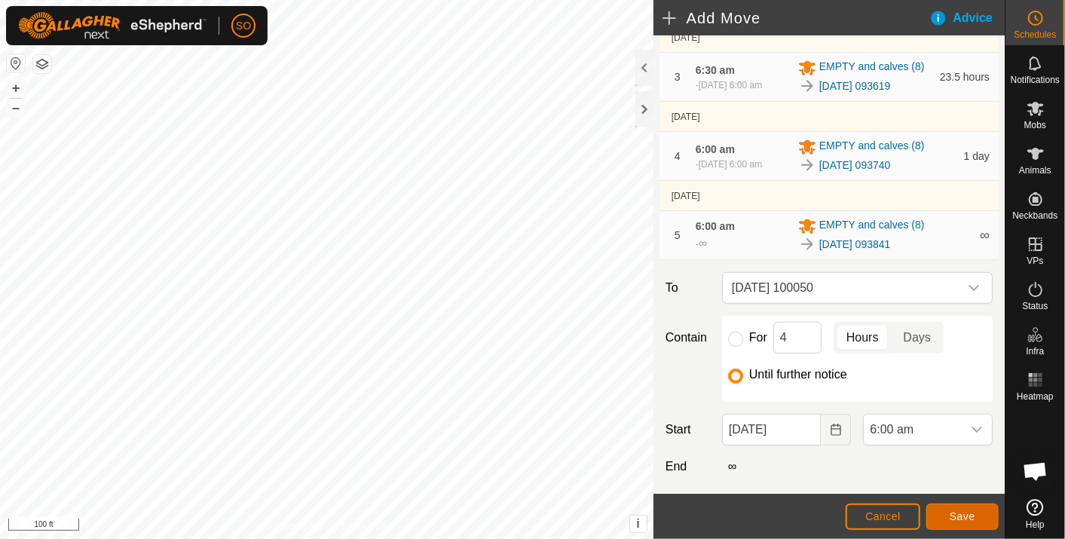
click at [971, 513] on span "Save" at bounding box center [963, 516] width 26 height 12
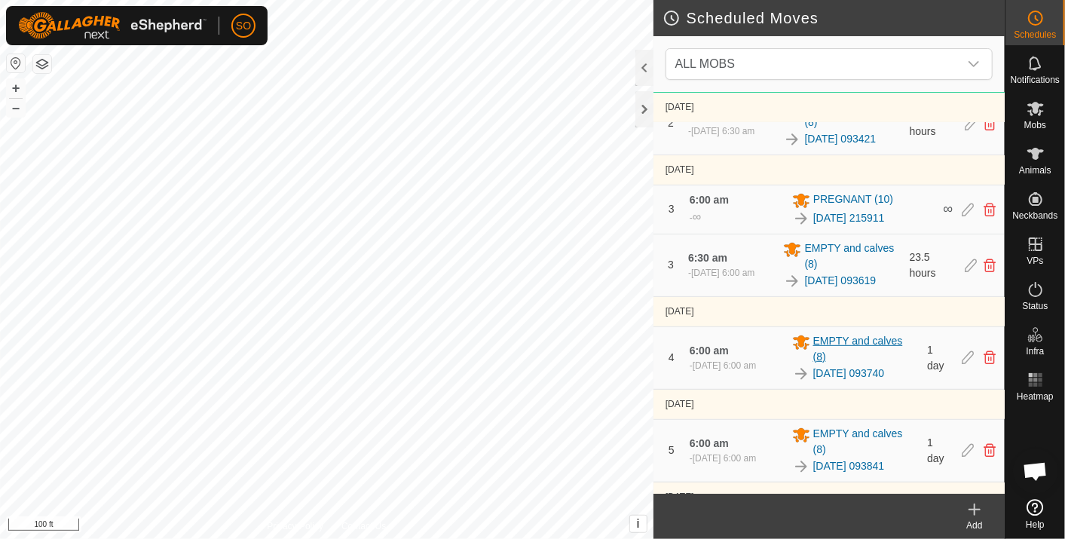
scroll to position [418, 0]
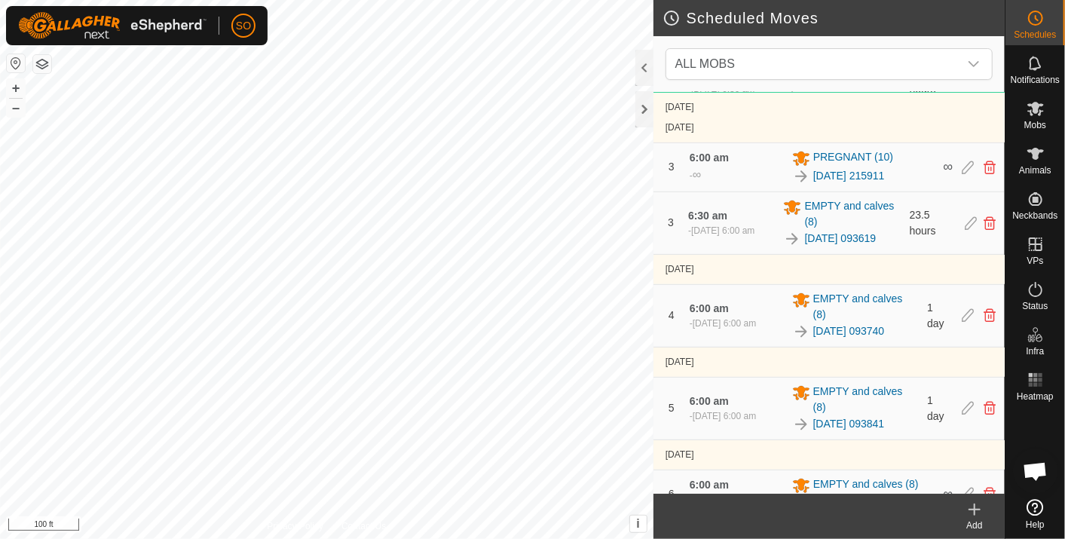
click at [0, 342] on html "SO Schedules Notifications Mobs Animals Neckbands VPs Status Infra Heatmap Help…" at bounding box center [532, 269] width 1065 height 539
click at [975, 505] on icon at bounding box center [975, 509] width 0 height 11
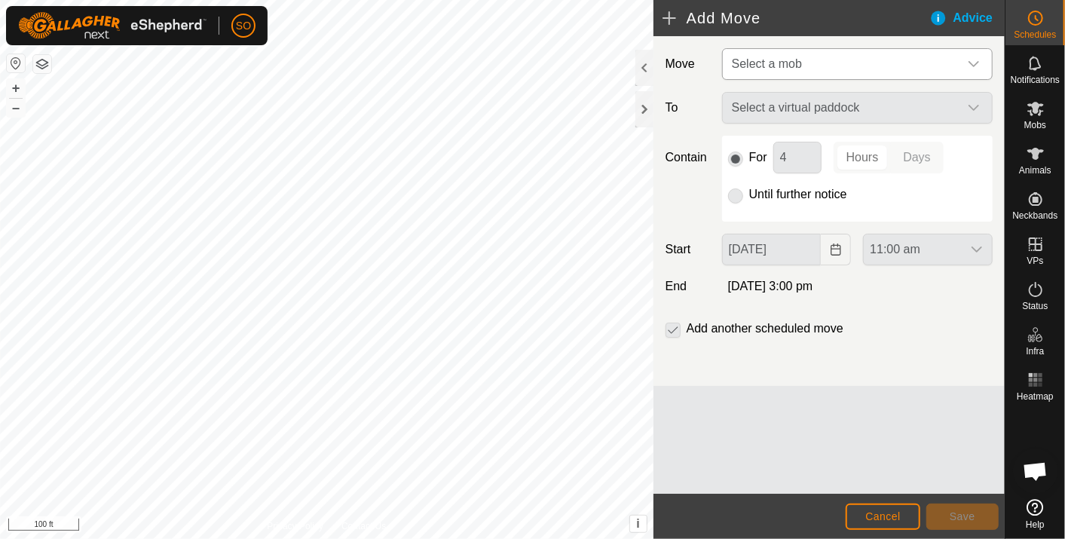
click at [977, 59] on icon "dropdown trigger" at bounding box center [974, 64] width 12 height 12
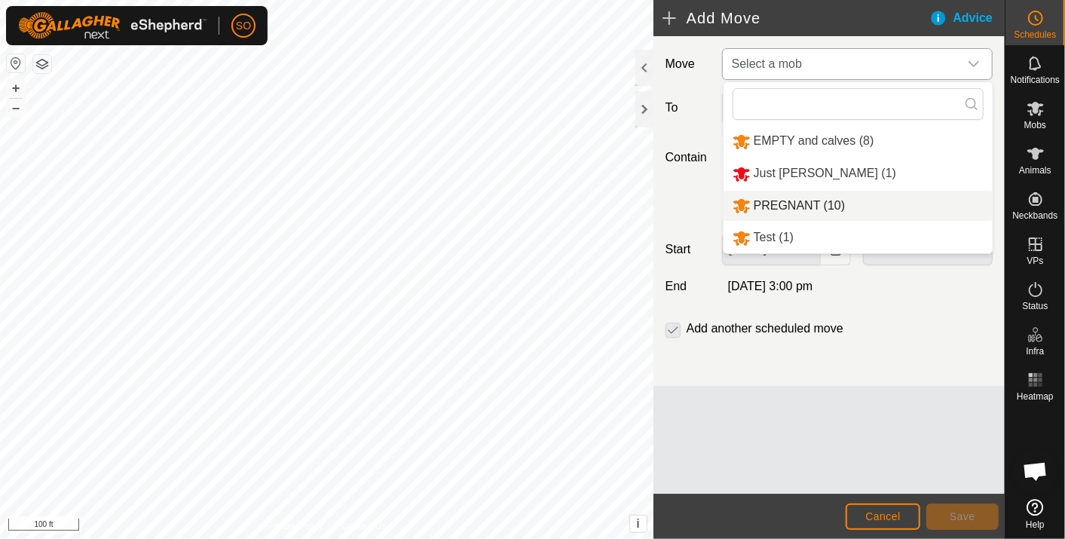
click at [791, 198] on li "PREGNANT (10)" at bounding box center [858, 206] width 269 height 31
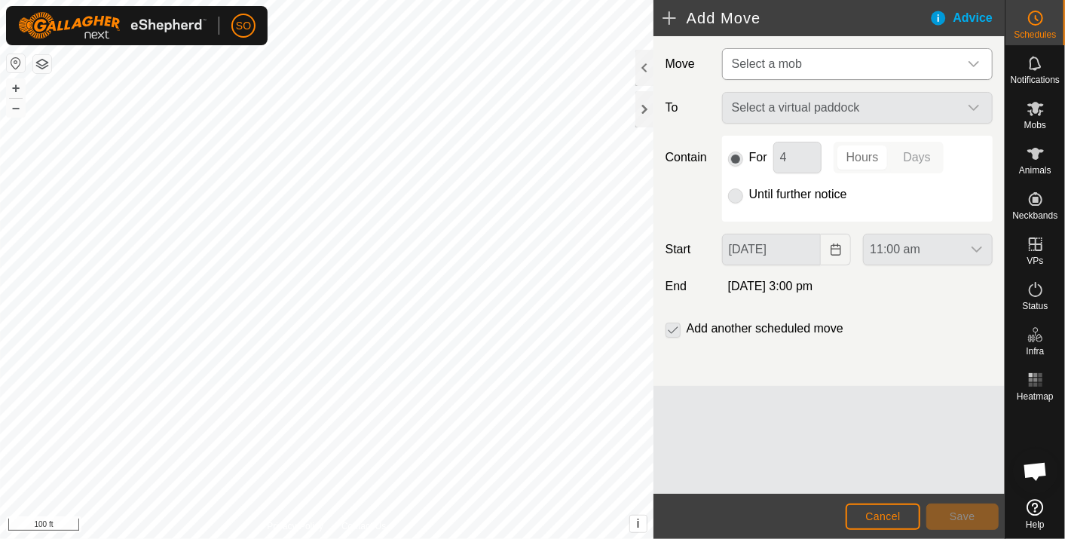
type input "[DATE]"
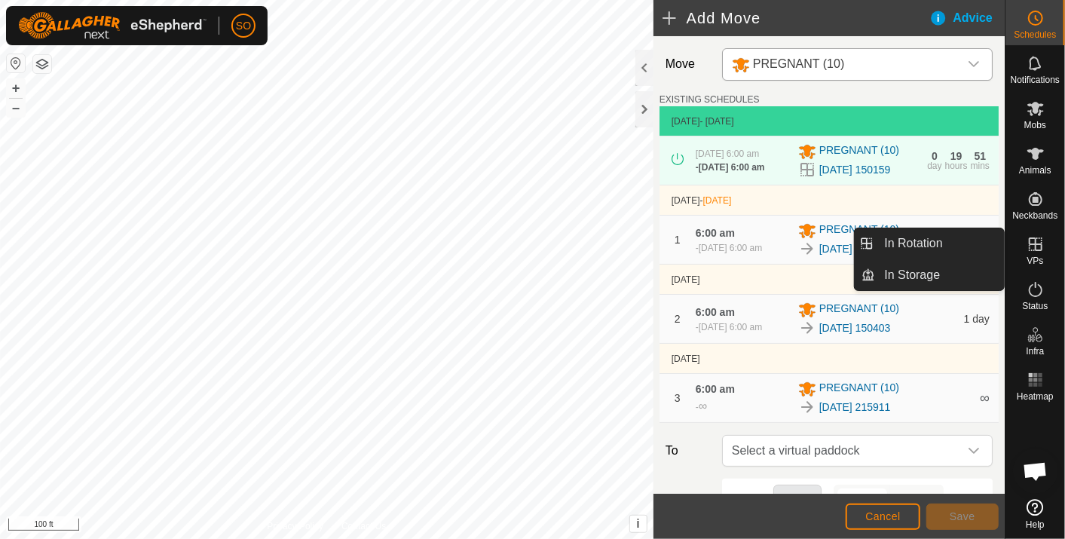
click at [1032, 237] on icon at bounding box center [1036, 244] width 14 height 14
click at [938, 239] on link "In Rotation" at bounding box center [940, 243] width 129 height 30
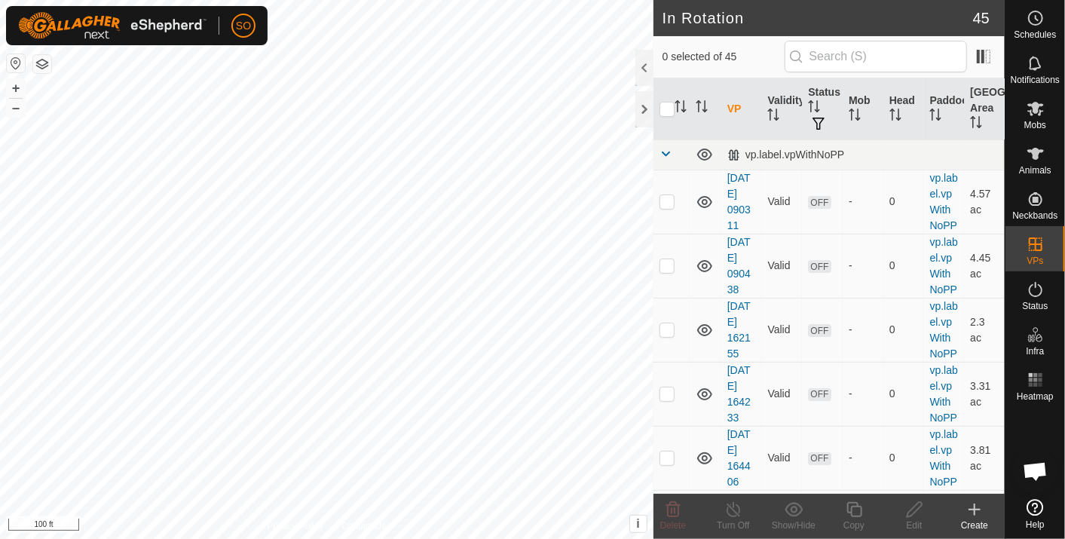
click at [975, 508] on icon at bounding box center [975, 510] width 18 height 18
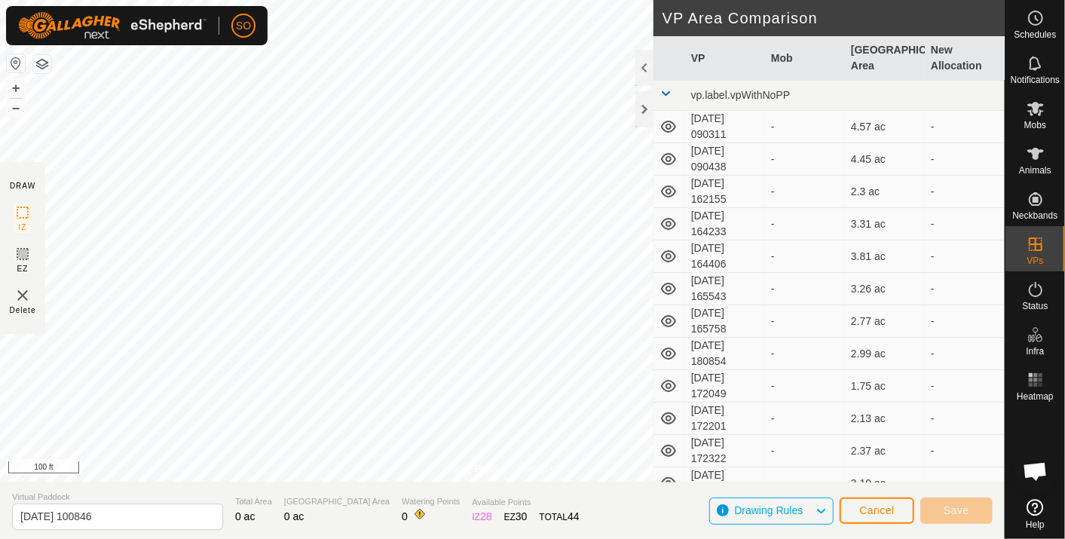
click at [384, 493] on div "Privacy Policy Contact Us Landmark 19 + – ⇧ i This application includes HERE Ma…" at bounding box center [502, 269] width 1005 height 539
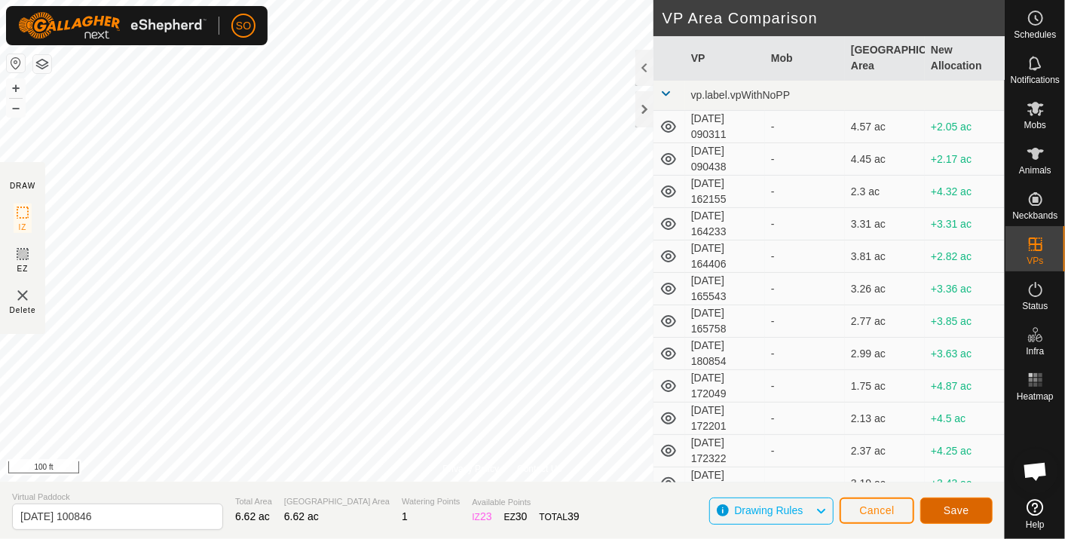
click at [944, 510] on button "Save" at bounding box center [956, 510] width 72 height 26
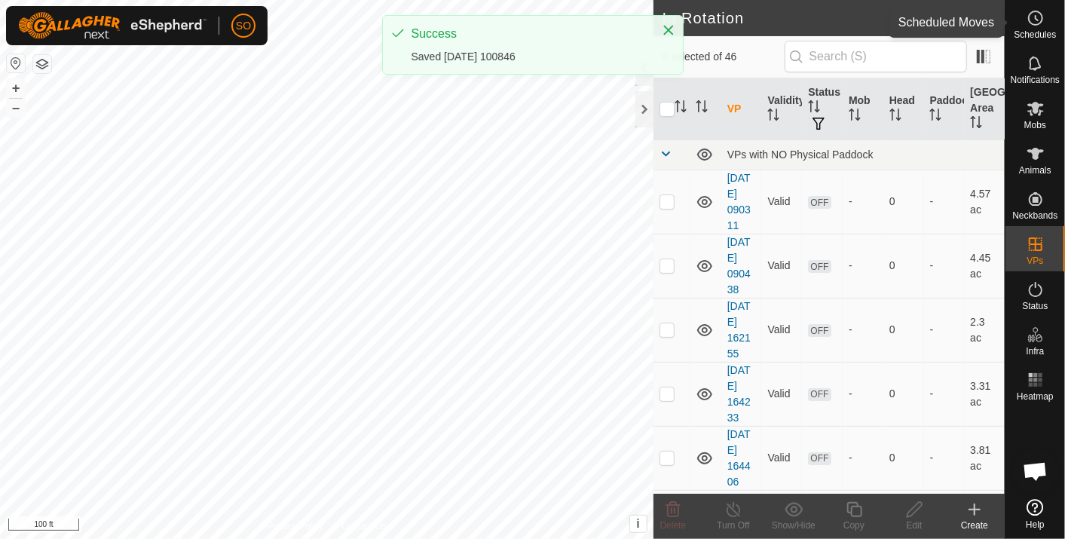
click at [1038, 14] on icon at bounding box center [1036, 18] width 18 height 18
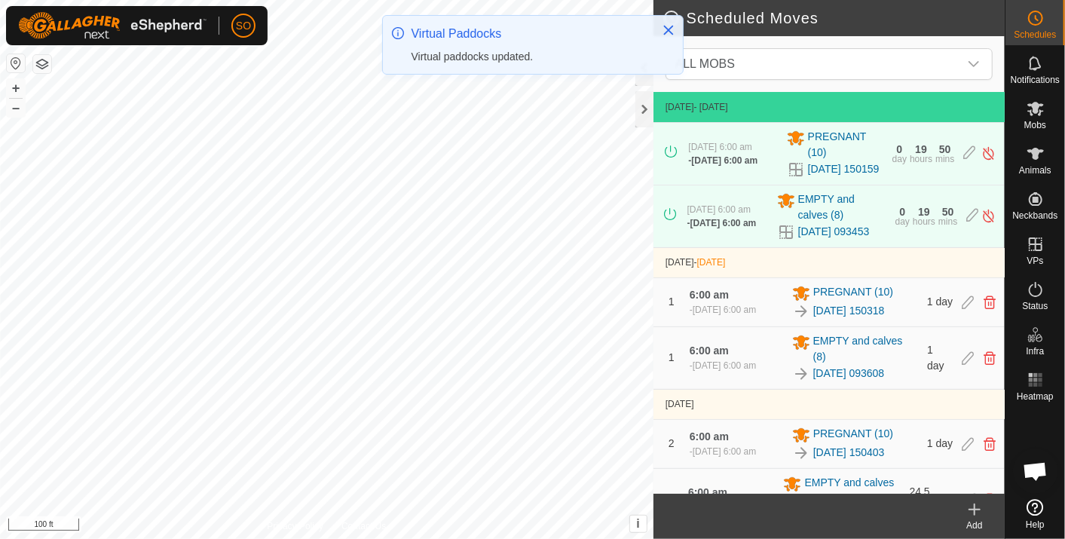
click at [971, 508] on icon at bounding box center [975, 510] width 18 height 18
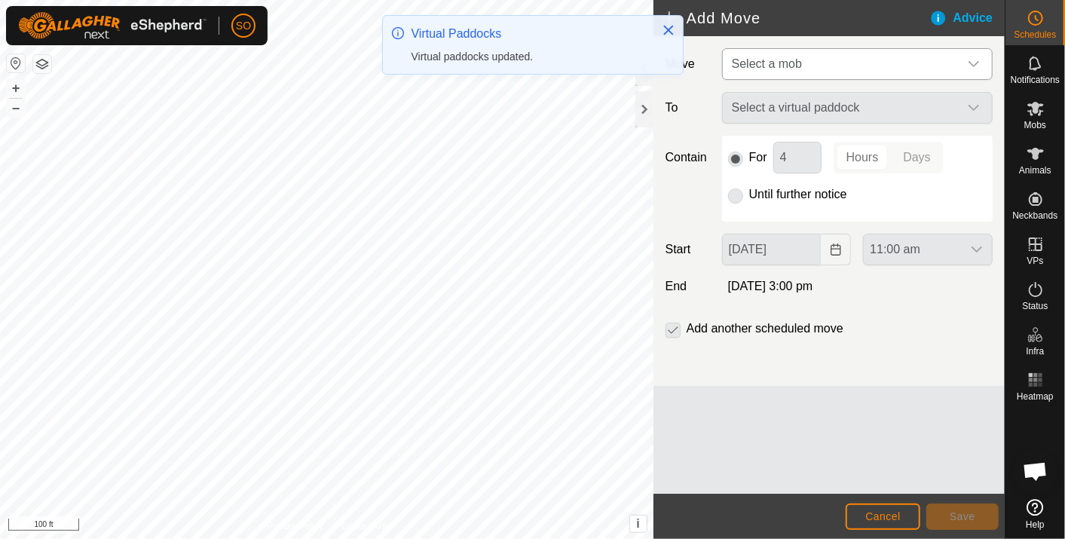
click at [978, 63] on icon "dropdown trigger" at bounding box center [974, 64] width 12 height 12
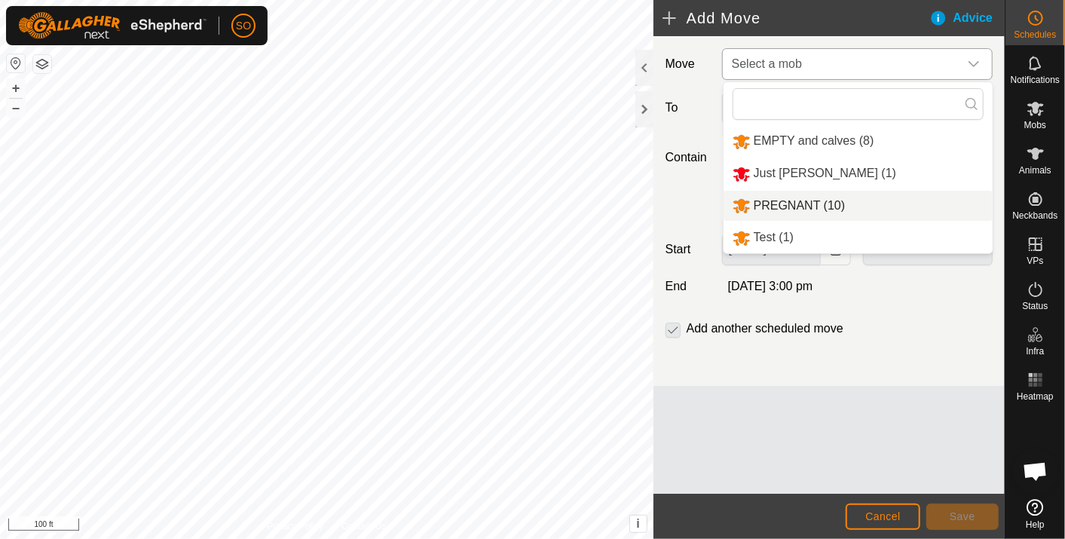
click at [797, 202] on li "PREGNANT (10)" at bounding box center [858, 206] width 269 height 31
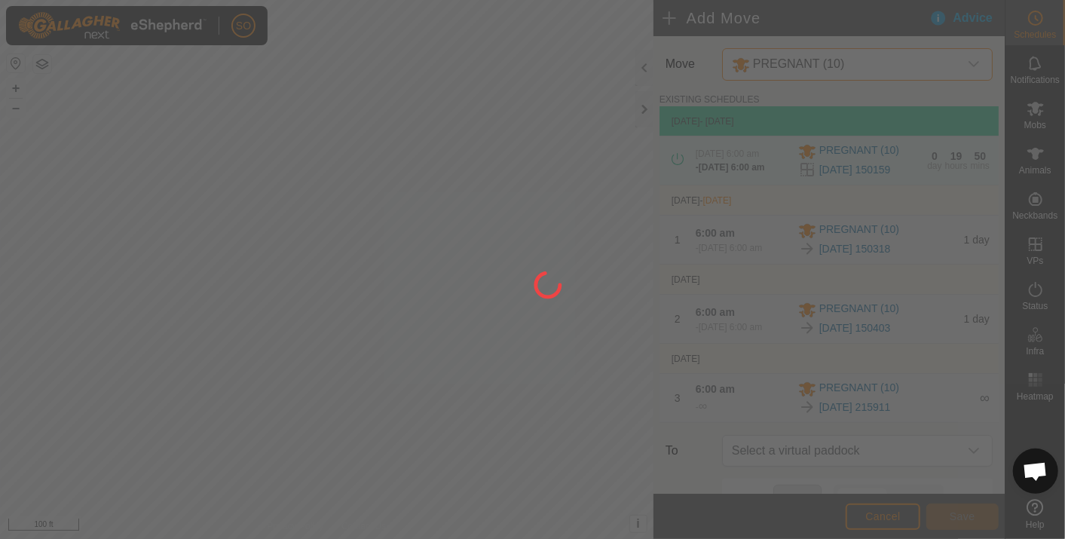
type input "[DATE]"
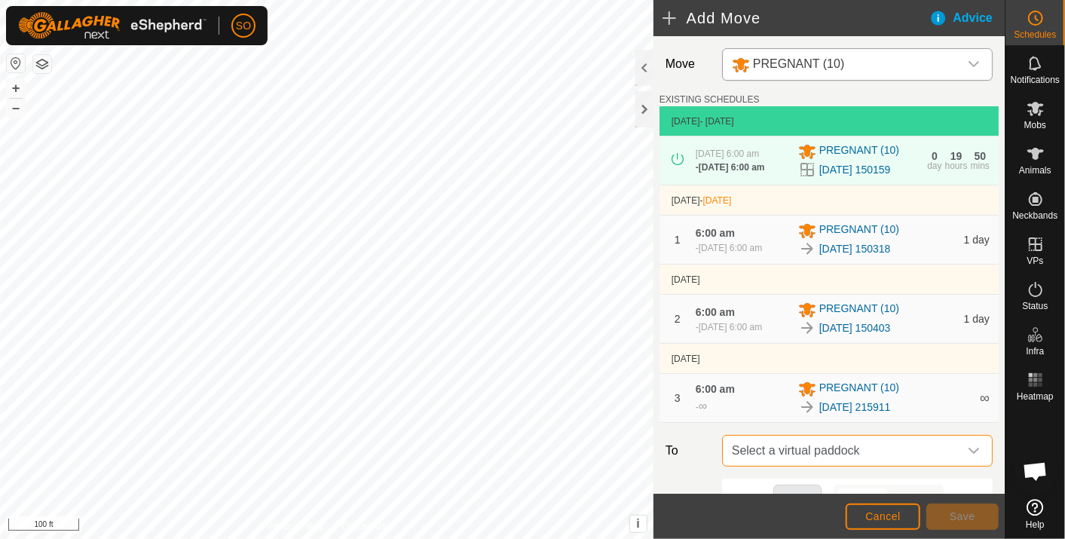
click at [850, 461] on span "Select a virtual paddock" at bounding box center [842, 451] width 233 height 30
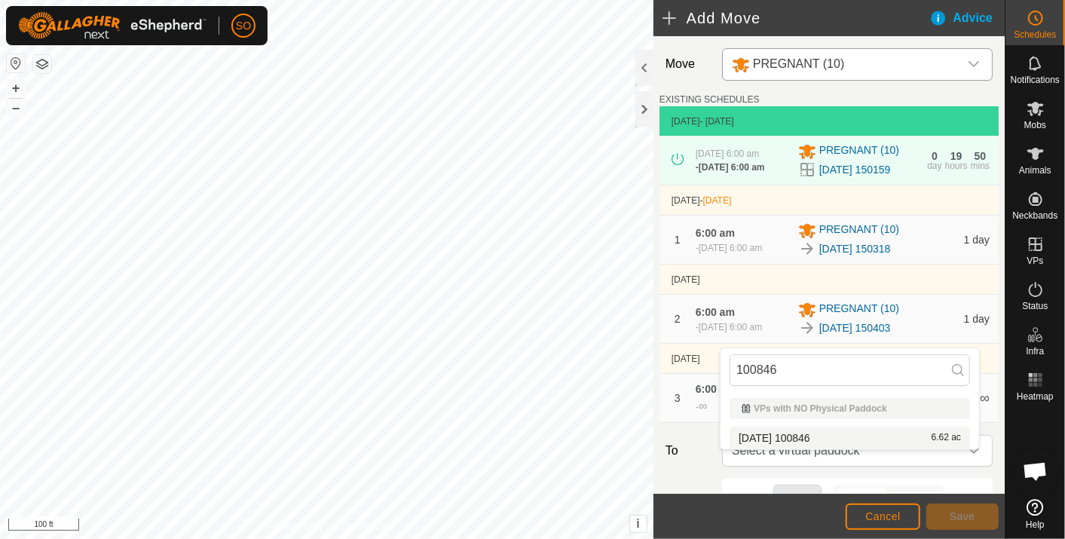
type input "100846"
click at [806, 436] on li "[DATE] 100846 6.62 ac" at bounding box center [850, 438] width 240 height 23
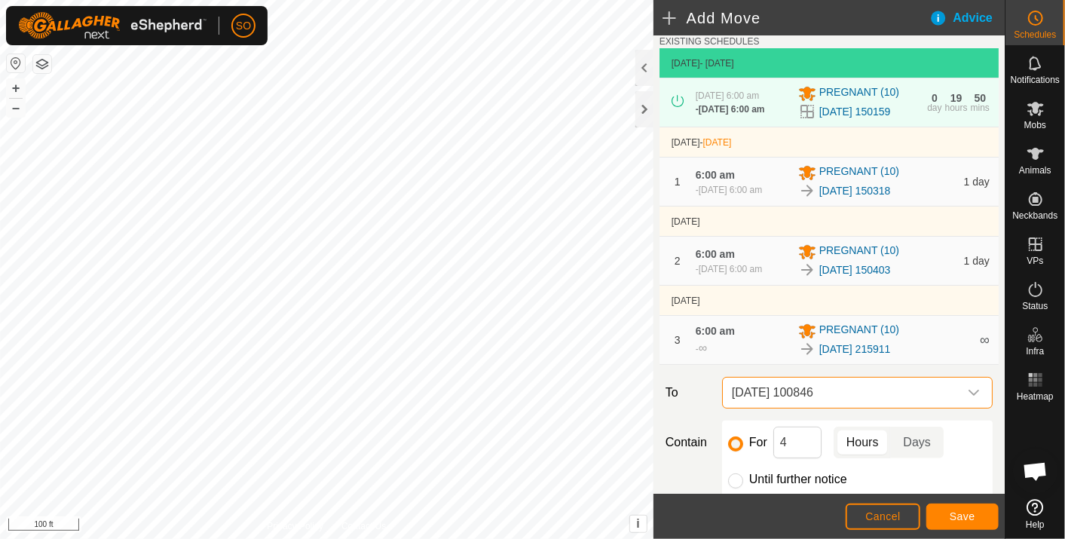
scroll to position [167, 0]
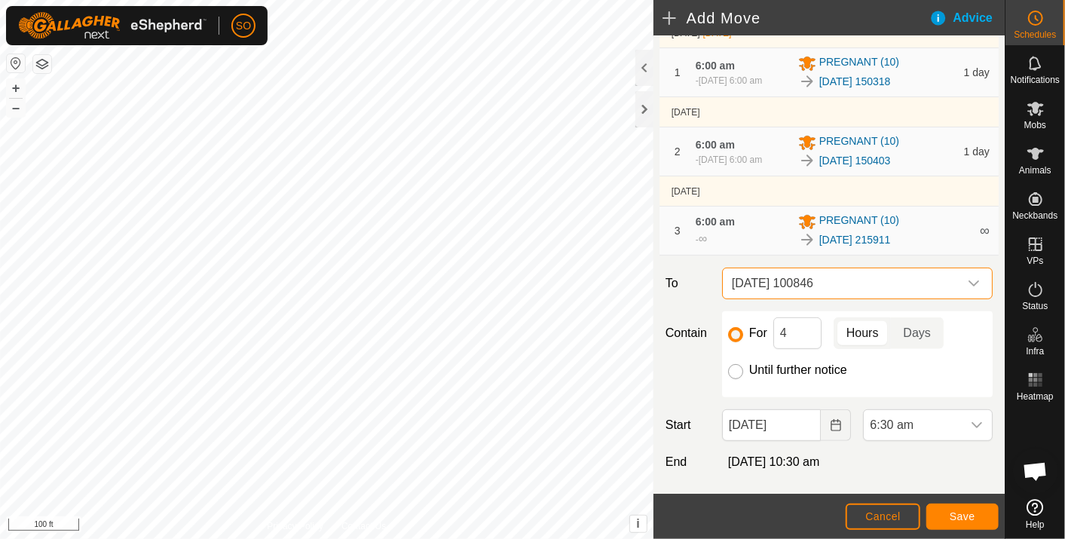
click at [738, 379] on input "Until further notice" at bounding box center [735, 371] width 15 height 15
radio input "true"
checkbox input "false"
click at [831, 431] on icon "Choose Date" at bounding box center [836, 425] width 10 height 12
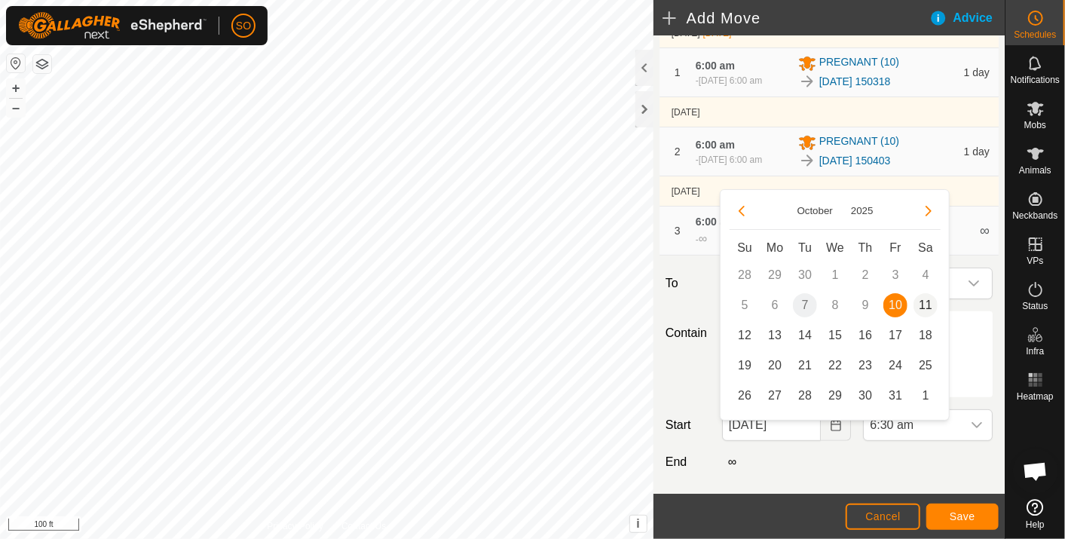
click at [925, 298] on span "11" at bounding box center [926, 305] width 24 height 24
type input "[DATE]"
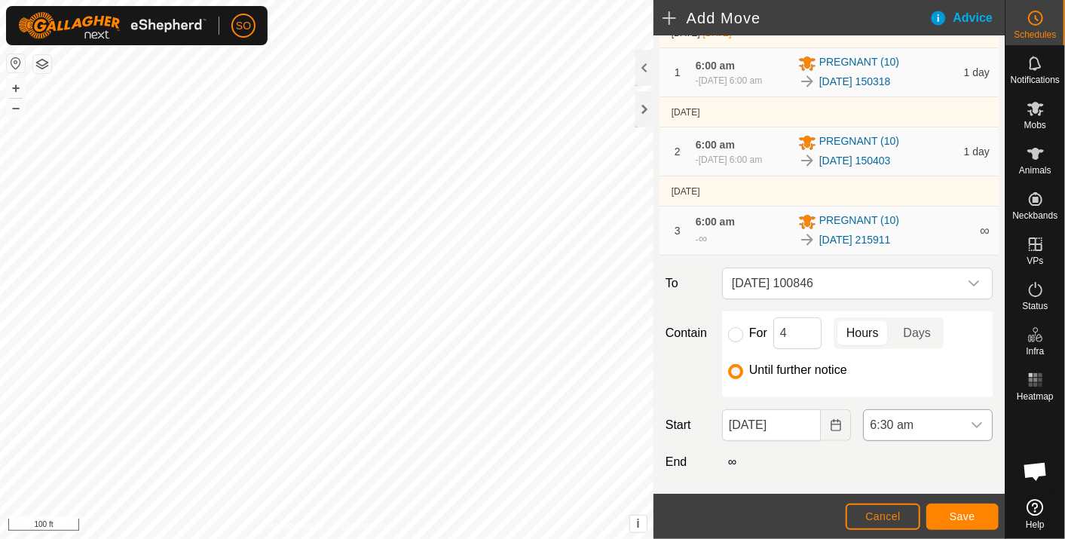
click at [971, 431] on icon "dropdown trigger" at bounding box center [977, 425] width 12 height 12
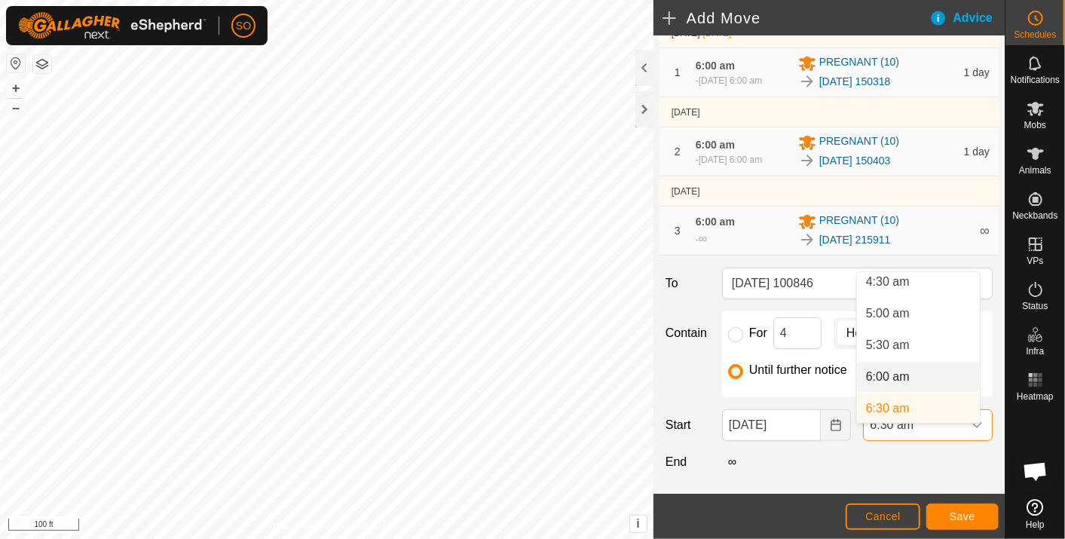
click at [883, 372] on li "6:00 am" at bounding box center [918, 377] width 123 height 30
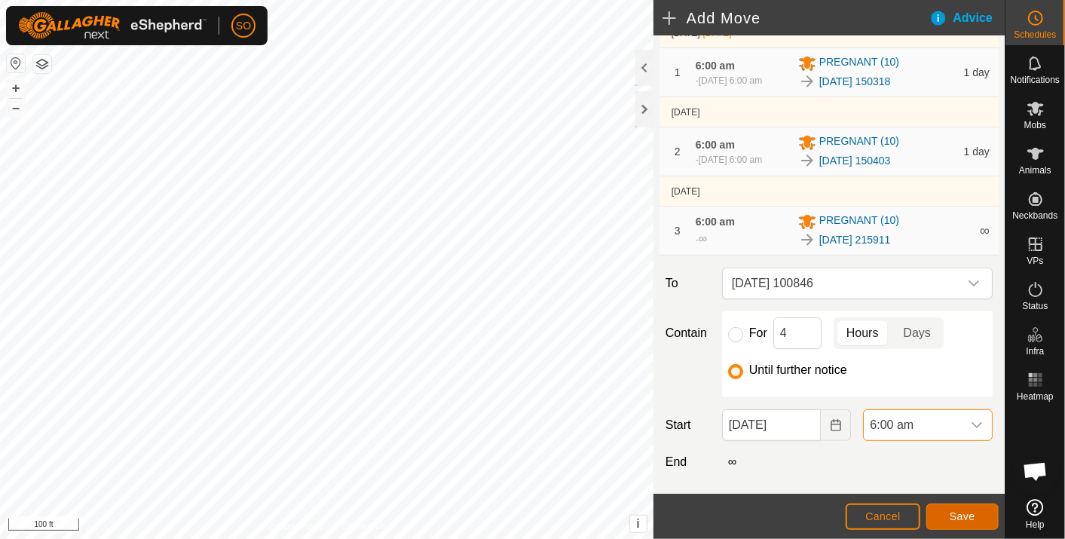
click at [971, 516] on span "Save" at bounding box center [963, 516] width 26 height 12
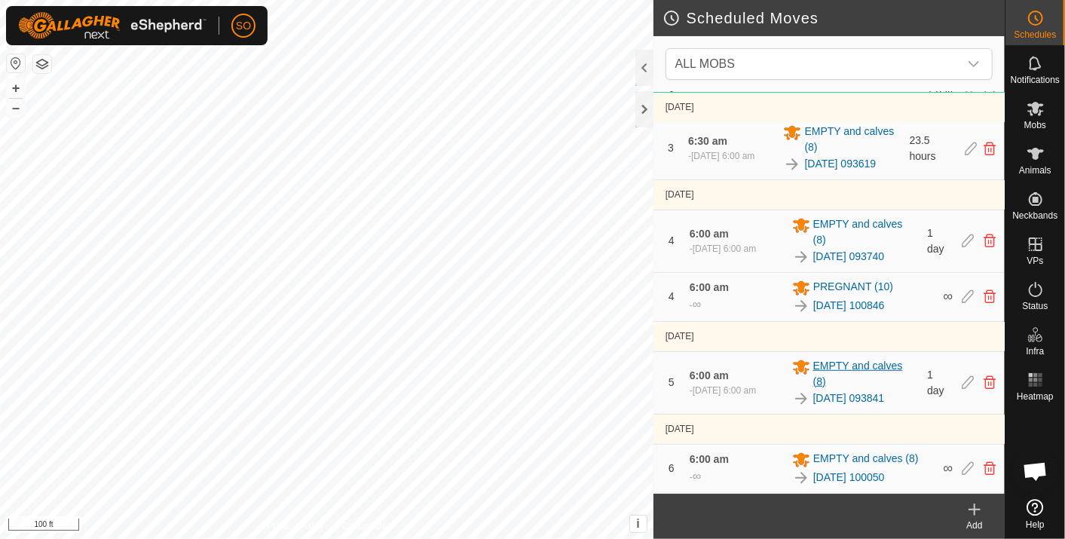
scroll to position [543, 0]
click at [973, 254] on tbody "[DATE] - [DATE] [DATE] 6:00 am - [DATE] 6:00 am PREGNANT [PHONE_NUMBER][DATE] 1…" at bounding box center [829, 46] width 351 height 894
click at [1037, 242] on es-menu-bar "Schedules Notifications Mobs Animals Neckbands VPs Status Infra Heatmap Help" at bounding box center [1035, 269] width 60 height 539
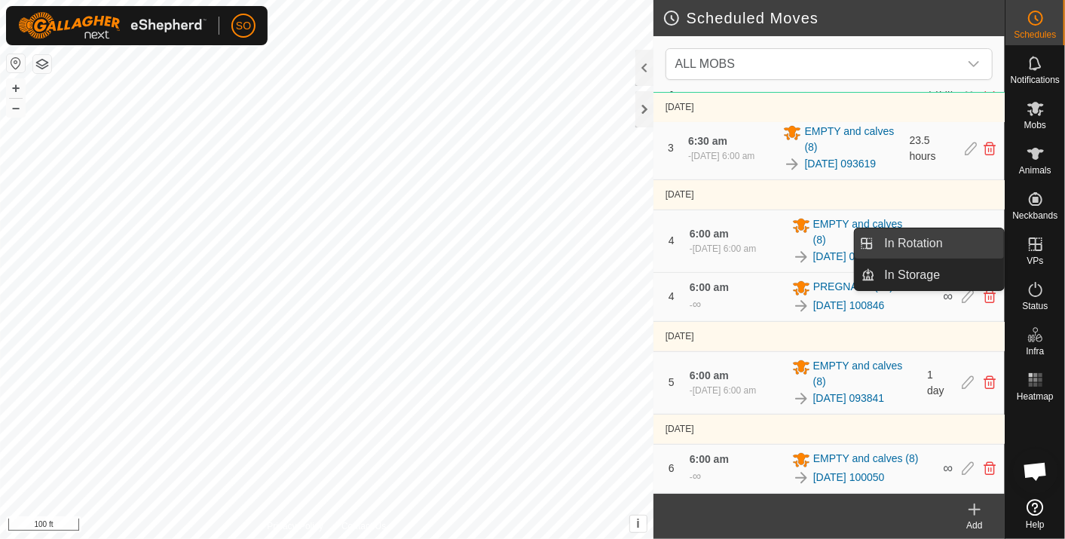
click at [954, 234] on link "In Rotation" at bounding box center [940, 243] width 129 height 30
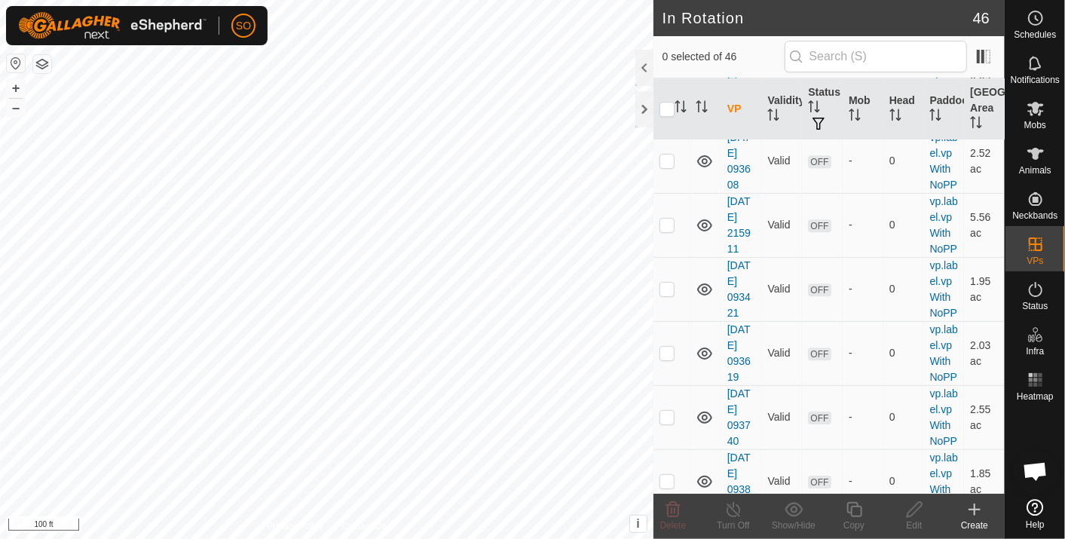
scroll to position [2512, 0]
